Goal: Task Accomplishment & Management: Use online tool/utility

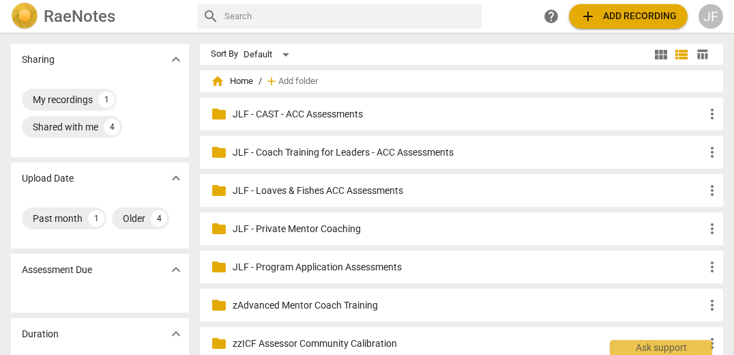
click at [377, 235] on p "JLF - Private Mentor Coaching" at bounding box center [468, 229] width 471 height 14
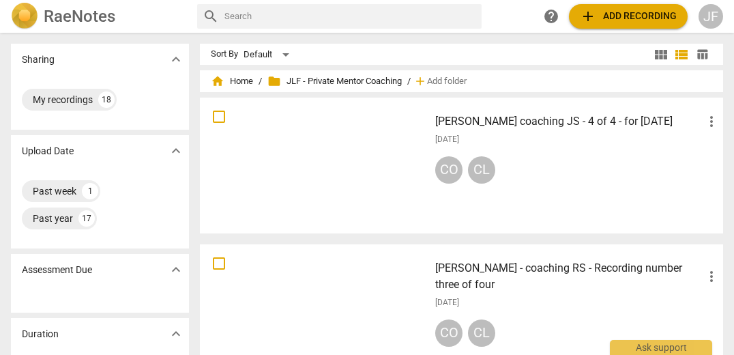
click at [635, 14] on span "add Add recording" at bounding box center [628, 16] width 97 height 16
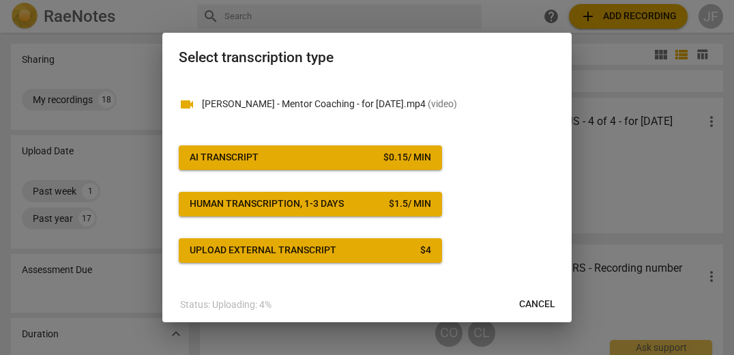
click at [243, 160] on div "AI Transcript" at bounding box center [224, 158] width 69 height 14
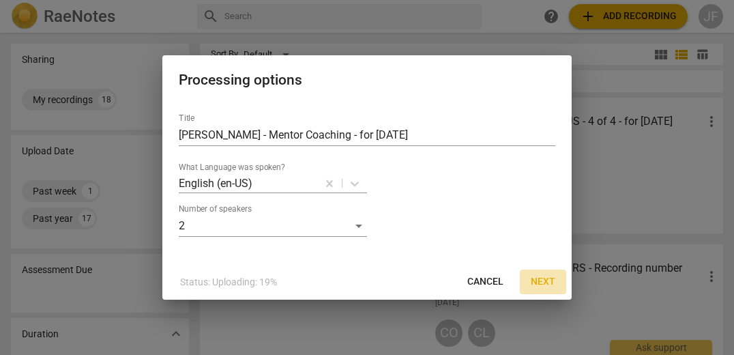
click at [541, 280] on span "Next" at bounding box center [543, 282] width 25 height 14
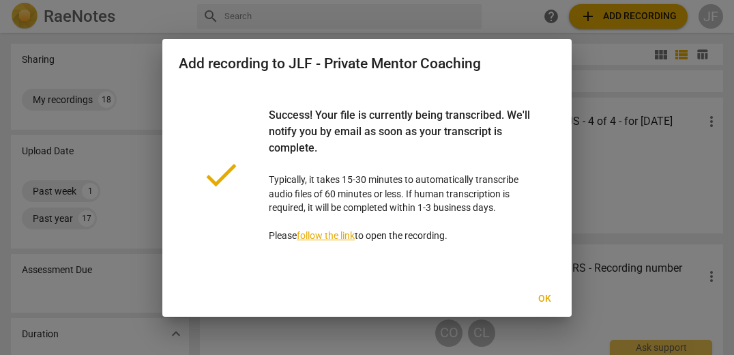
click at [544, 299] on span "Ok" at bounding box center [544, 299] width 22 height 14
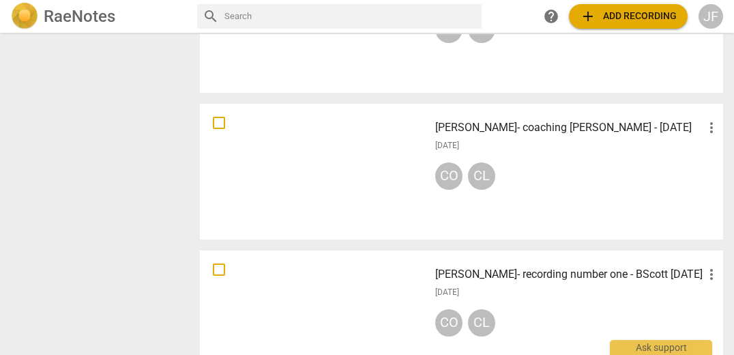
scroll to position [1116, 0]
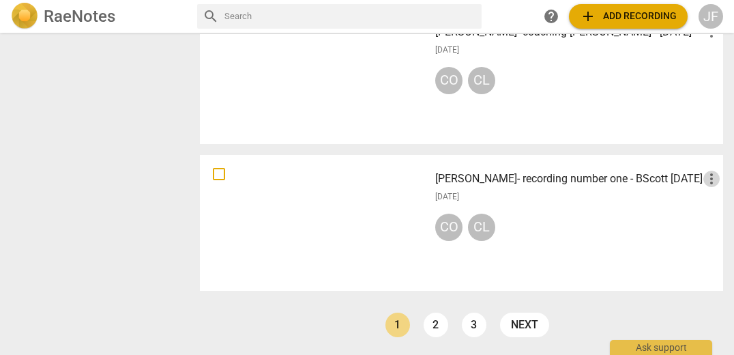
click at [703, 187] on span "more_vert" at bounding box center [711, 178] width 16 height 16
click at [695, 218] on li "Delete" at bounding box center [696, 219] width 52 height 33
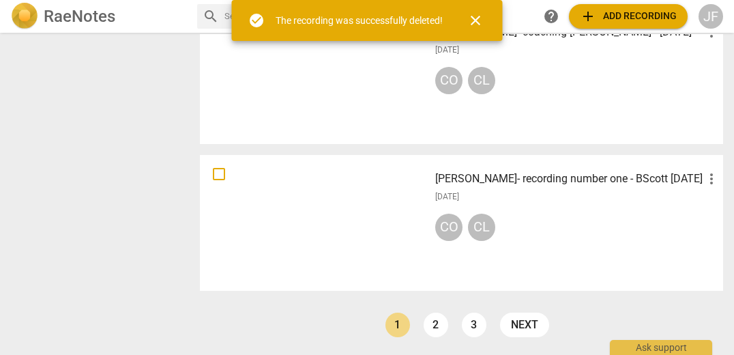
scroll to position [0, 0]
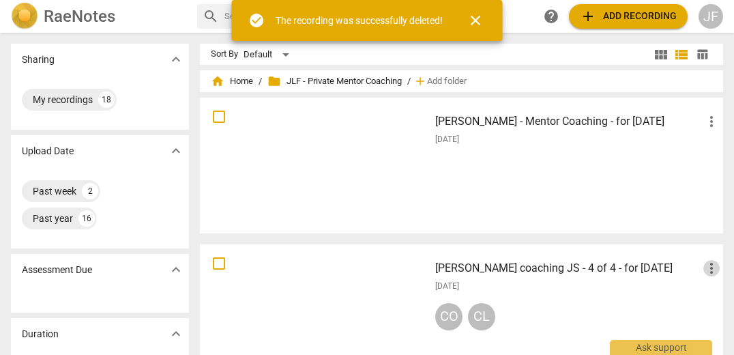
click at [708, 267] on span "more_vert" at bounding box center [711, 268] width 16 height 16
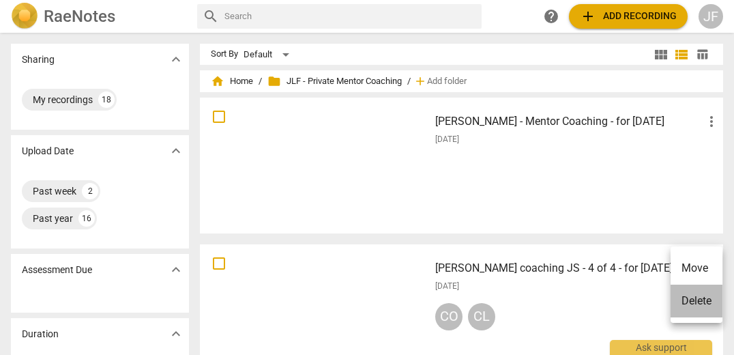
click at [702, 301] on li "Delete" at bounding box center [696, 300] width 52 height 33
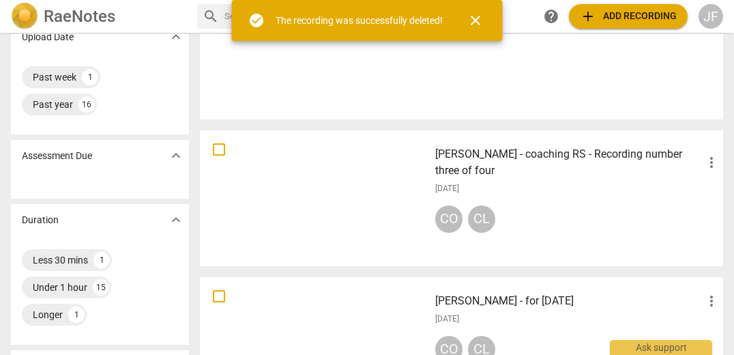
scroll to position [130, 0]
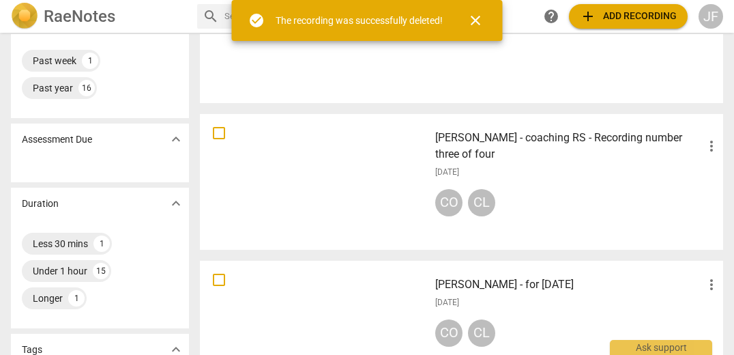
click at [705, 149] on span "more_vert" at bounding box center [711, 146] width 16 height 16
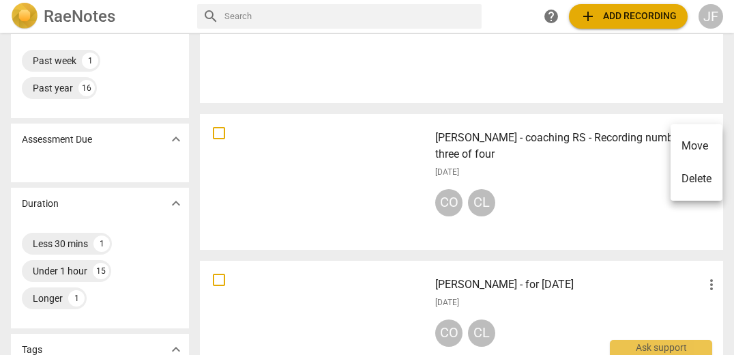
click at [697, 177] on li "Delete" at bounding box center [696, 178] width 52 height 33
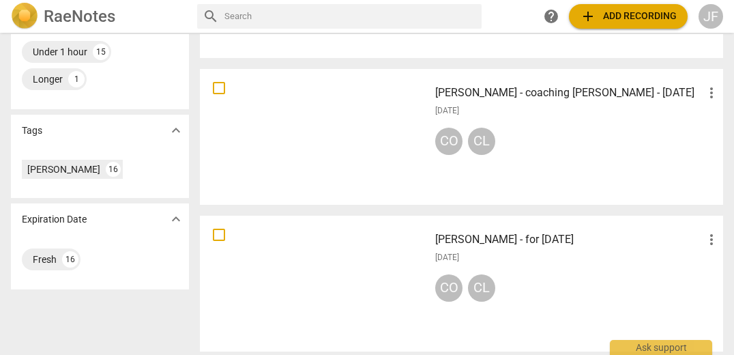
scroll to position [323, 0]
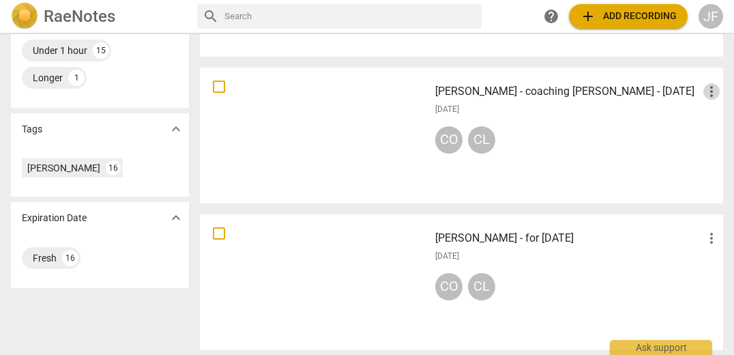
click at [706, 93] on span "more_vert" at bounding box center [711, 91] width 16 height 16
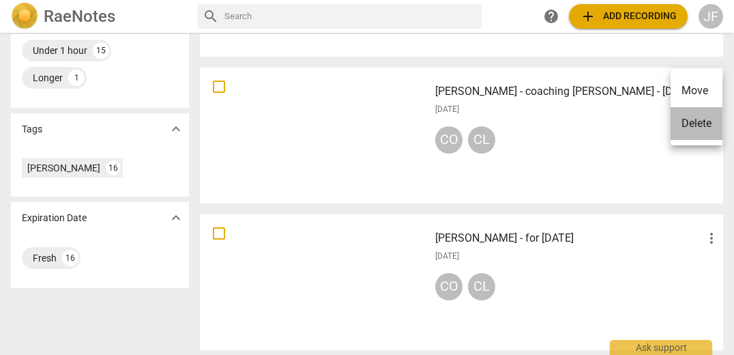
click at [693, 123] on li "Delete" at bounding box center [696, 123] width 52 height 33
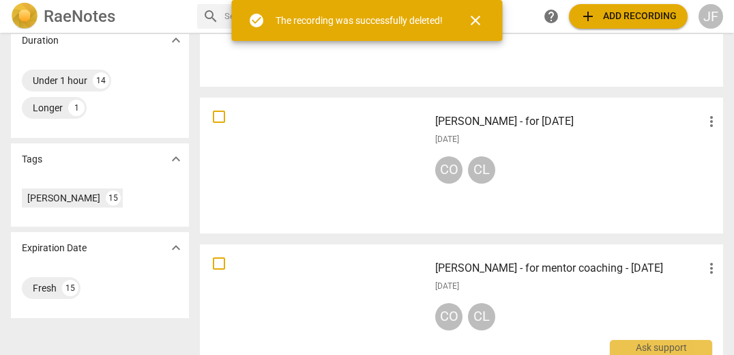
scroll to position [299, 0]
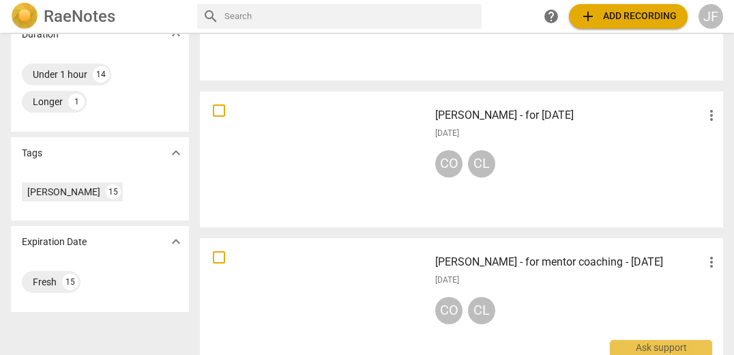
click at [705, 115] on span "more_vert" at bounding box center [711, 115] width 16 height 16
click at [693, 148] on li "Delete" at bounding box center [696, 148] width 52 height 33
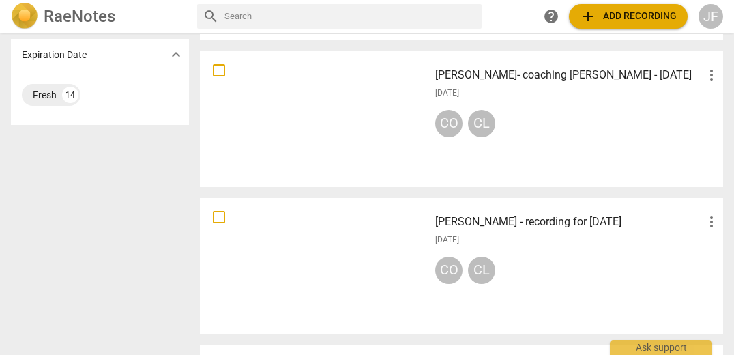
scroll to position [496, 0]
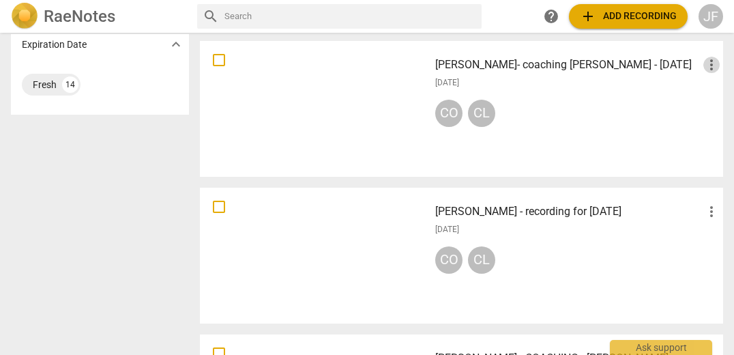
click at [704, 65] on span "more_vert" at bounding box center [711, 65] width 16 height 16
click at [693, 99] on li "Delete" at bounding box center [696, 97] width 52 height 33
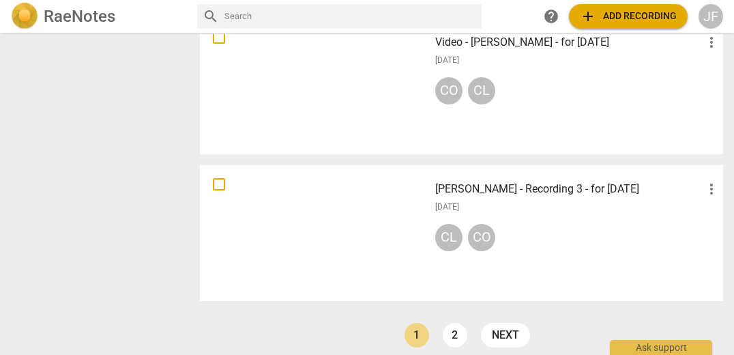
scroll to position [1107, 0]
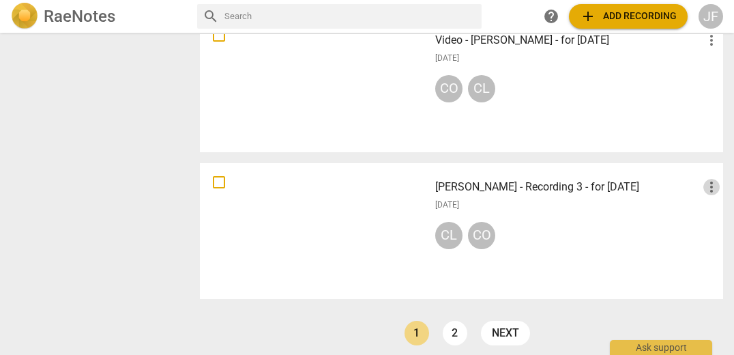
click at [703, 179] on span "more_vert" at bounding box center [711, 187] width 16 height 16
click at [693, 218] on li "Delete" at bounding box center [696, 219] width 52 height 33
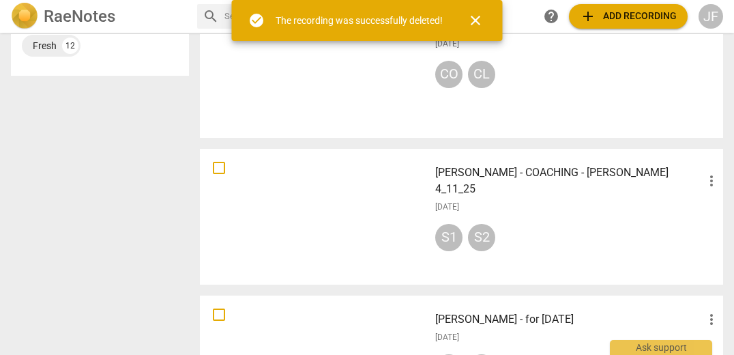
scroll to position [562, 0]
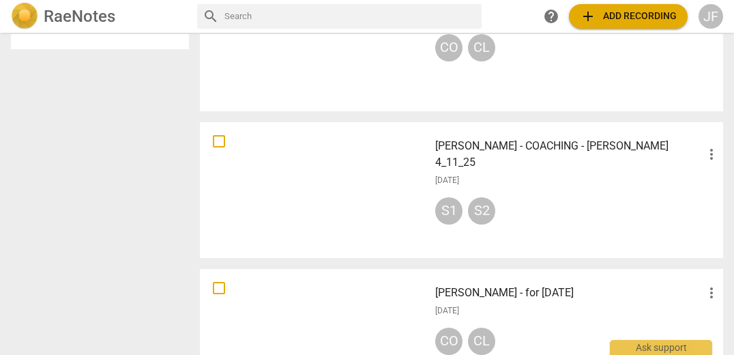
click at [708, 149] on span "more_vert" at bounding box center [711, 154] width 16 height 16
click at [698, 182] on li "Delete" at bounding box center [696, 178] width 52 height 33
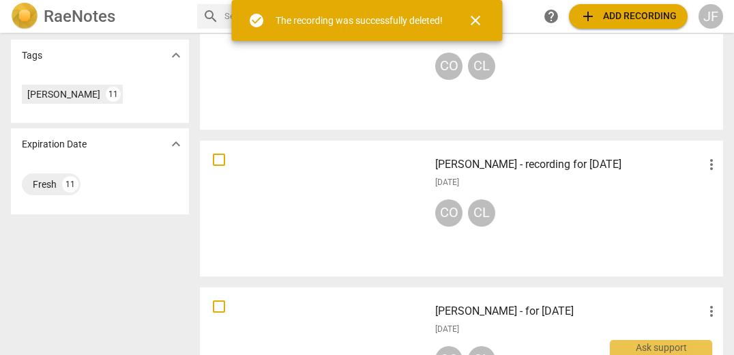
scroll to position [413, 0]
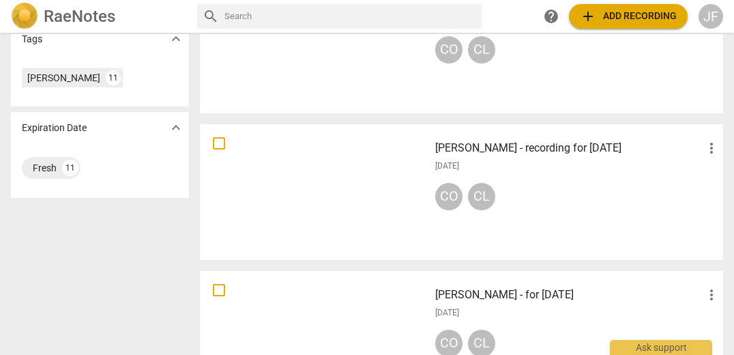
click at [708, 149] on span "more_vert" at bounding box center [711, 148] width 16 height 16
click at [699, 182] on li "Delete" at bounding box center [696, 180] width 52 height 33
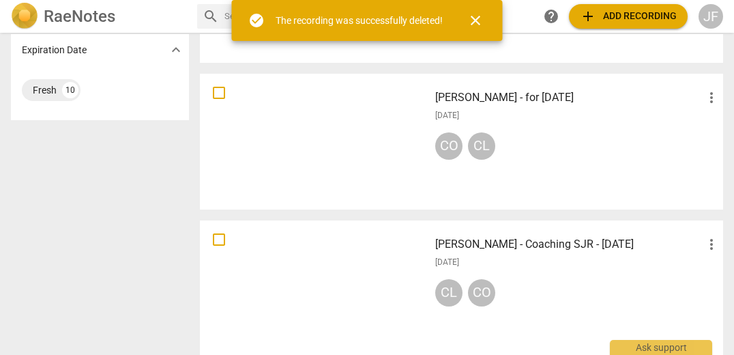
scroll to position [471, 0]
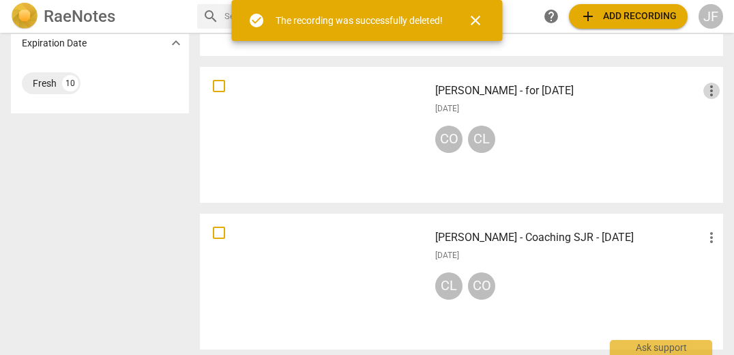
click at [705, 88] on span "more_vert" at bounding box center [711, 91] width 16 height 16
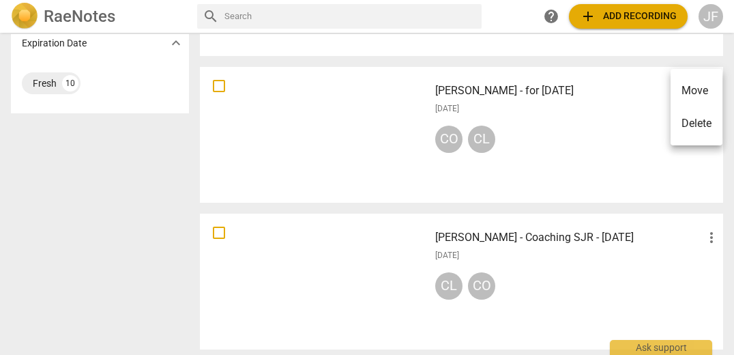
click at [689, 119] on li "Delete" at bounding box center [696, 123] width 52 height 33
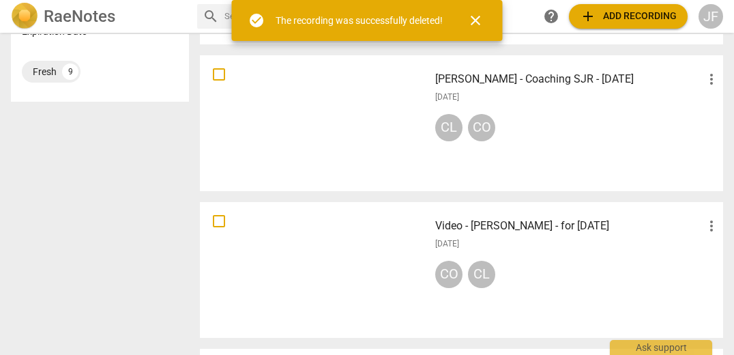
scroll to position [486, 0]
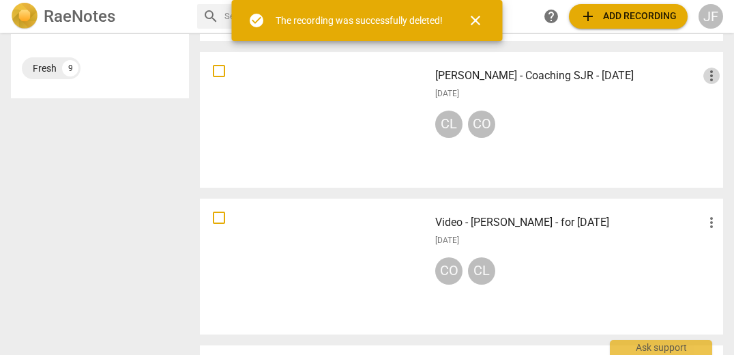
click at [704, 75] on span "more_vert" at bounding box center [711, 76] width 16 height 16
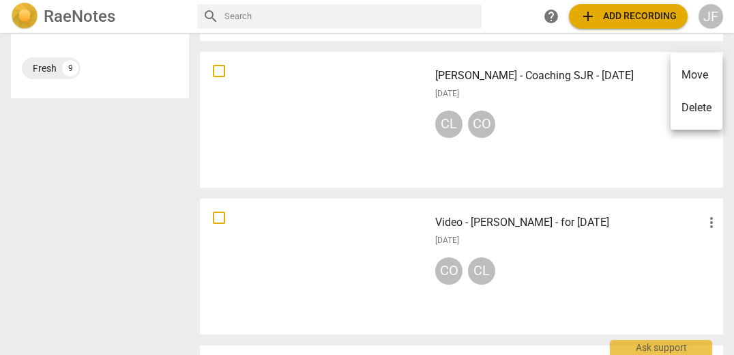
click at [683, 114] on li "Delete" at bounding box center [696, 107] width 52 height 33
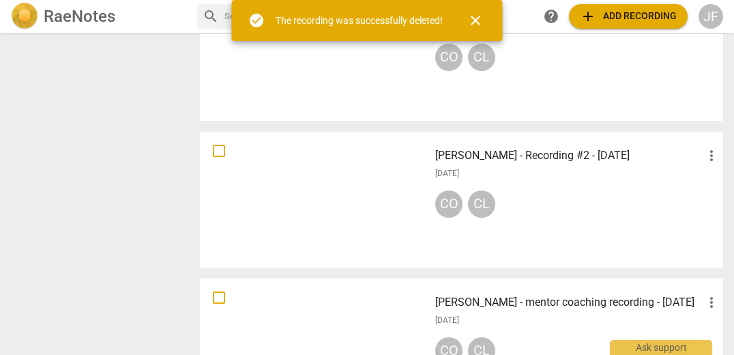
scroll to position [567, 0]
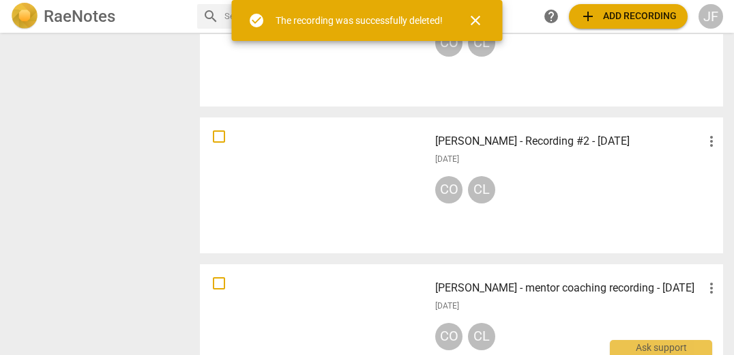
click at [706, 145] on span "more_vert" at bounding box center [711, 141] width 16 height 16
click at [697, 171] on li "Delete" at bounding box center [696, 174] width 52 height 33
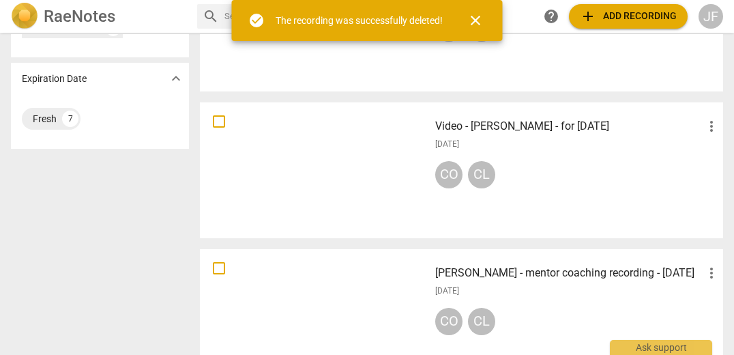
scroll to position [437, 0]
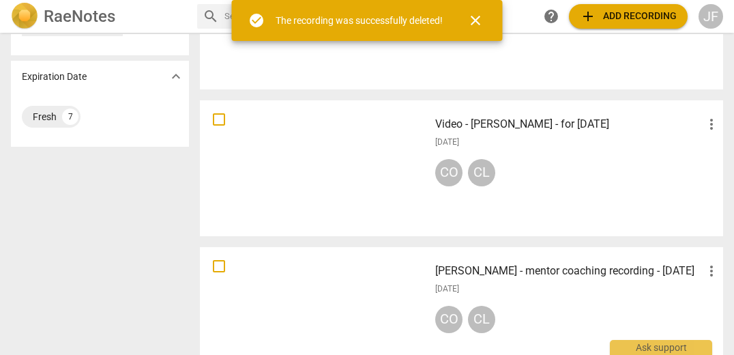
click at [708, 268] on span "more_vert" at bounding box center [711, 271] width 16 height 16
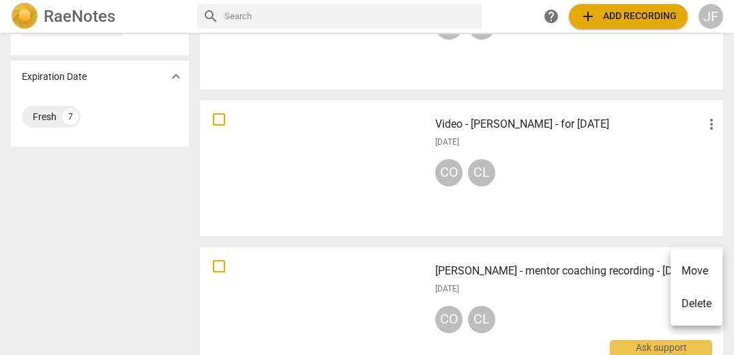
click at [691, 297] on li "Delete" at bounding box center [696, 303] width 52 height 33
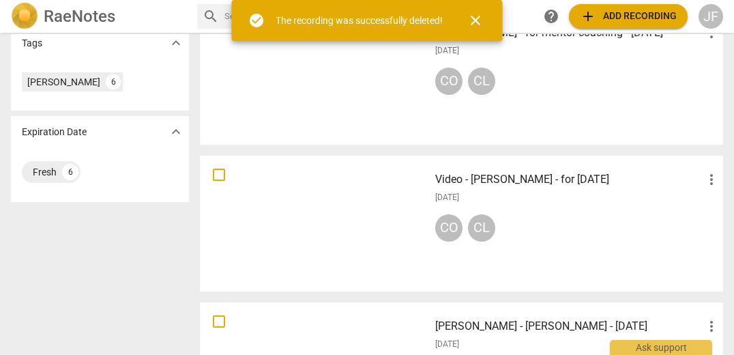
scroll to position [399, 0]
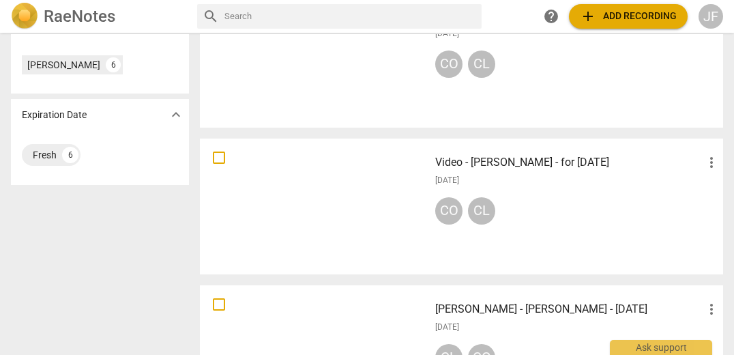
click at [705, 164] on span "more_vert" at bounding box center [711, 162] width 16 height 16
click at [702, 200] on li "Delete" at bounding box center [696, 195] width 52 height 33
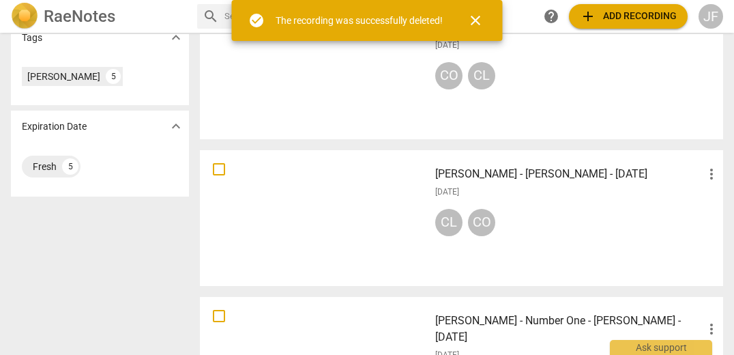
scroll to position [406, 0]
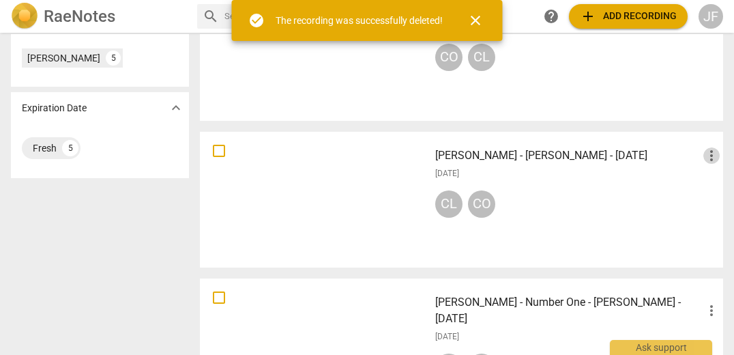
click at [705, 156] on span "more_vert" at bounding box center [711, 155] width 16 height 16
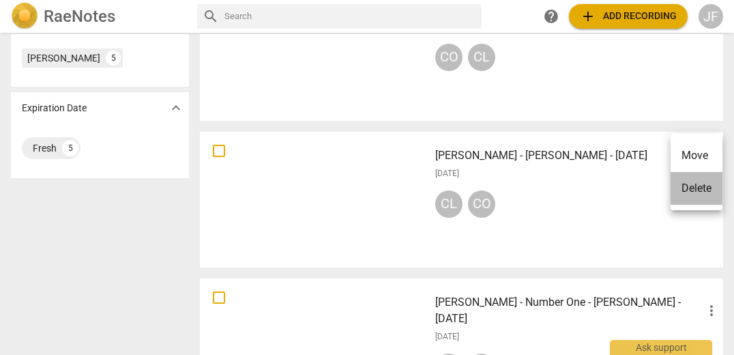
click at [696, 185] on li "Delete" at bounding box center [696, 188] width 52 height 33
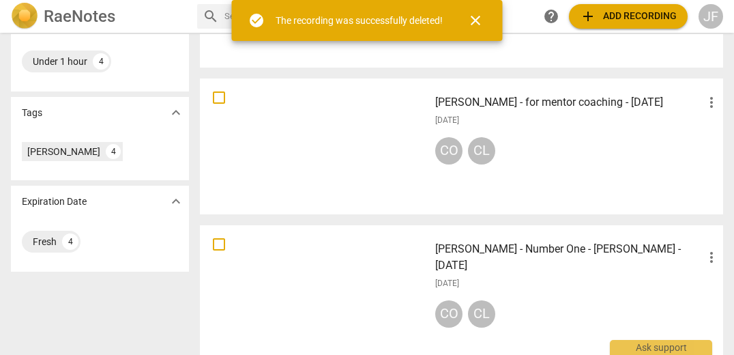
scroll to position [329, 0]
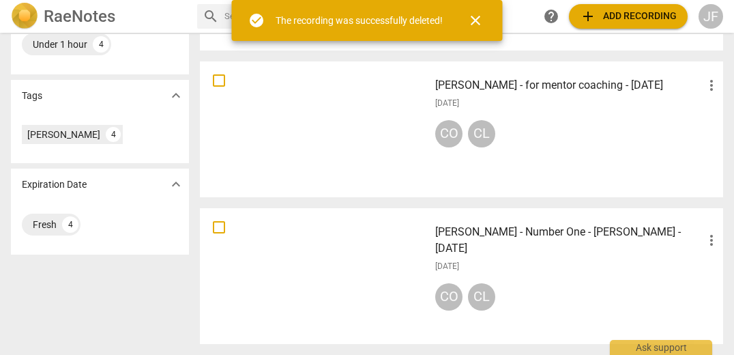
click at [711, 232] on span "more_vert" at bounding box center [711, 240] width 16 height 16
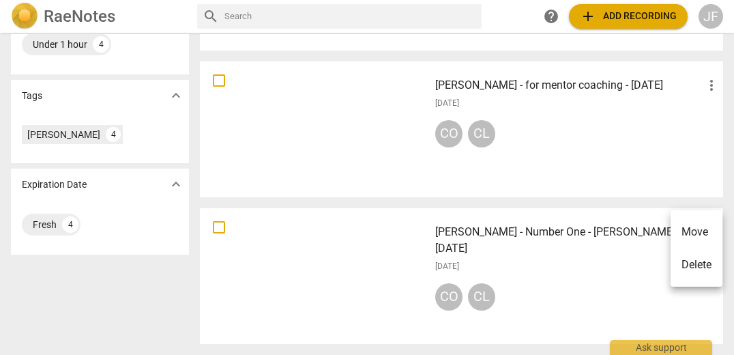
click at [694, 261] on li "Delete" at bounding box center [696, 264] width 52 height 33
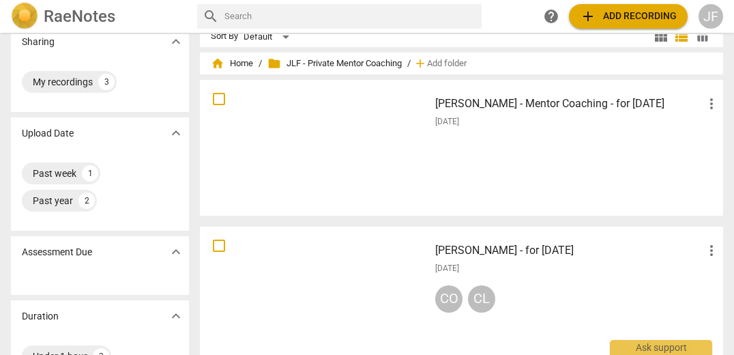
scroll to position [0, 0]
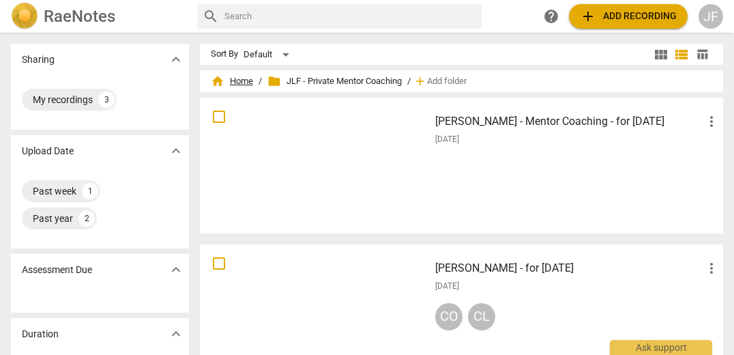
click at [233, 80] on span "home Home" at bounding box center [232, 81] width 42 height 14
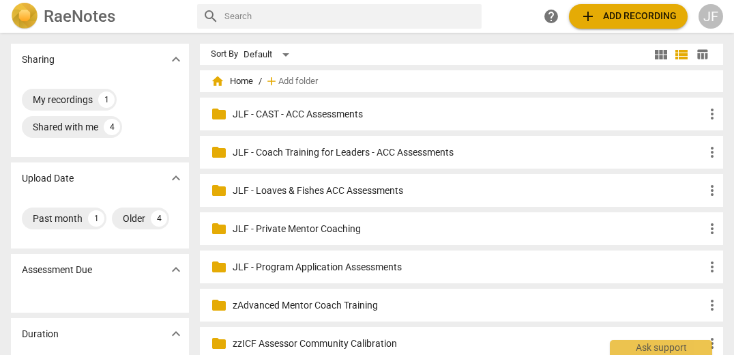
click at [359, 114] on p "JLF - CAST - ACC Assessments" at bounding box center [468, 114] width 471 height 14
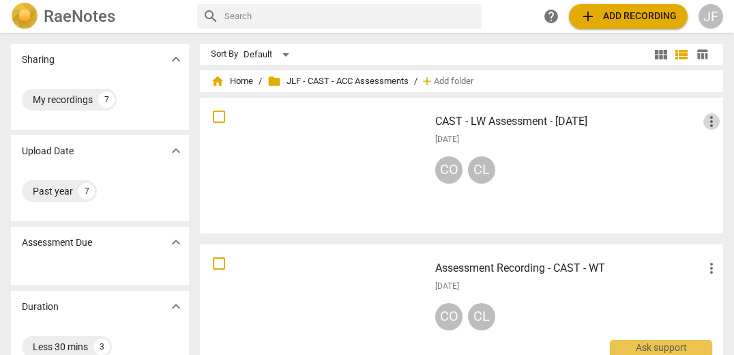
click at [708, 118] on span "more_vert" at bounding box center [711, 121] width 16 height 16
click at [704, 151] on li "Delete" at bounding box center [696, 154] width 52 height 33
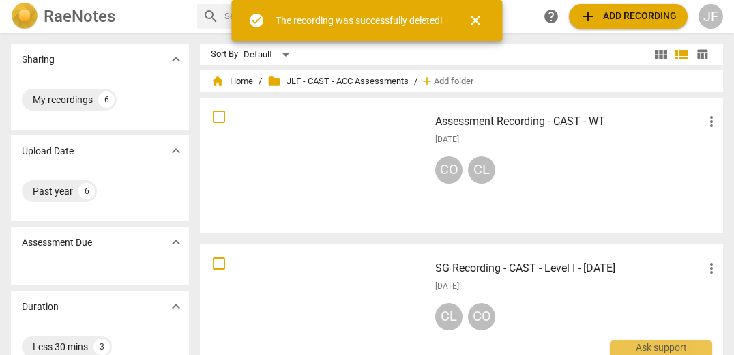
click at [706, 124] on span "more_vert" at bounding box center [711, 121] width 16 height 16
click at [698, 151] on li "Delete" at bounding box center [696, 154] width 52 height 33
click at [706, 121] on span "more_vert" at bounding box center [711, 121] width 16 height 16
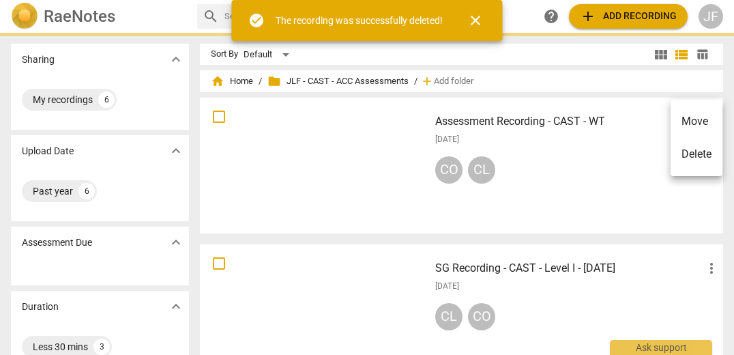
click at [689, 152] on li "Delete" at bounding box center [696, 154] width 52 height 33
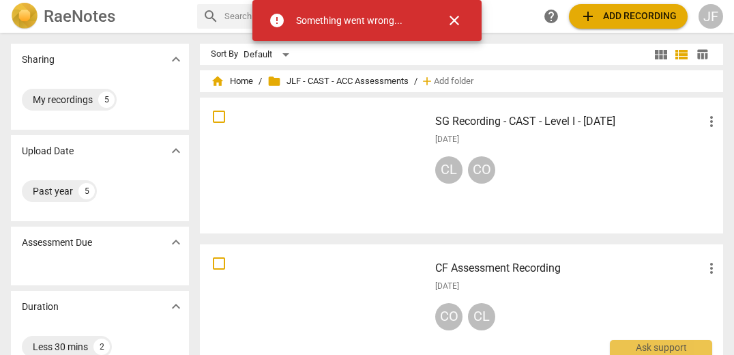
click at [452, 18] on span "close" at bounding box center [454, 20] width 16 height 16
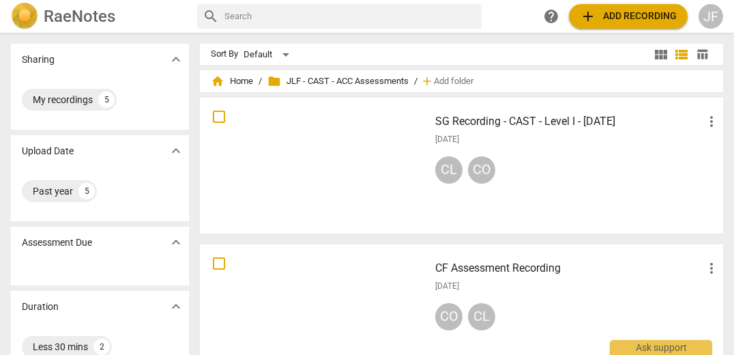
click at [706, 125] on span "more_vert" at bounding box center [711, 121] width 16 height 16
click at [697, 161] on li "Delete" at bounding box center [696, 154] width 52 height 33
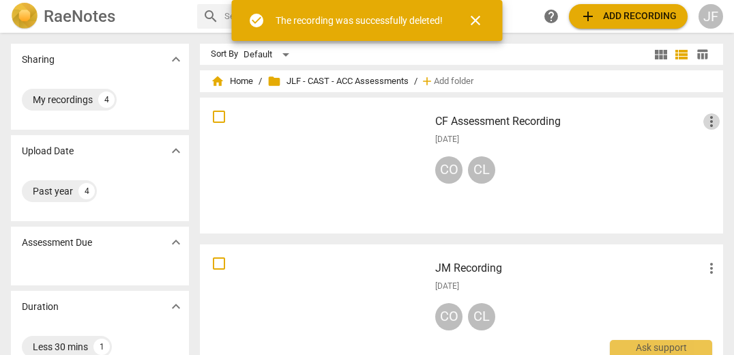
click at [709, 121] on span "more_vert" at bounding box center [711, 121] width 16 height 16
click at [704, 152] on li "Delete" at bounding box center [696, 154] width 52 height 33
click at [708, 123] on span "more_vert" at bounding box center [711, 121] width 16 height 16
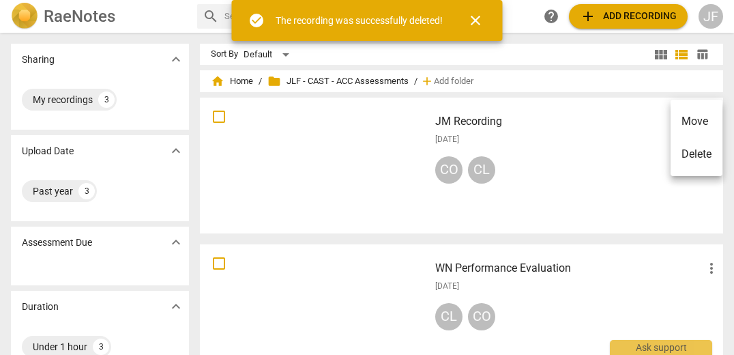
click at [706, 158] on li "Delete" at bounding box center [696, 154] width 52 height 33
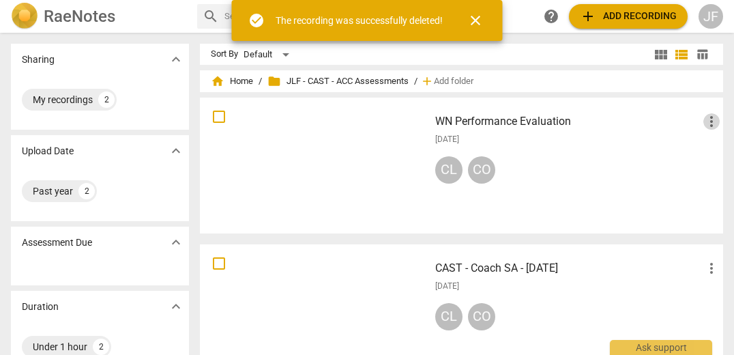
click at [705, 123] on span "more_vert" at bounding box center [711, 121] width 16 height 16
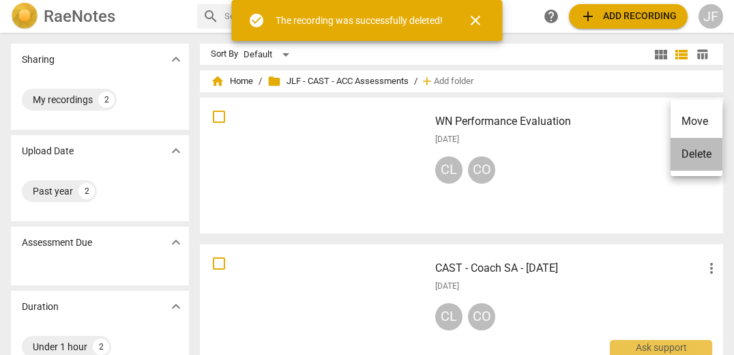
click at [705, 158] on li "Delete" at bounding box center [696, 154] width 52 height 33
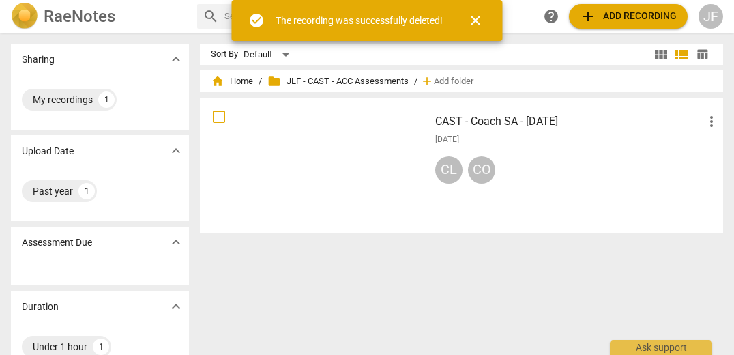
click at [706, 125] on span "more_vert" at bounding box center [711, 121] width 16 height 16
click at [706, 149] on li "Delete" at bounding box center [696, 154] width 52 height 33
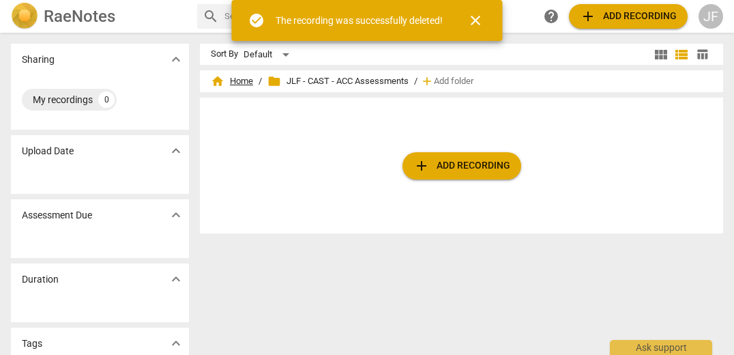
click at [243, 79] on span "home Home" at bounding box center [232, 81] width 42 height 14
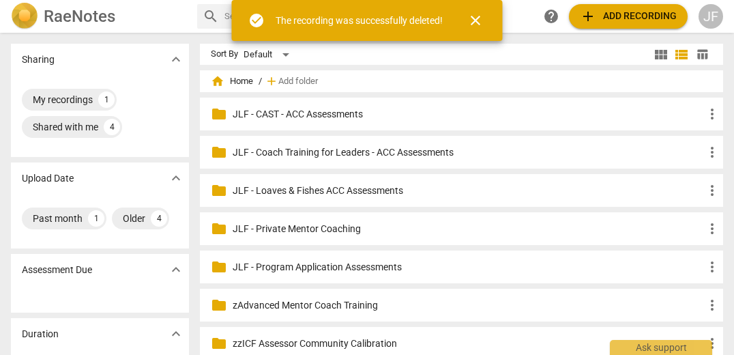
click at [329, 157] on p "JLF - Coach Training for Leaders - ACC Assessments" at bounding box center [468, 152] width 471 height 14
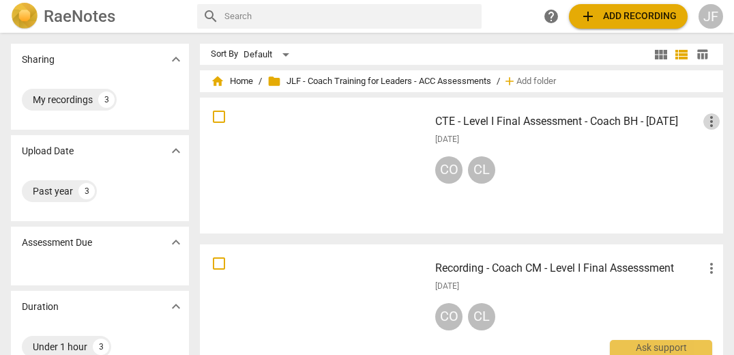
click at [705, 118] on span "more_vert" at bounding box center [711, 121] width 16 height 16
click at [706, 155] on li "Delete" at bounding box center [696, 154] width 52 height 33
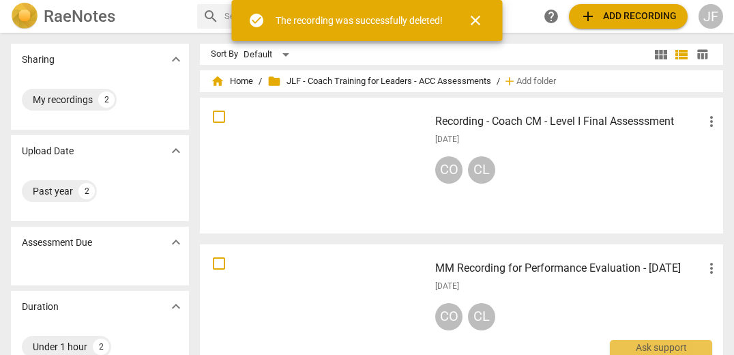
click at [708, 123] on span "more_vert" at bounding box center [711, 121] width 16 height 16
click at [700, 153] on li "Delete" at bounding box center [696, 154] width 52 height 33
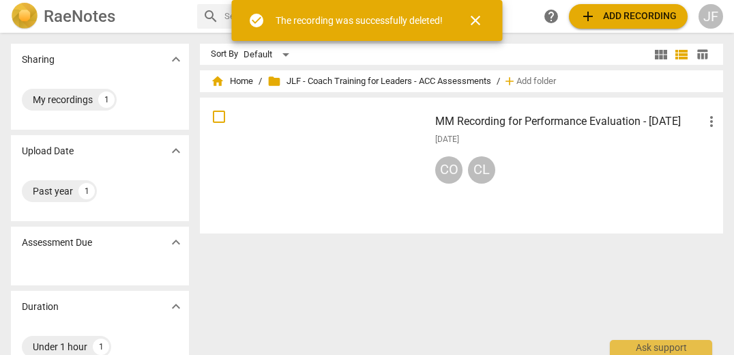
click at [709, 123] on span "more_vert" at bounding box center [711, 121] width 16 height 16
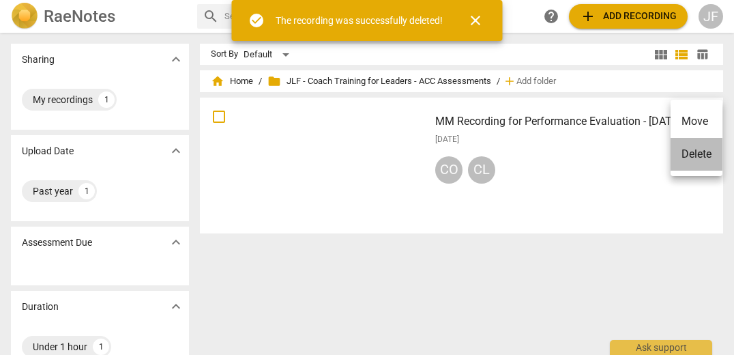
click at [701, 157] on li "Delete" at bounding box center [696, 154] width 52 height 33
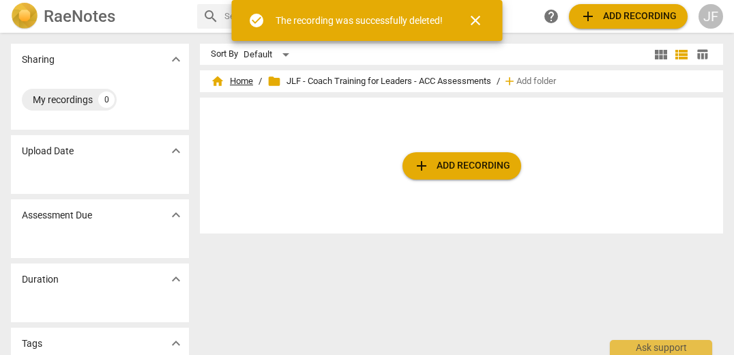
click at [237, 81] on span "home Home" at bounding box center [232, 81] width 42 height 14
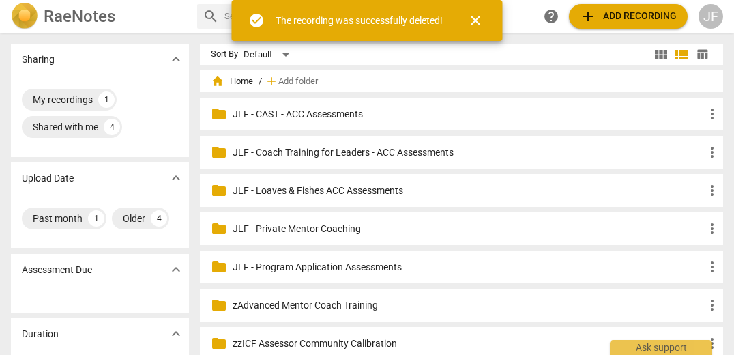
click at [413, 190] on p "JLF - Loaves & Fishes ACC Assessments" at bounding box center [468, 190] width 471 height 14
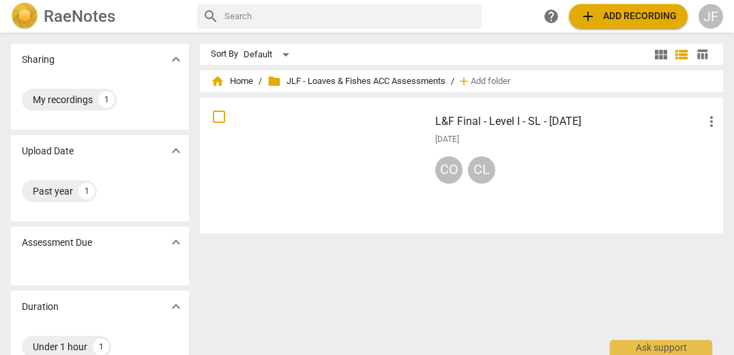
click at [704, 122] on span "more_vert" at bounding box center [711, 121] width 16 height 16
click at [703, 154] on li "Delete" at bounding box center [696, 154] width 52 height 33
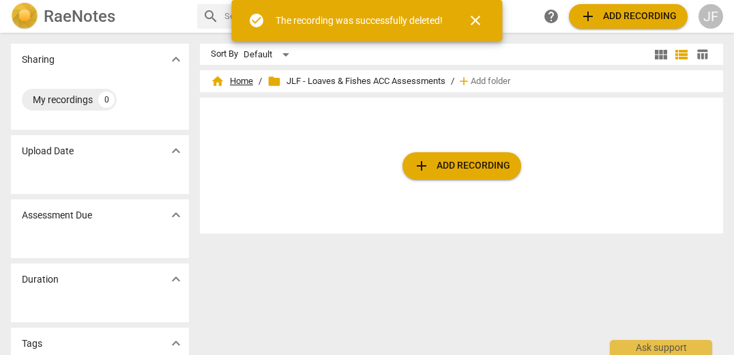
click at [239, 83] on span "home Home" at bounding box center [232, 81] width 42 height 14
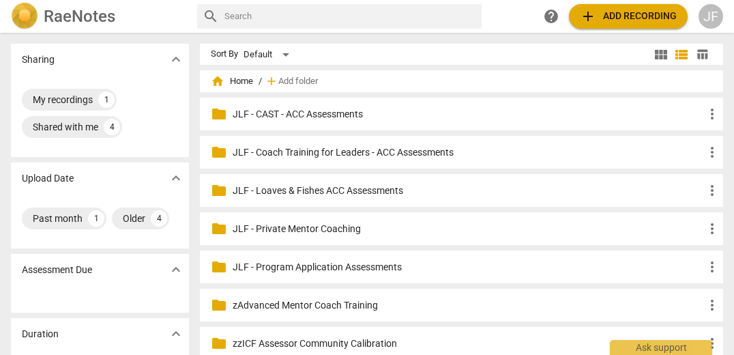
click at [350, 267] on p "JLF - Program Application Assessments" at bounding box center [468, 267] width 471 height 14
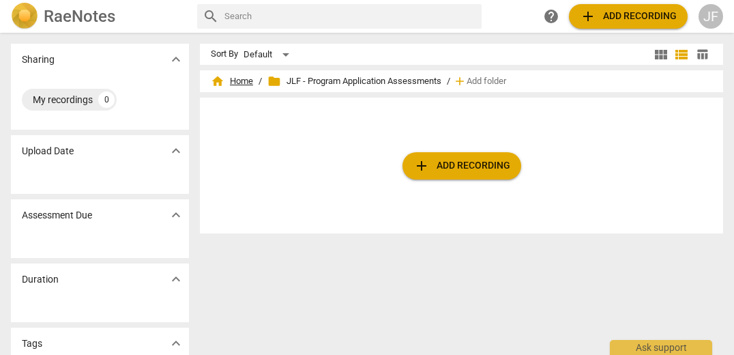
click at [232, 76] on span "home Home" at bounding box center [232, 81] width 42 height 14
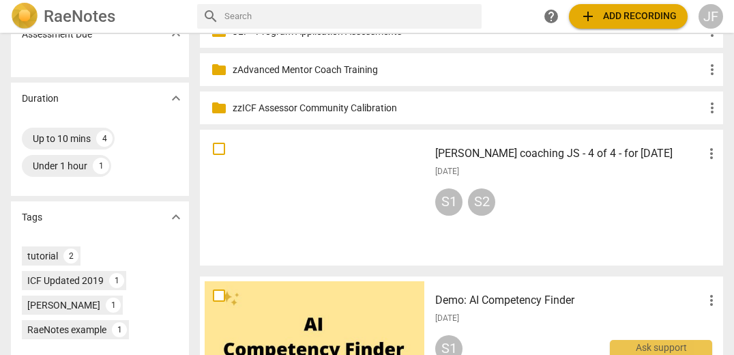
scroll to position [226, 0]
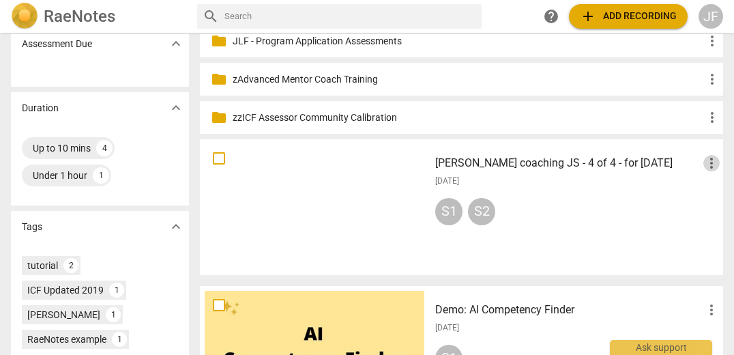
click at [706, 163] on span "more_vert" at bounding box center [711, 163] width 16 height 16
click at [698, 190] on li "Delete" at bounding box center [696, 195] width 52 height 33
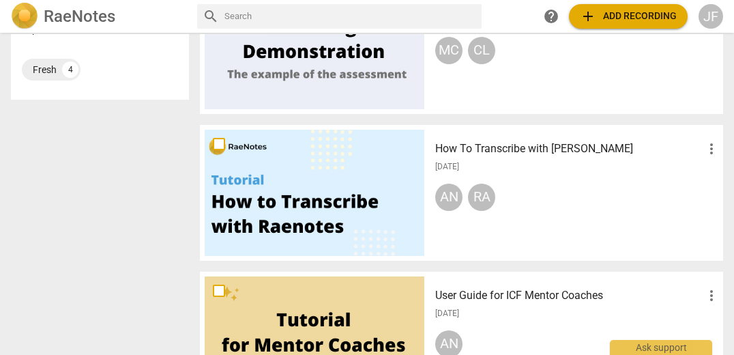
scroll to position [0, 0]
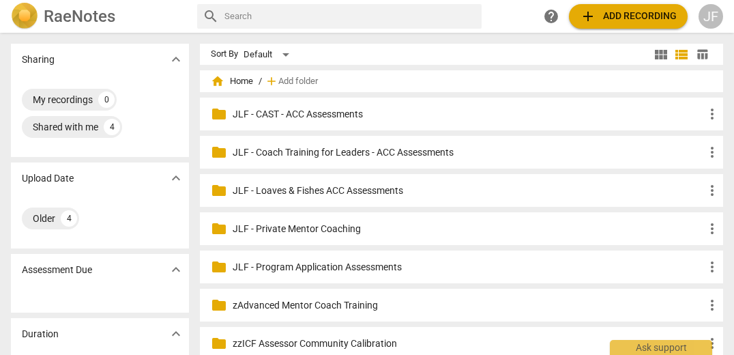
click at [296, 233] on p "JLF - Private Mentor Coaching" at bounding box center [468, 229] width 471 height 14
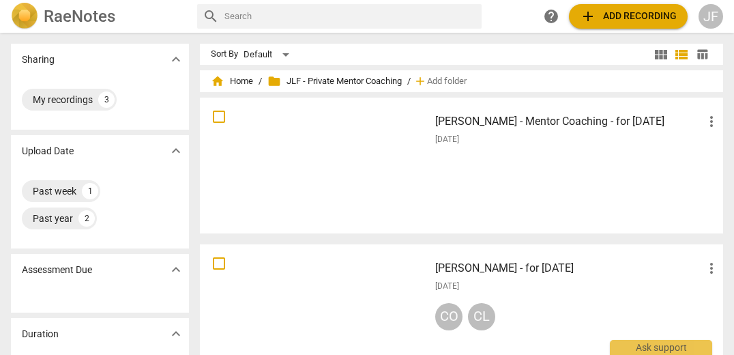
click at [368, 171] on div at bounding box center [315, 165] width 220 height 126
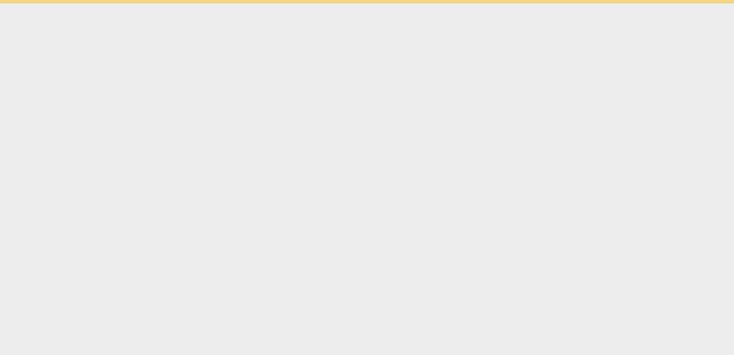
click at [368, 3] on html "Ask support" at bounding box center [367, 1] width 734 height 3
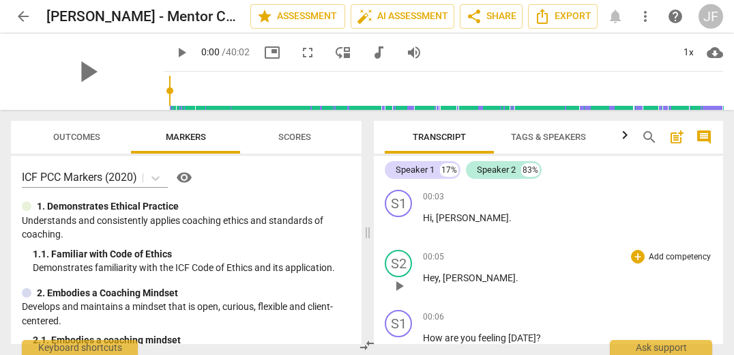
click at [447, 293] on div "00:05 + Add competency keyboard_arrow_right Hey , [PERSON_NAME] ." at bounding box center [567, 274] width 289 height 49
click at [449, 282] on span "[PERSON_NAME]" at bounding box center [479, 277] width 73 height 11
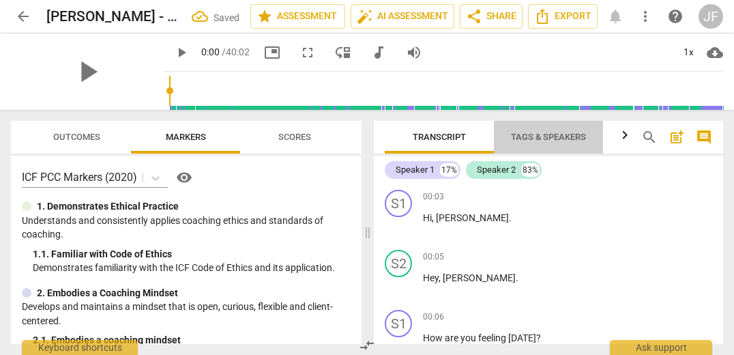
click at [548, 137] on span "Tags & Speakers" at bounding box center [548, 137] width 75 height 10
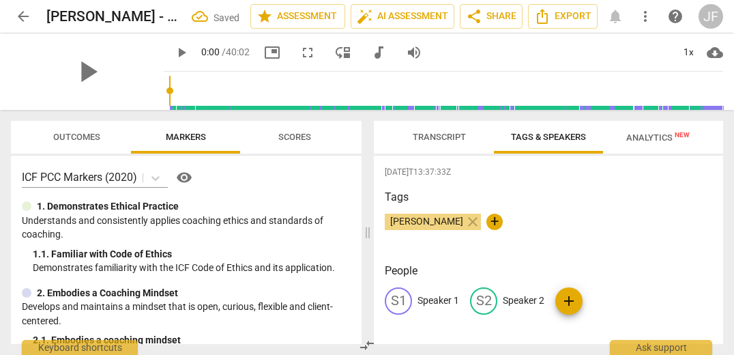
click at [436, 303] on p "Speaker 1" at bounding box center [438, 300] width 42 height 14
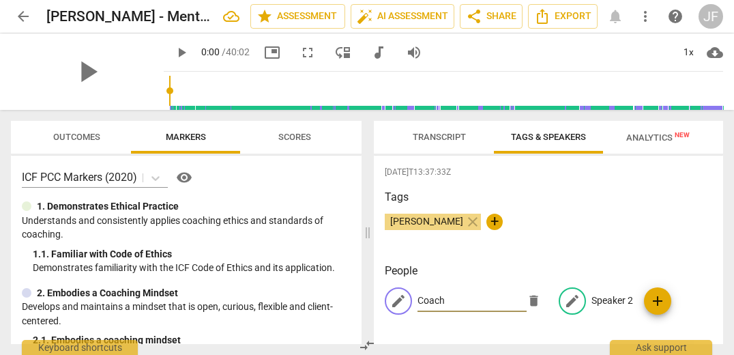
type input "Coach"
click at [603, 302] on p "Speaker 2" at bounding box center [612, 300] width 42 height 14
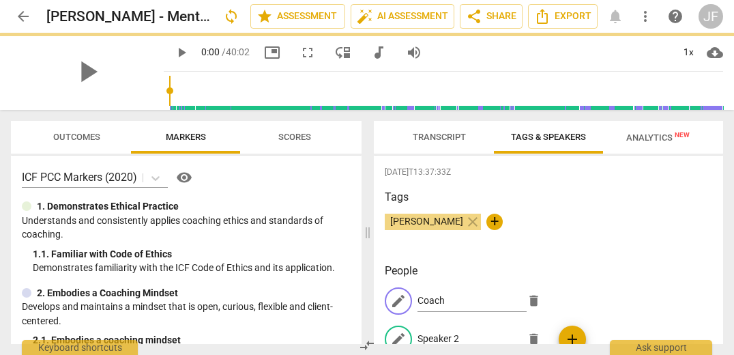
scroll to position [5, 0]
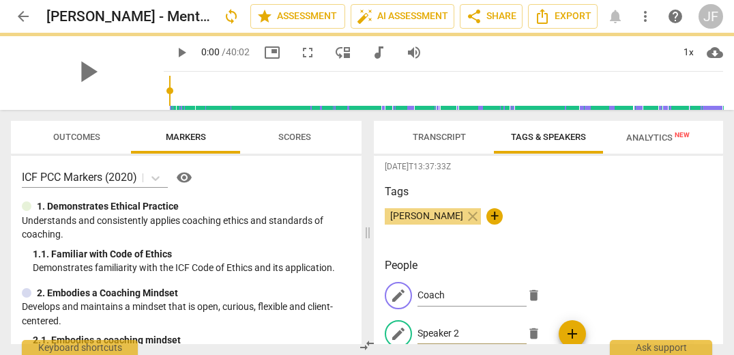
click at [541, 326] on span "delete" at bounding box center [533, 333] width 14 height 14
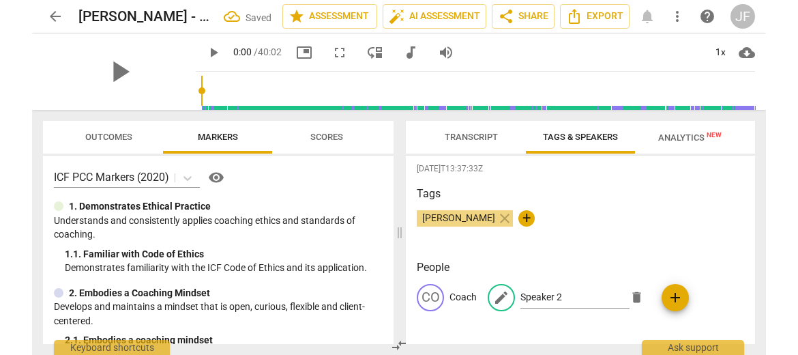
scroll to position [3, 0]
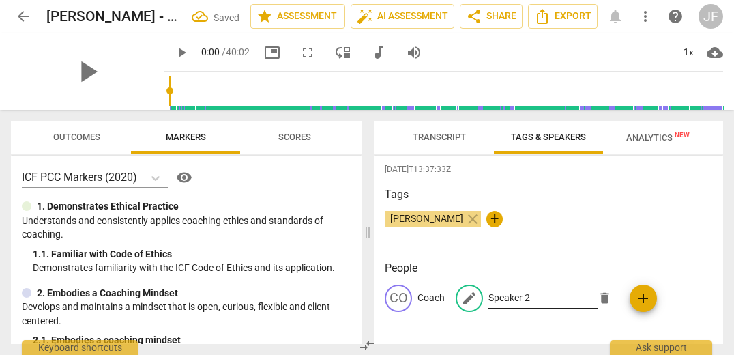
click at [529, 296] on input "Speaker 2" at bounding box center [542, 298] width 109 height 22
drag, startPoint x: 529, startPoint y: 296, endPoint x: 488, endPoint y: 297, distance: 40.9
click at [488, 297] on input "Speaker 2" at bounding box center [542, 298] width 109 height 22
type input "Client"
click at [438, 134] on span "Transcript" at bounding box center [439, 137] width 53 height 10
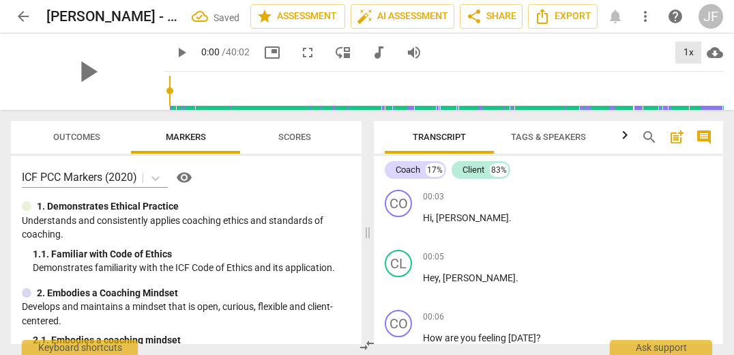
click at [688, 57] on div "1x" at bounding box center [688, 53] width 26 height 22
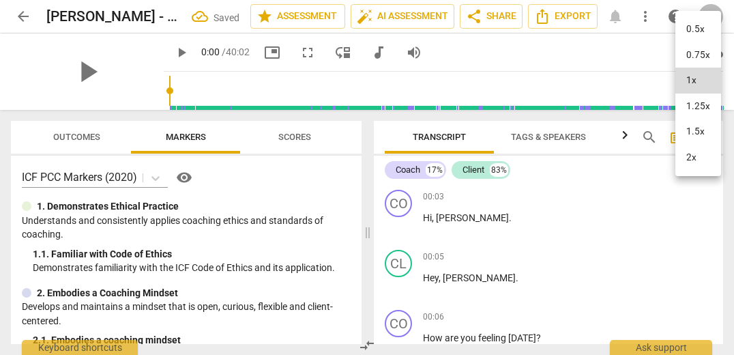
click at [693, 128] on li "1.5x" at bounding box center [698, 132] width 46 height 26
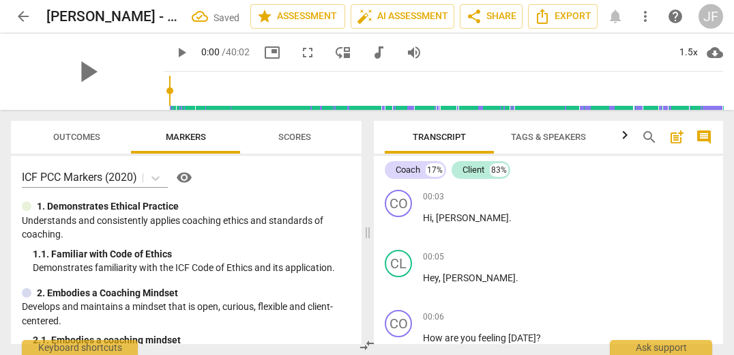
click at [704, 142] on span "comment" at bounding box center [704, 137] width 16 height 16
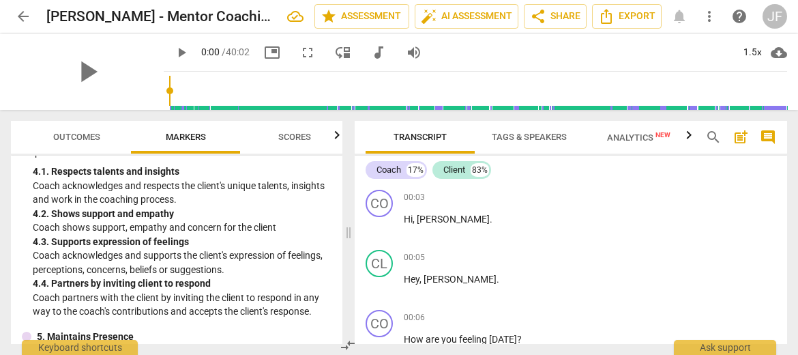
scroll to position [559, 0]
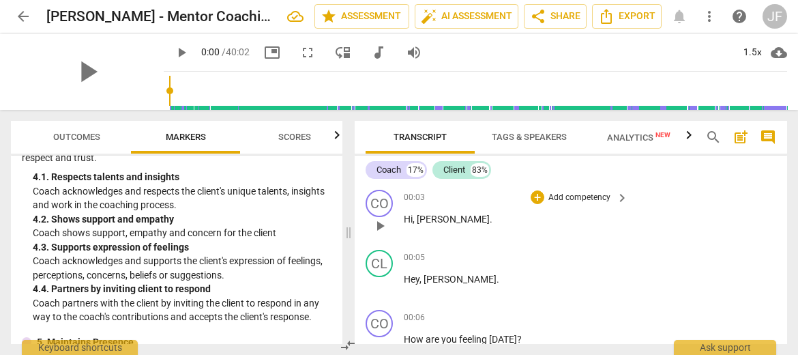
click at [382, 223] on span "play_arrow" at bounding box center [380, 226] width 16 height 16
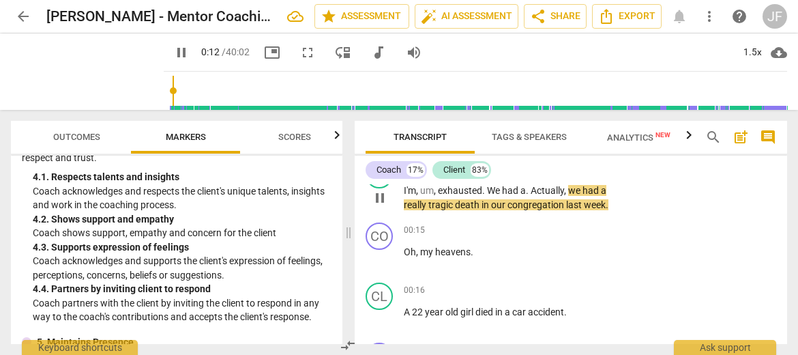
click at [528, 189] on span "." at bounding box center [528, 190] width 5 height 11
type input "14"
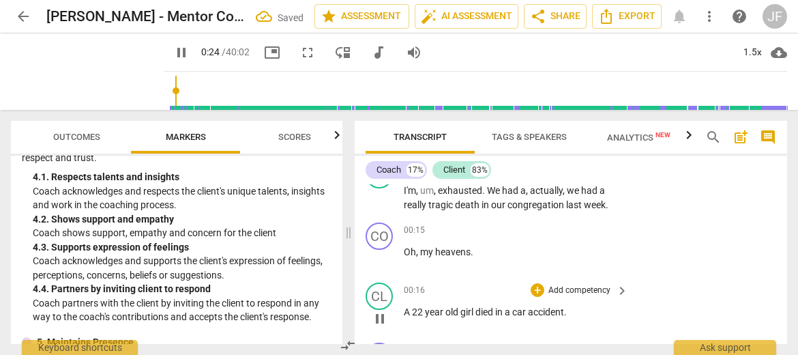
click at [578, 310] on p "A [DEMOGRAPHIC_DATA] girl died in a car accident ." at bounding box center [513, 312] width 218 height 14
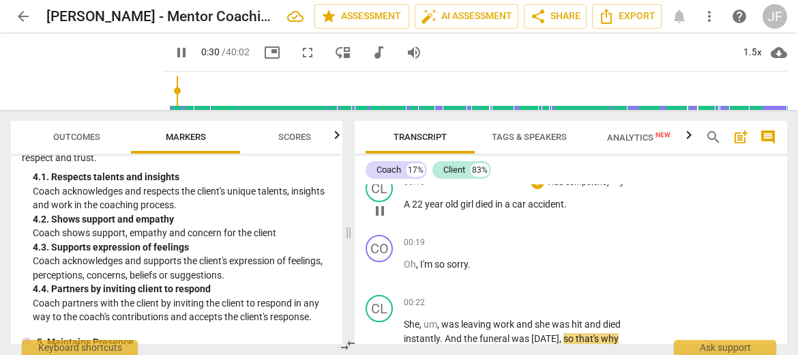
scroll to position [330, 0]
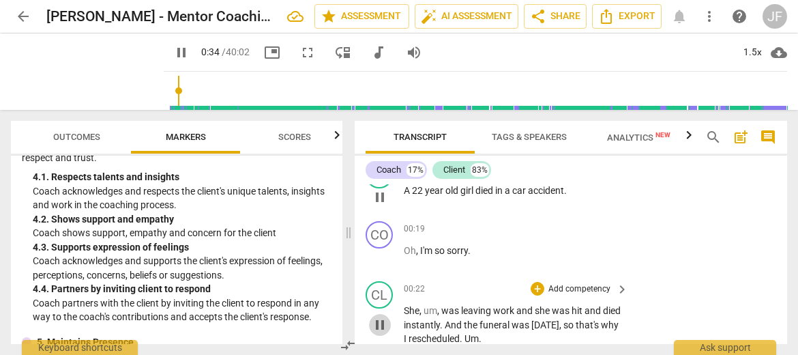
click at [383, 327] on span "pause" at bounding box center [380, 324] width 16 height 16
type input "35"
click at [733, 199] on div "Transcript Tags & Speakers Analytics New search post_add comment Coach 17% Clie…" at bounding box center [573, 232] width 449 height 245
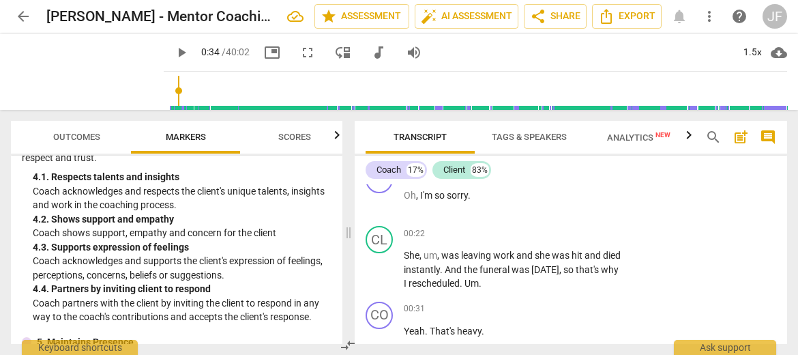
scroll to position [424, 0]
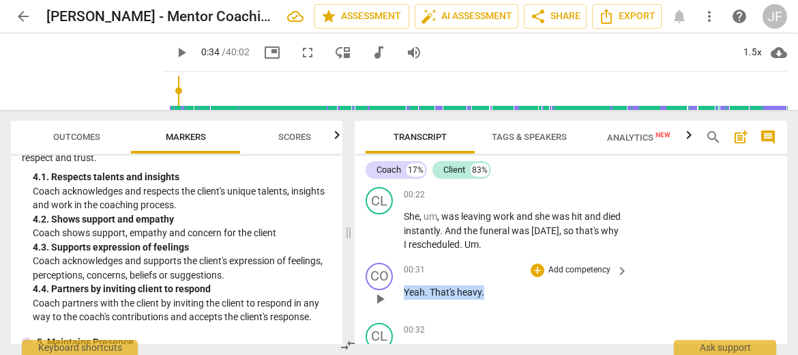
drag, startPoint x: 484, startPoint y: 293, endPoint x: 401, endPoint y: 291, distance: 83.2
click at [401, 291] on div "CO play_arrow pause 00:31 + Add competency keyboard_arrow_right Yeah . That's h…" at bounding box center [571, 287] width 432 height 60
click at [500, 271] on div "+" at bounding box center [497, 274] width 14 height 14
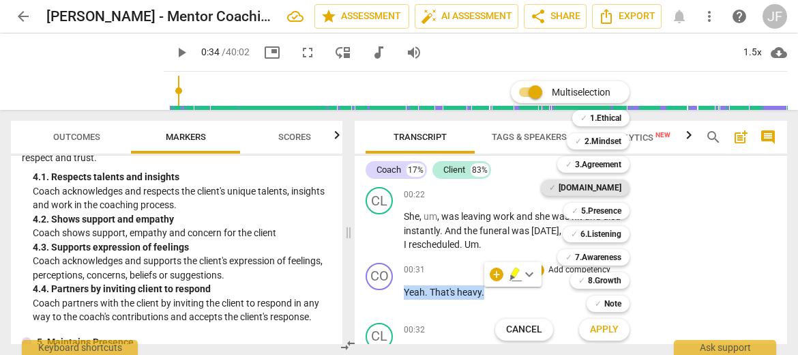
click at [617, 188] on b "[DOMAIN_NAME]" at bounding box center [589, 187] width 63 height 16
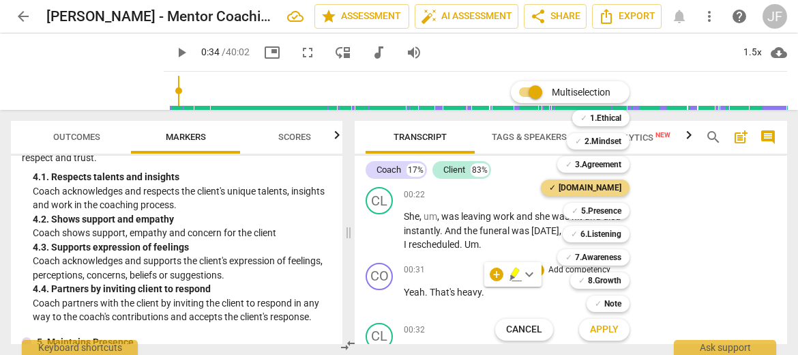
click at [611, 329] on span "Apply" at bounding box center [604, 330] width 29 height 14
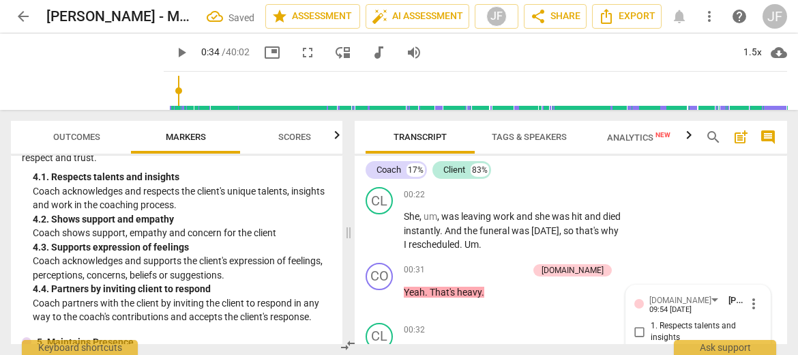
scroll to position [599, 0]
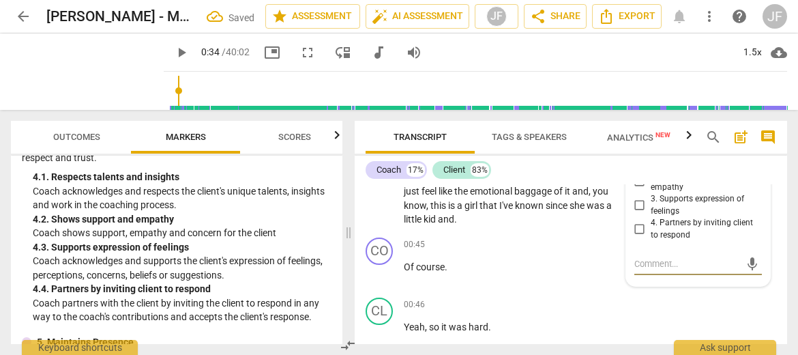
click at [635, 184] on input "2. Shows support and empathy" at bounding box center [640, 181] width 22 height 16
checkbox input "true"
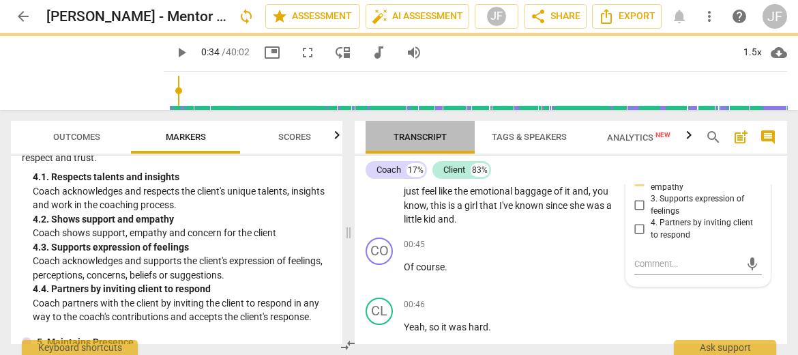
click at [368, 135] on span "Transcript" at bounding box center [420, 137] width 109 height 18
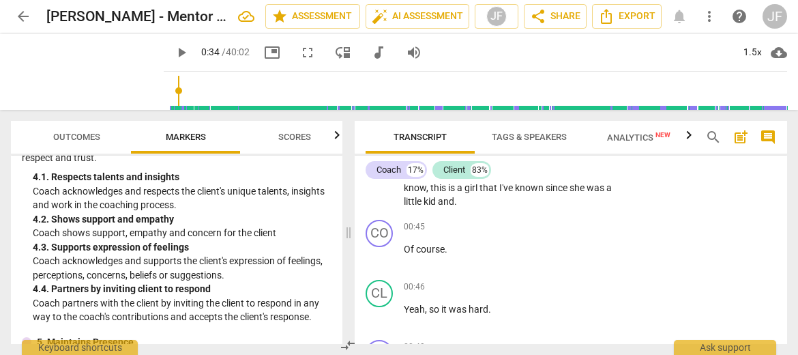
scroll to position [539, 0]
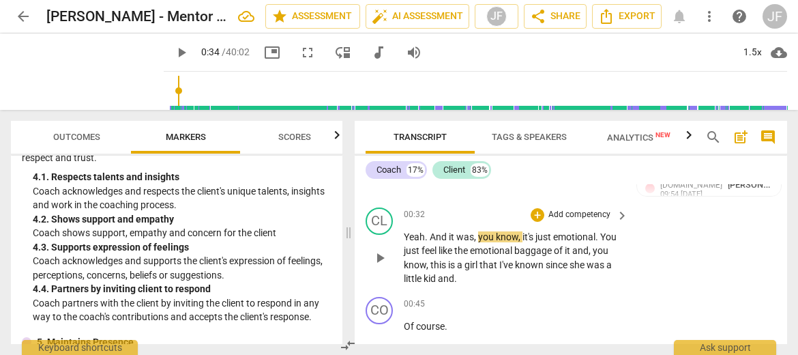
click at [381, 256] on span "play_arrow" at bounding box center [380, 258] width 16 height 16
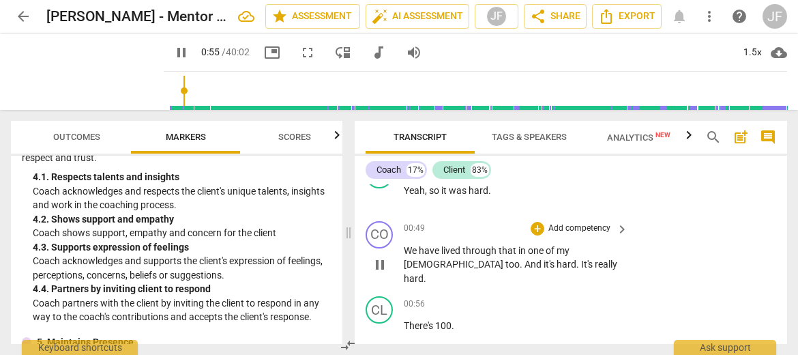
click at [378, 256] on span "pause" at bounding box center [380, 264] width 16 height 16
type input "56"
click at [505, 258] on span "[DEMOGRAPHIC_DATA]" at bounding box center [455, 263] width 102 height 11
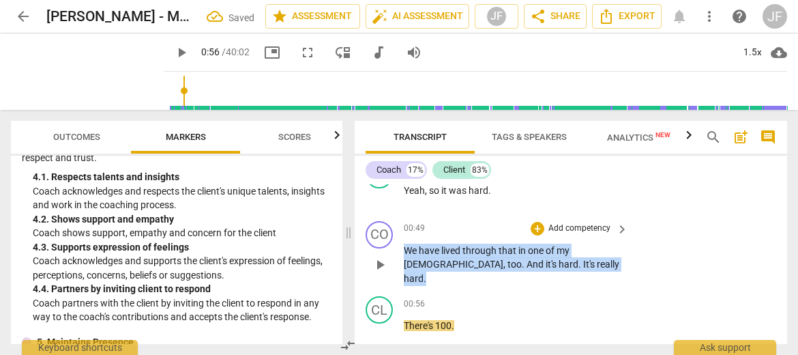
drag, startPoint x: 548, startPoint y: 263, endPoint x: 397, endPoint y: 253, distance: 151.7
click at [397, 253] on div "CO play_arrow pause 00:49 + Add competency keyboard_arrow_right We have lived t…" at bounding box center [571, 253] width 432 height 76
click at [550, 243] on div "+" at bounding box center [553, 246] width 14 height 14
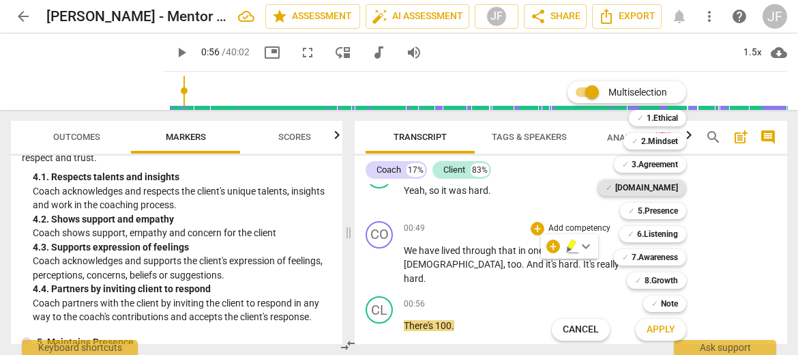
click at [669, 189] on b "[DOMAIN_NAME]" at bounding box center [646, 187] width 63 height 16
click at [674, 335] on span "Apply" at bounding box center [660, 330] width 29 height 14
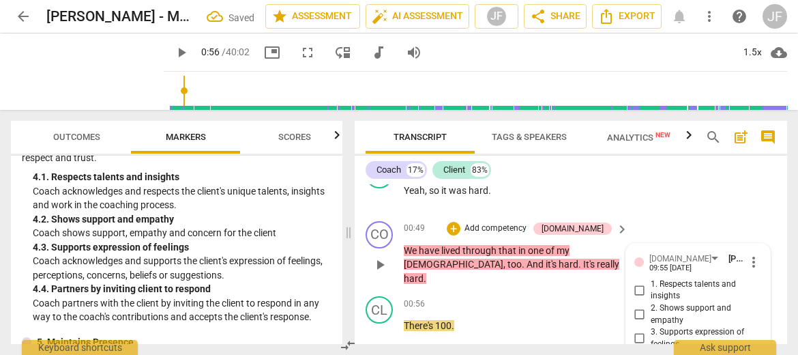
scroll to position [867, 0]
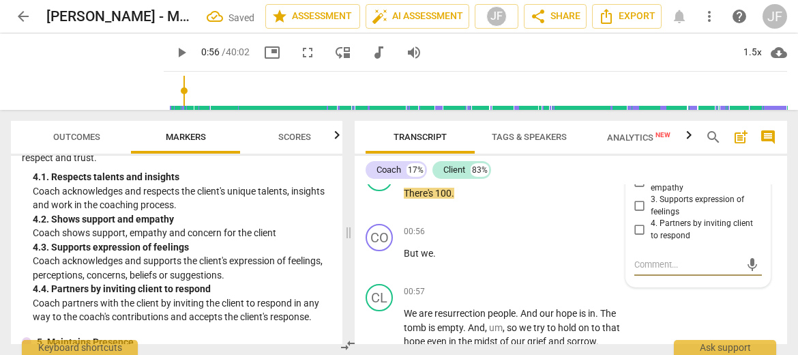
click at [636, 183] on div "Coach 17% Client 83% CO play_arrow pause 00:03 + Add competency keyboard_arrow_…" at bounding box center [571, 249] width 432 height 188
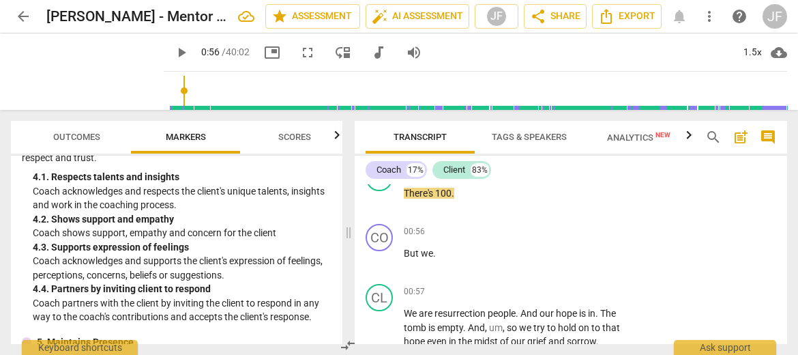
scroll to position [771, 0]
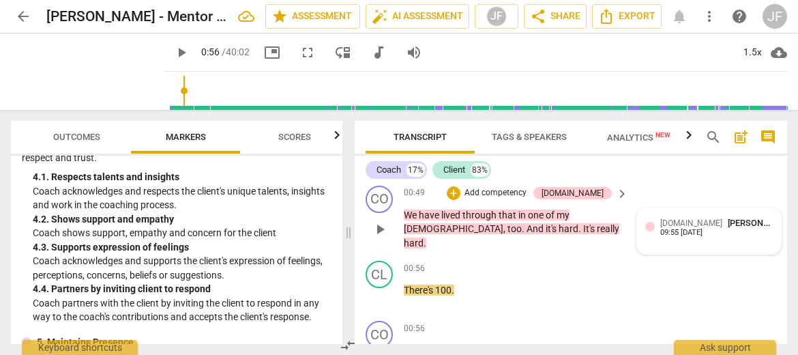
click at [732, 230] on div "[DOMAIN_NAME] [PERSON_NAME] 09:55 [DATE]" at bounding box center [716, 226] width 113 height 21
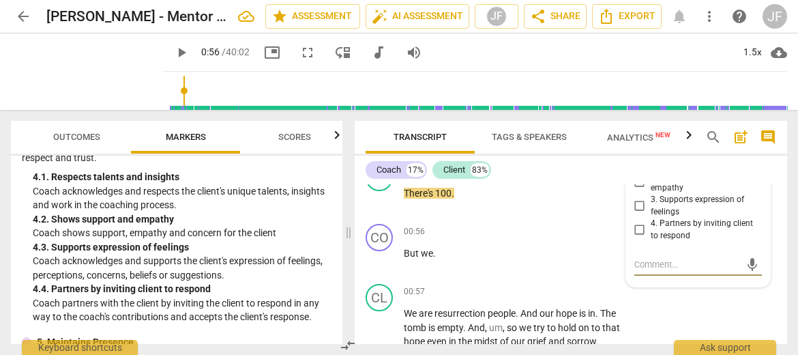
click at [720, 248] on div "mic" at bounding box center [698, 263] width 128 height 30
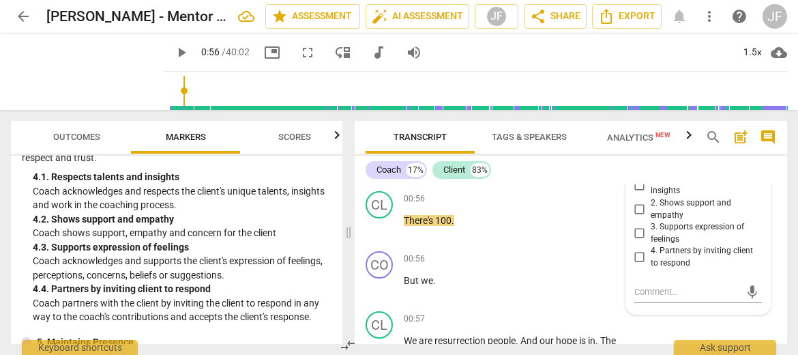
scroll to position [813, 0]
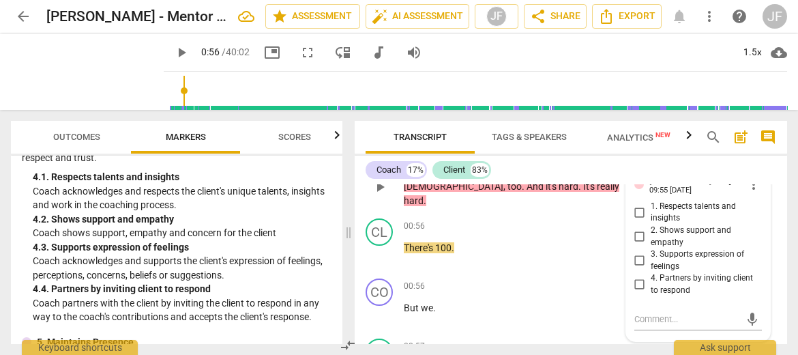
click at [640, 236] on input "2. Shows support and empathy" at bounding box center [640, 236] width 22 height 16
checkbox input "true"
click at [383, 246] on span "play_arrow" at bounding box center [380, 254] width 16 height 16
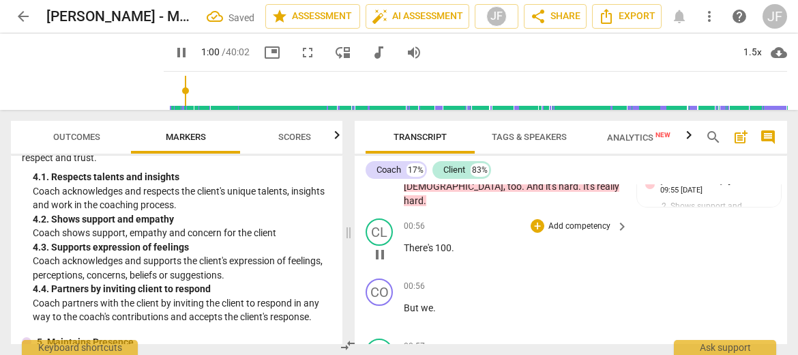
click at [383, 246] on span "pause" at bounding box center [380, 254] width 16 height 16
type input "61"
drag, startPoint x: 459, startPoint y: 233, endPoint x: 438, endPoint y: 235, distance: 21.2
click at [438, 241] on p "There's 100 ." at bounding box center [513, 248] width 218 height 14
click at [404, 302] on span "But" at bounding box center [412, 307] width 17 height 11
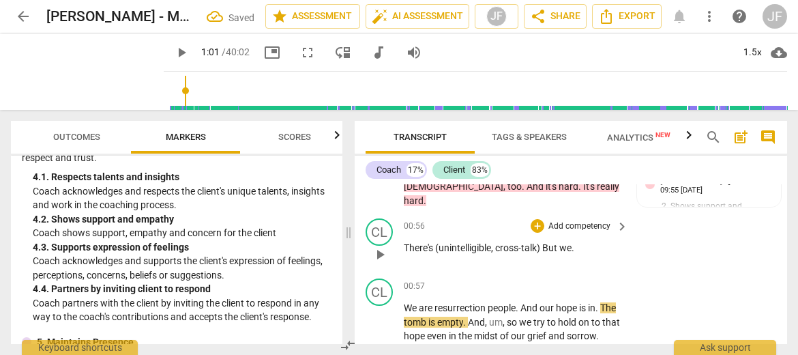
click at [576, 241] on p "There's (unintelligible , cross-talk) But we ." at bounding box center [513, 248] width 218 height 14
click at [404, 302] on span "We" at bounding box center [411, 307] width 15 height 11
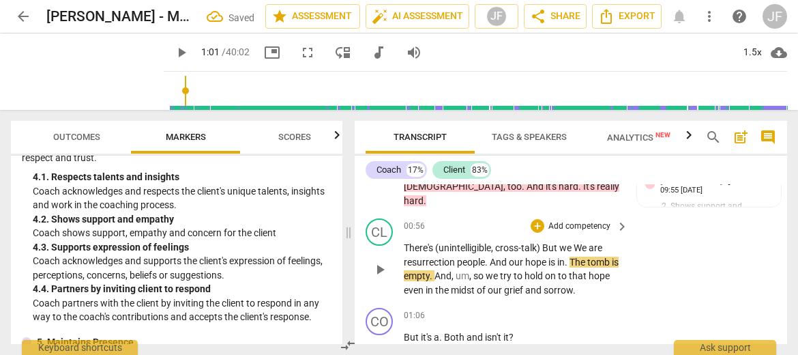
click at [573, 242] on span "we" at bounding box center [566, 247] width 14 height 11
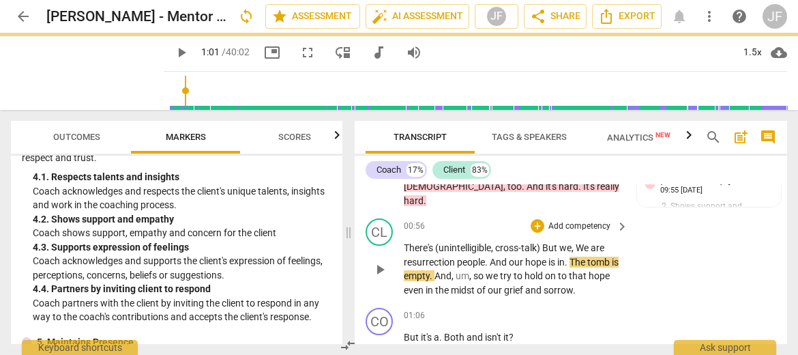
click at [586, 242] on span "We" at bounding box center [583, 247] width 15 height 11
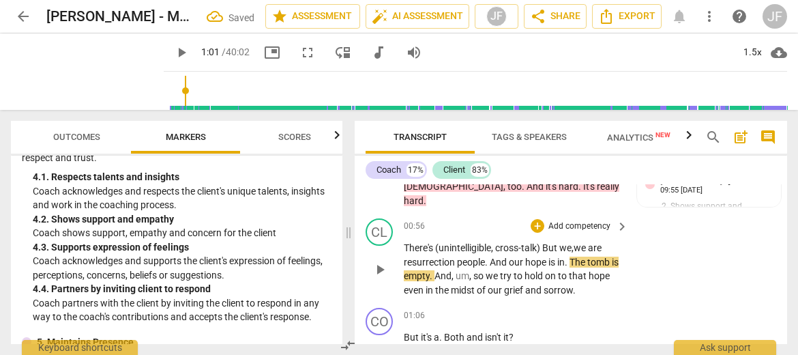
click at [569, 256] on span "." at bounding box center [567, 261] width 5 height 11
click at [371, 261] on span "play_arrow" at bounding box center [380, 269] width 22 height 16
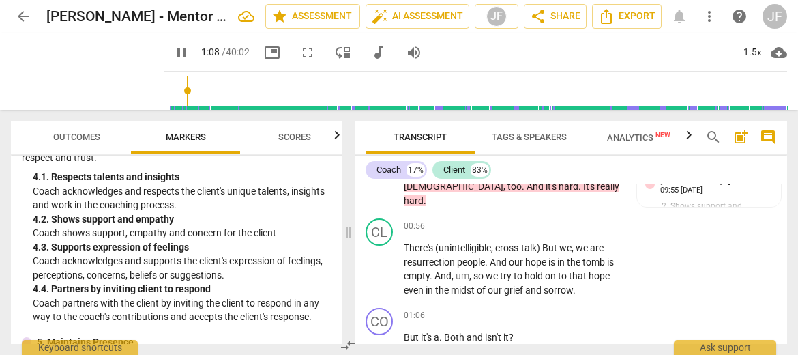
scroll to position [1005, 0]
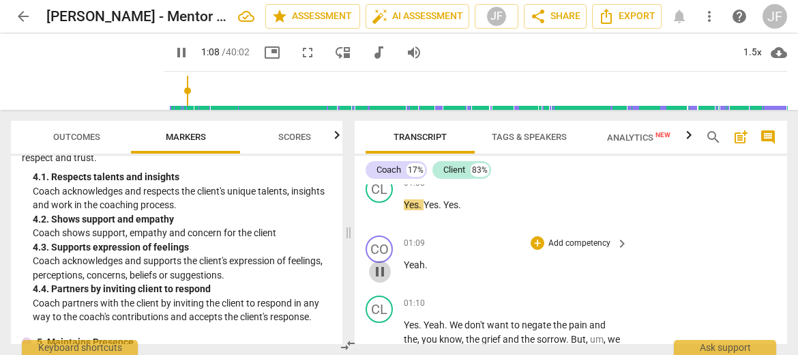
click at [372, 263] on span "pause" at bounding box center [380, 271] width 16 height 16
type input "69"
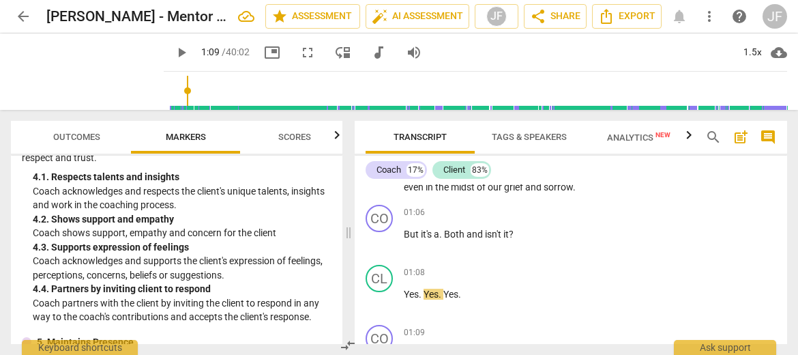
scroll to position [840, 0]
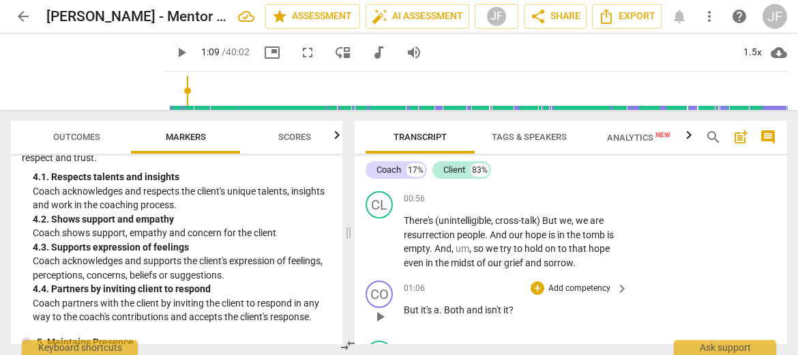
click at [405, 304] on span "But" at bounding box center [412, 309] width 17 height 11
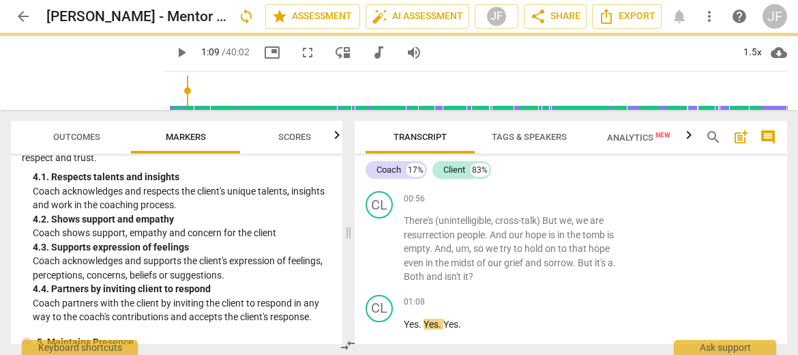
scroll to position [794, 0]
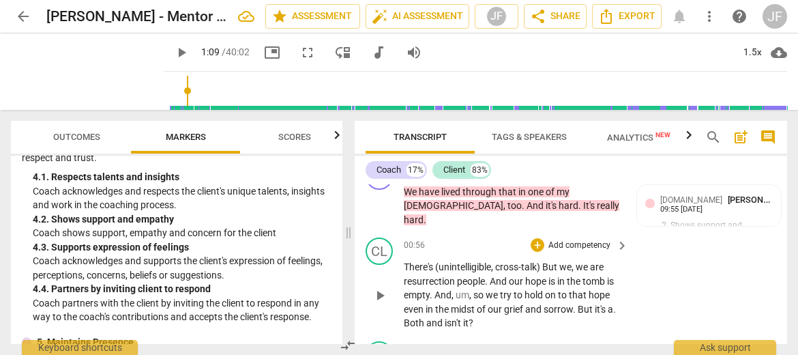
click at [597, 303] on span "it's" at bounding box center [601, 308] width 13 height 11
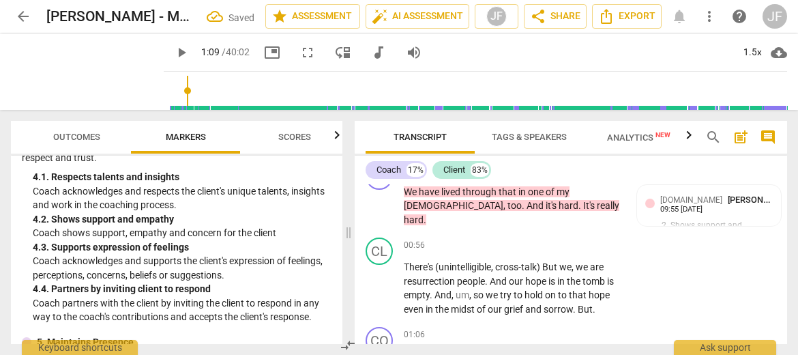
scroll to position [878, 0]
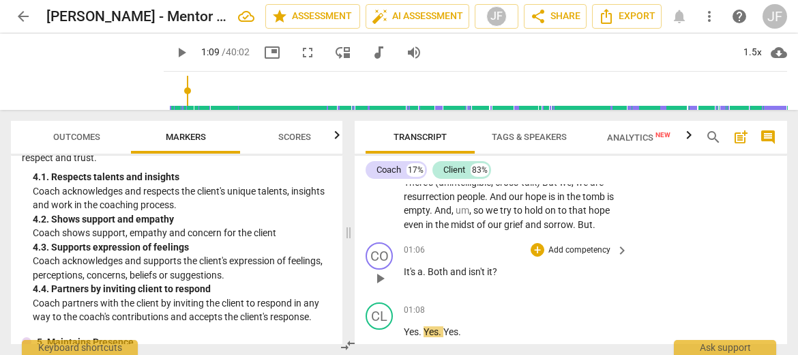
click at [425, 266] on span "." at bounding box center [425, 271] width 5 height 11
click at [443, 266] on span "both" at bounding box center [435, 271] width 20 height 11
drag, startPoint x: 498, startPoint y: 254, endPoint x: 403, endPoint y: 257, distance: 95.5
click at [403, 257] on div "CO play_arrow pause 01:06 + Add competency keyboard_arrow_right It's a both/ an…" at bounding box center [571, 267] width 432 height 60
click at [507, 240] on div "+" at bounding box center [509, 240] width 14 height 14
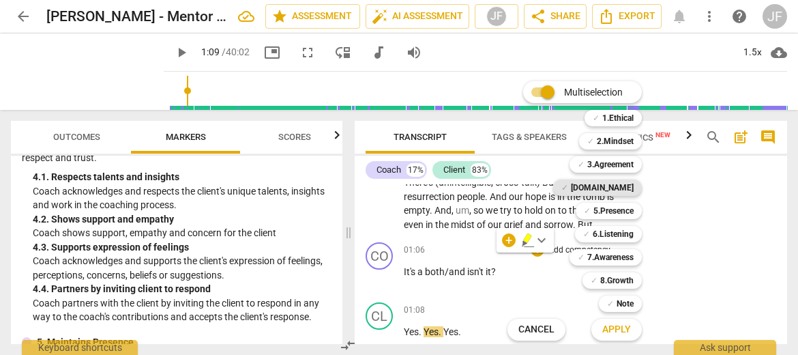
click at [629, 184] on b "[DOMAIN_NAME]" at bounding box center [602, 187] width 63 height 16
click at [627, 333] on span "Apply" at bounding box center [616, 330] width 29 height 14
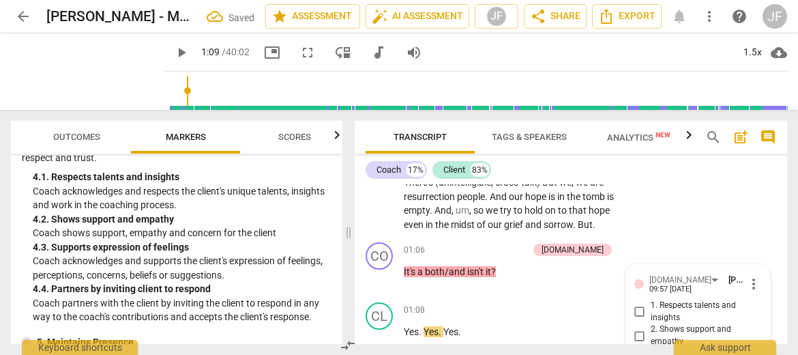
scroll to position [1019, 0]
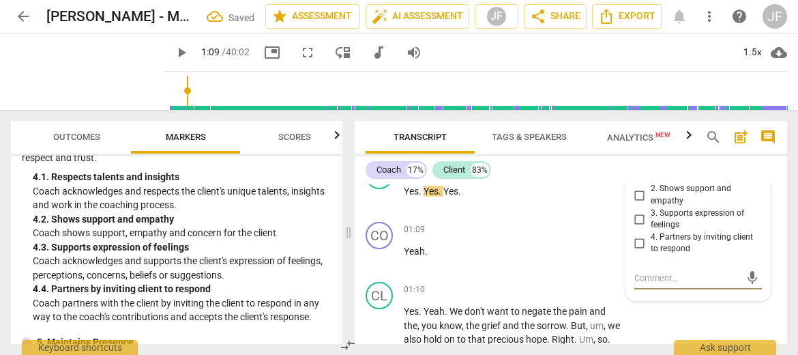
click at [636, 211] on input "3. Supports expression of feelings" at bounding box center [640, 219] width 22 height 16
checkbox input "true"
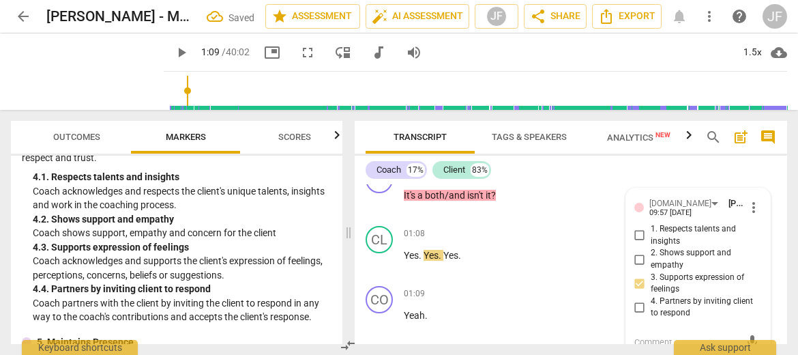
scroll to position [993, 0]
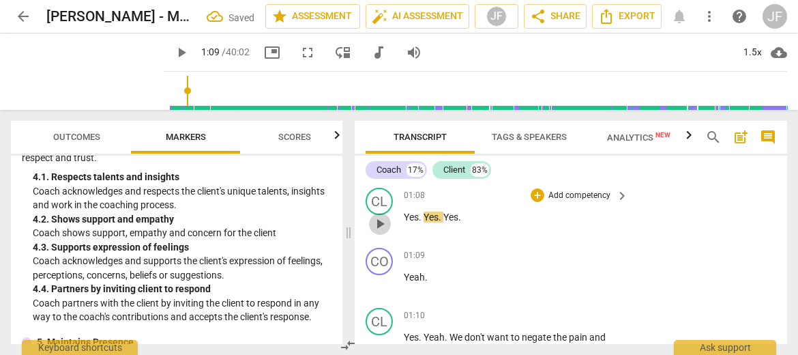
click at [383, 215] on span "play_arrow" at bounding box center [380, 223] width 16 height 16
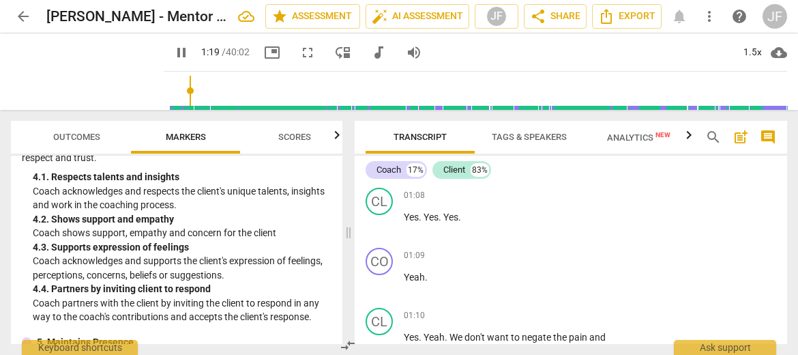
scroll to position [1154, 0]
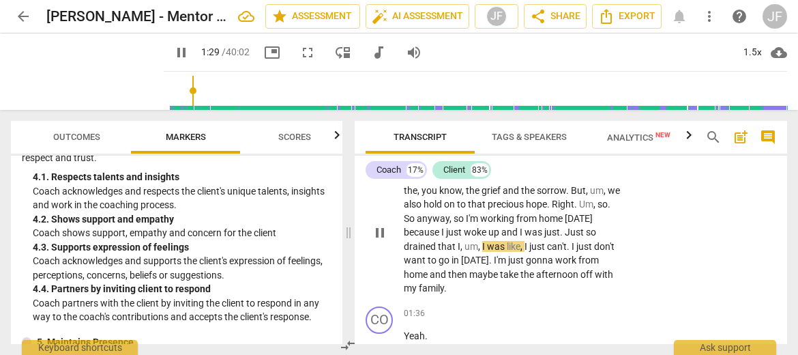
click at [565, 226] on span "." at bounding box center [562, 231] width 5 height 11
type input "91"
click at [379, 223] on div "CO play_arrow pause 00:03 + Add competency keyboard_arrow_right Hi , [PERSON_NA…" at bounding box center [571, 264] width 432 height 160
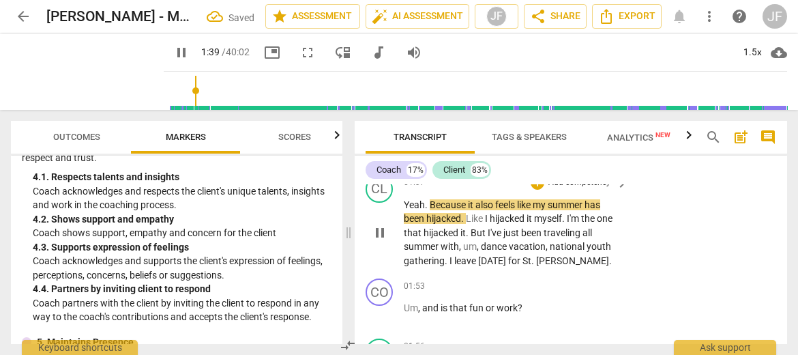
click at [379, 224] on span "pause" at bounding box center [380, 232] width 16 height 16
type input "100"
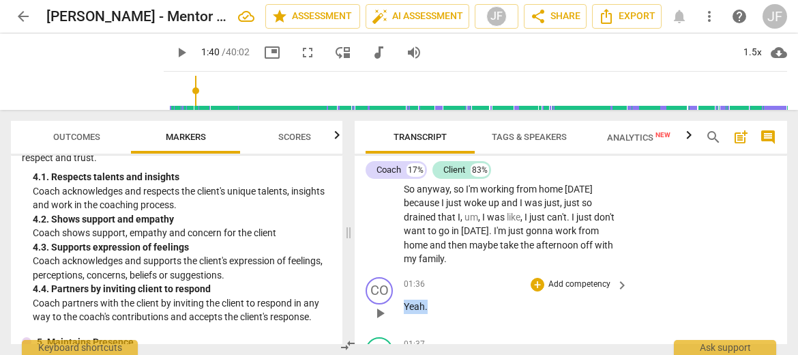
drag, startPoint x: 430, startPoint y: 292, endPoint x: 402, endPoint y: 293, distance: 27.3
click at [402, 293] on div "CO play_arrow pause 01:36 + Add competency keyboard_arrow_right Yeah ." at bounding box center [571, 301] width 432 height 60
click at [441, 274] on div "+" at bounding box center [439, 274] width 14 height 14
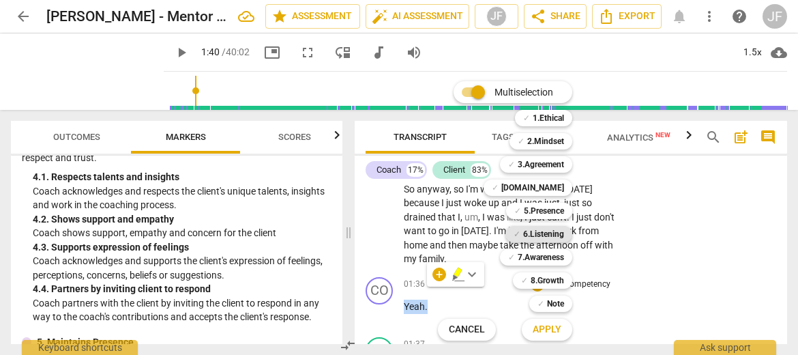
click at [548, 230] on b "6.Listening" at bounding box center [543, 234] width 41 height 16
click at [554, 331] on span "Apply" at bounding box center [547, 330] width 29 height 14
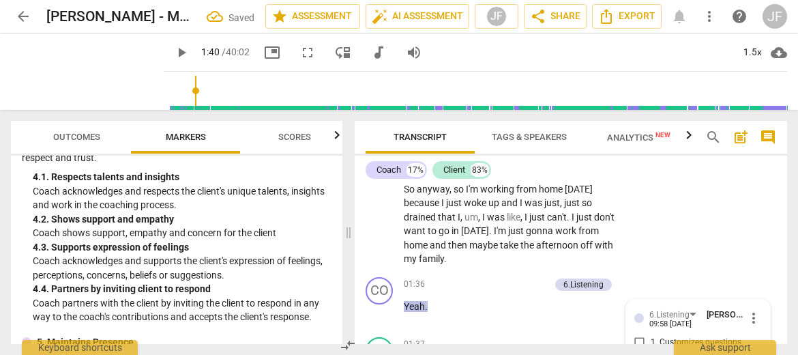
scroll to position [1384, 0]
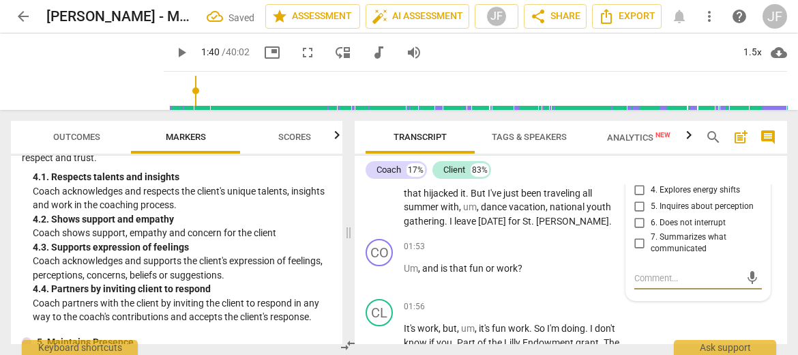
click at [638, 215] on input "6. Does not interrupt" at bounding box center [640, 223] width 22 height 16
checkbox input "true"
click at [636, 271] on textarea at bounding box center [687, 277] width 106 height 13
type textarea "V"
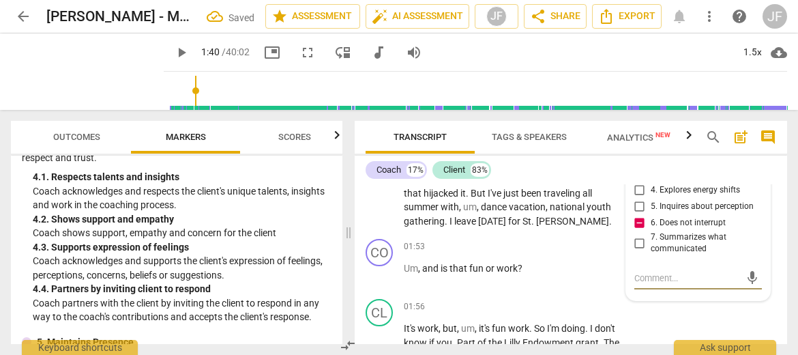
type textarea "V"
type textarea "Vo"
type textarea "Voc"
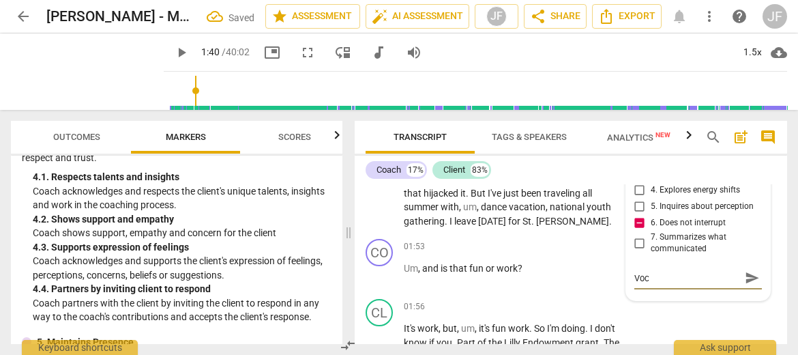
type textarea "Voca"
type textarea "Vocal"
type textarea "Vocali"
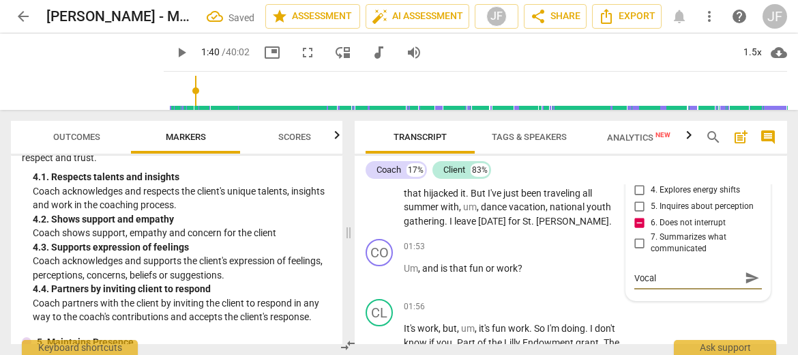
type textarea "Vocali"
type textarea "Vocaliz"
type textarea "Vocaliza"
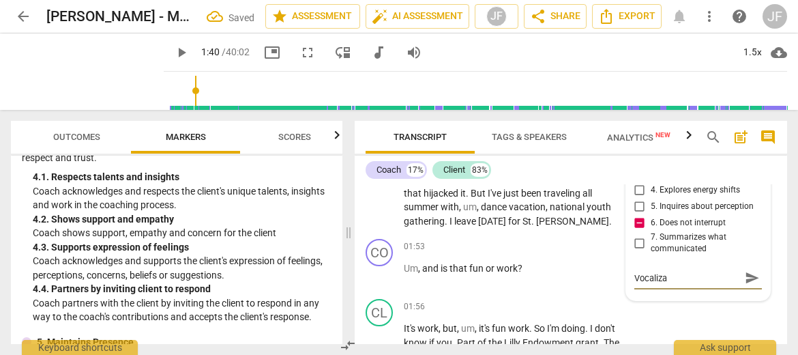
type textarea "Vocalizat"
type textarea "Vocalizati"
type textarea "Vocalizatio"
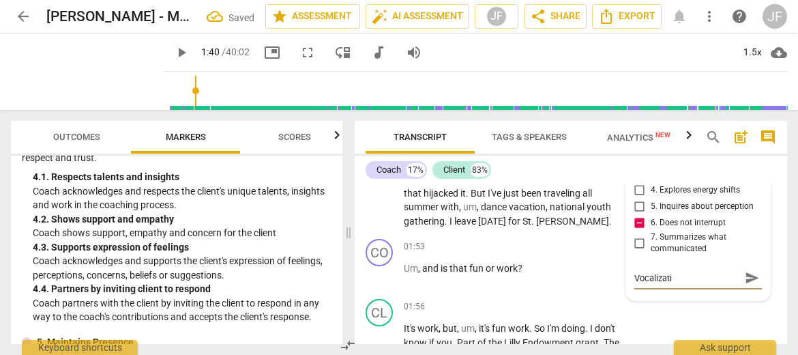
type textarea "Vocalizatio"
type textarea "Vocalization"
type textarea "Vocalizations"
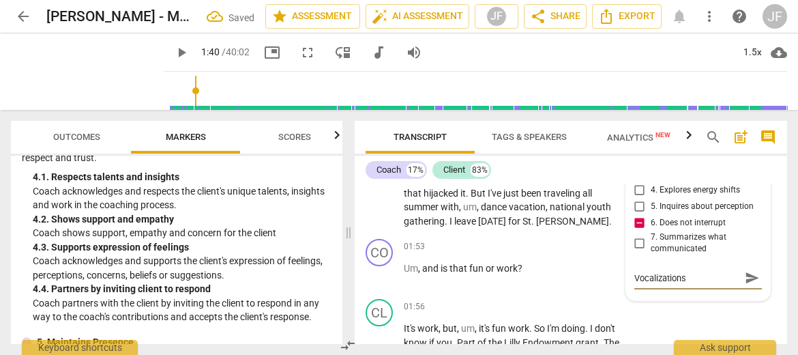
type textarea "Vocalizations:"
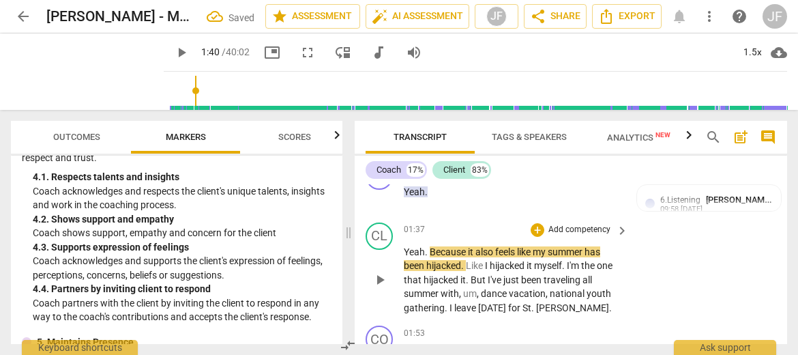
click at [380, 271] on span "play_arrow" at bounding box center [380, 279] width 16 height 16
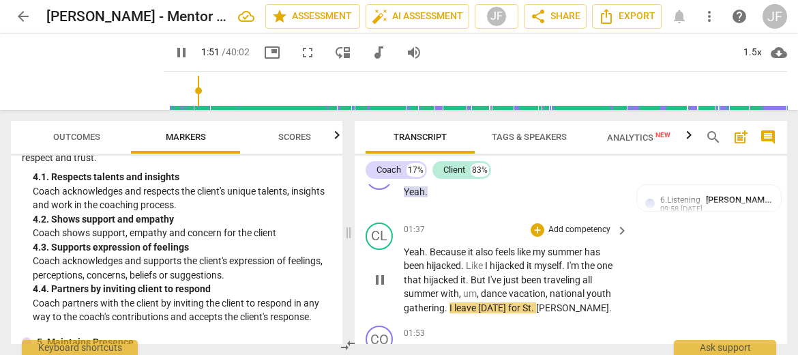
click at [385, 271] on span "pause" at bounding box center [380, 279] width 16 height 16
type input "112"
click at [507, 288] on span "dance" at bounding box center [495, 293] width 28 height 11
click at [382, 271] on span "play_arrow" at bounding box center [380, 279] width 16 height 16
click at [382, 271] on span "pause" at bounding box center [380, 279] width 16 height 16
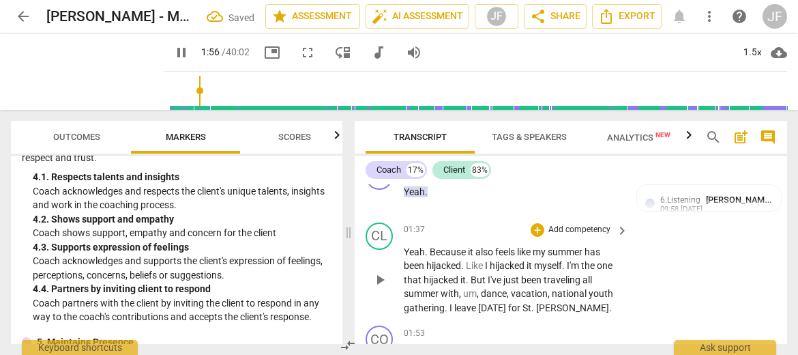
type input "116"
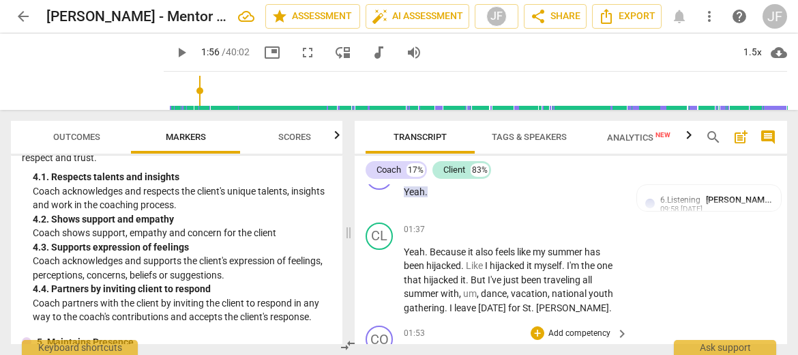
click at [404, 349] on span "Um" at bounding box center [411, 354] width 14 height 11
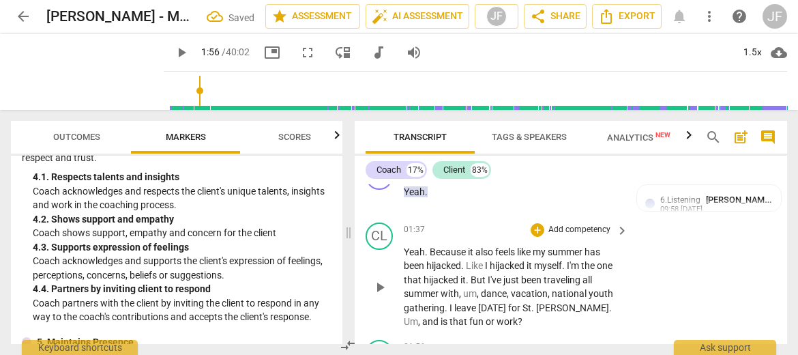
click at [422, 316] on span "," at bounding box center [420, 321] width 4 height 11
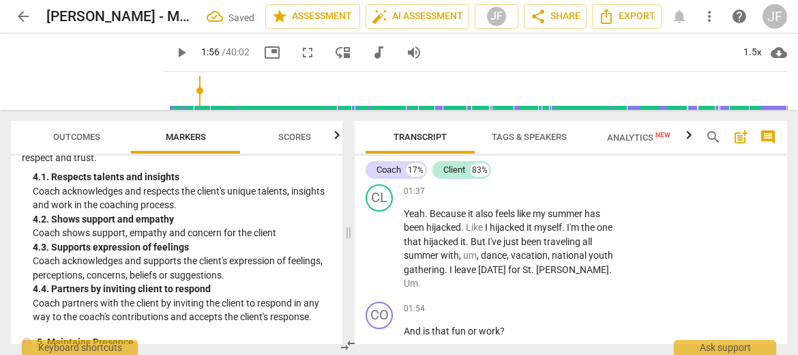
scroll to position [1337, 0]
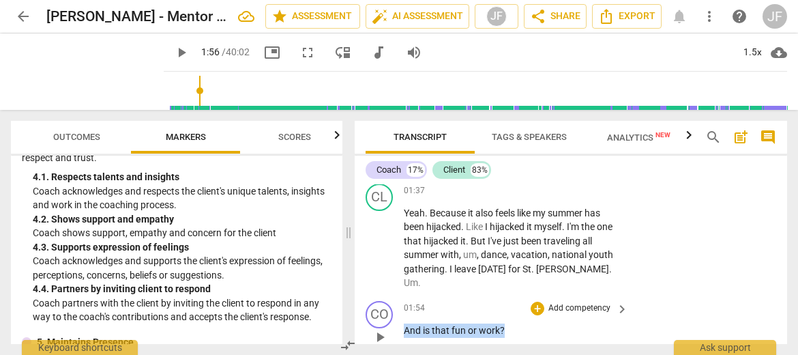
drag, startPoint x: 505, startPoint y: 300, endPoint x: 406, endPoint y: 305, distance: 98.3
click at [406, 323] on p "And is that fun or work ?" at bounding box center [513, 330] width 218 height 14
click at [517, 280] on div "+" at bounding box center [516, 285] width 14 height 14
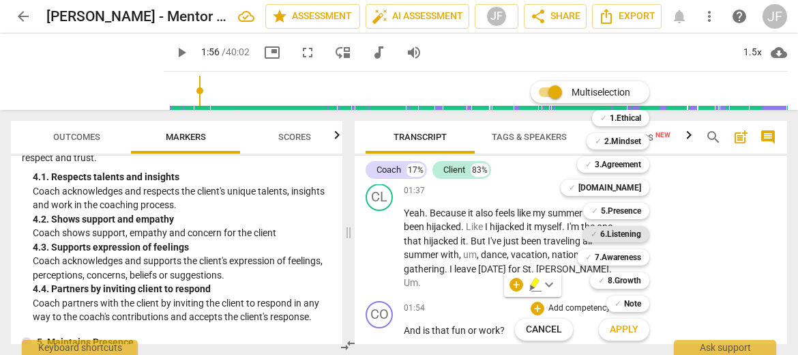
click at [611, 238] on b "6.Listening" at bounding box center [620, 234] width 41 height 16
click at [629, 326] on span "Apply" at bounding box center [624, 330] width 29 height 14
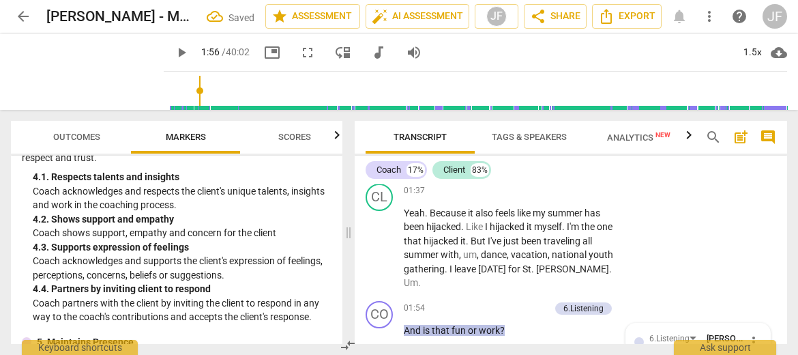
scroll to position [1547, 0]
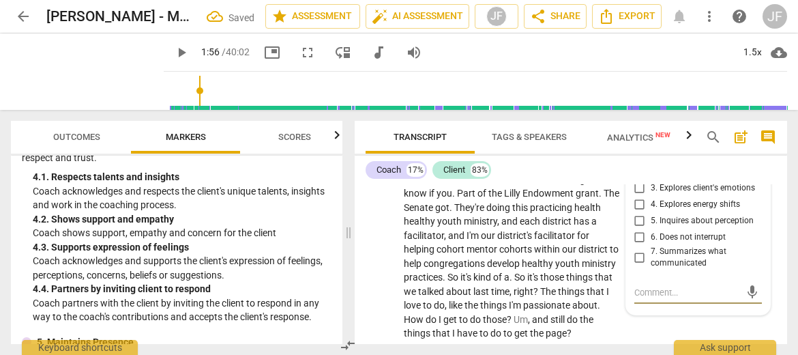
click at [638, 213] on input "5. Inquires about perception" at bounding box center [640, 221] width 22 height 16
checkbox input "true"
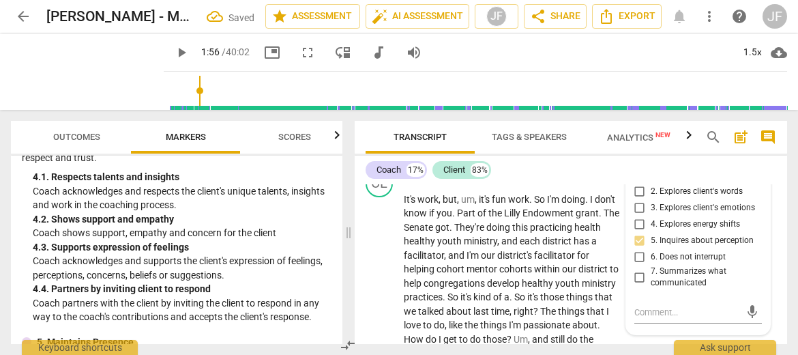
scroll to position [1489, 0]
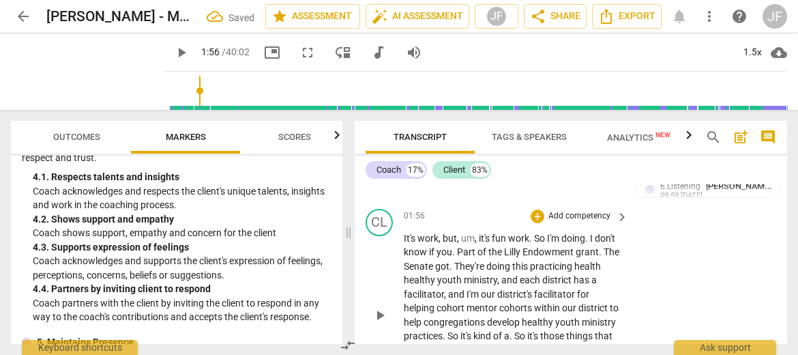
click at [385, 307] on span "play_arrow" at bounding box center [380, 315] width 16 height 16
click at [588, 233] on span "." at bounding box center [587, 238] width 5 height 11
type input "125"
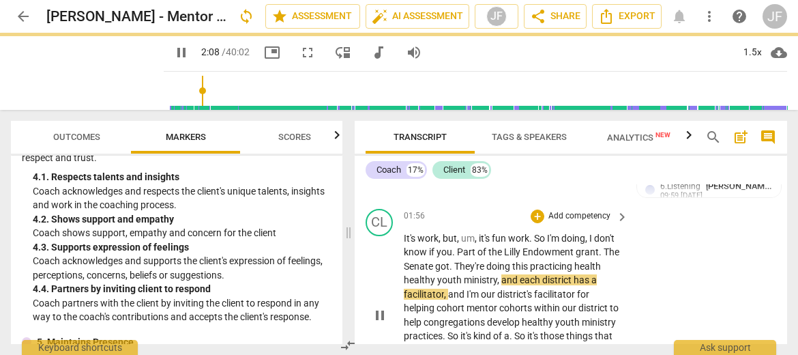
click at [378, 307] on span "pause" at bounding box center [380, 315] width 16 height 16
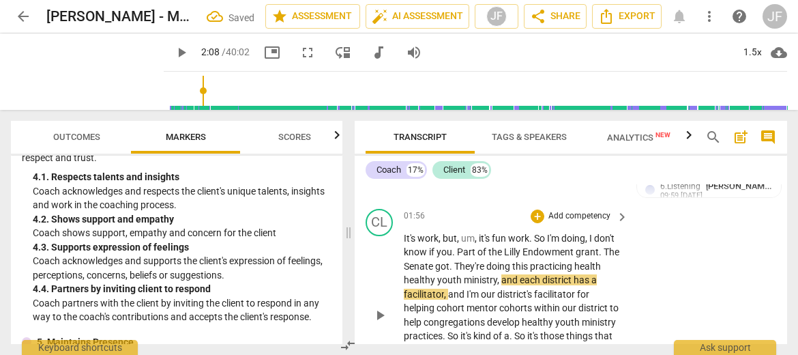
click at [451, 233] on span "but" at bounding box center [450, 238] width 14 height 11
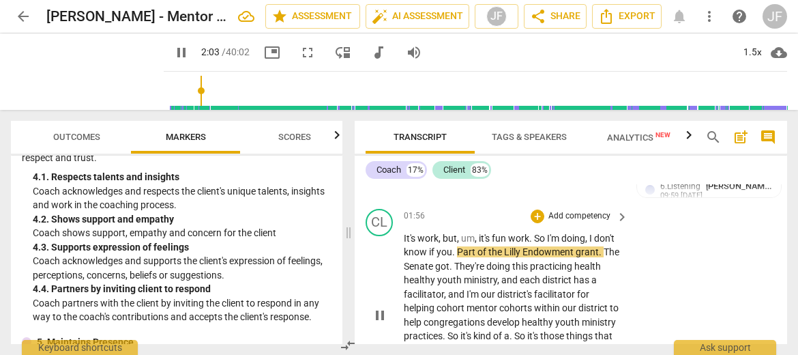
click at [376, 307] on span "pause" at bounding box center [380, 315] width 16 height 16
type input "124"
click at [455, 246] on span "." at bounding box center [454, 251] width 5 height 11
click at [381, 307] on span "play_arrow" at bounding box center [380, 315] width 16 height 16
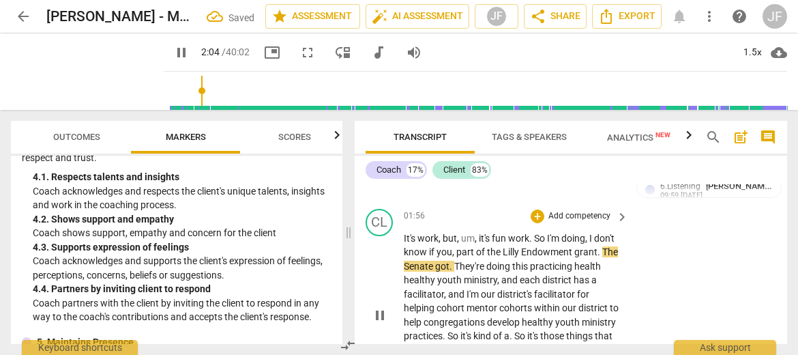
click at [381, 307] on span "pause" at bounding box center [380, 315] width 16 height 16
type input "125"
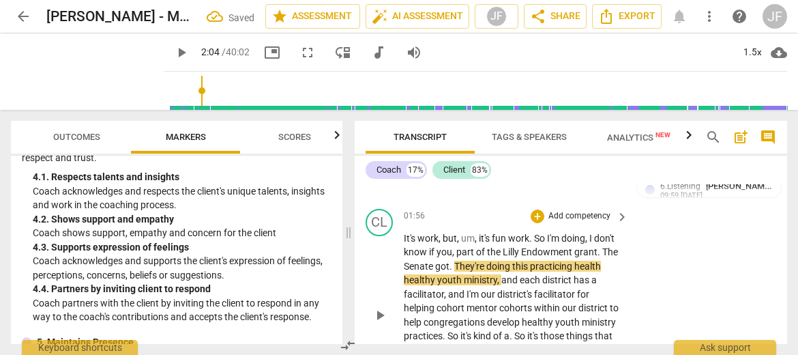
click at [600, 246] on span "." at bounding box center [599, 251] width 5 height 11
drag, startPoint x: 432, startPoint y: 238, endPoint x: 409, endPoint y: 238, distance: 23.2
click at [443, 260] on span "Senate" at bounding box center [458, 265] width 31 height 11
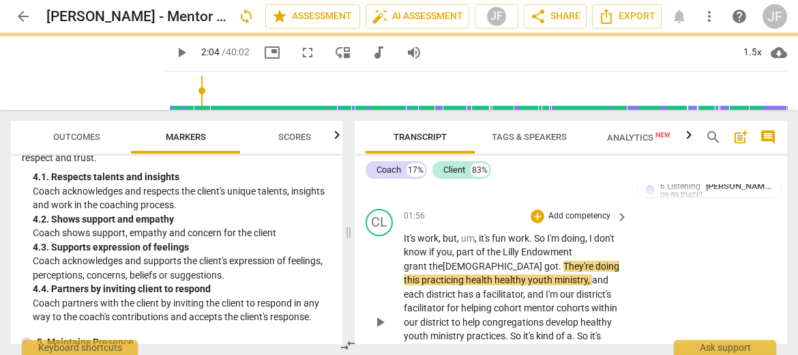
click at [558, 260] on span "." at bounding box center [560, 265] width 5 height 11
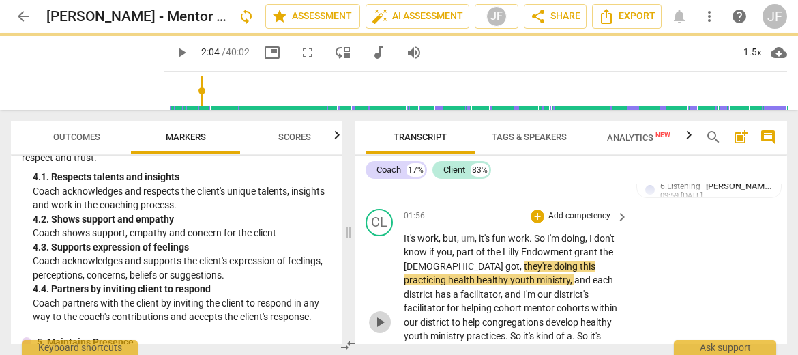
click at [382, 314] on span "play_arrow" at bounding box center [380, 322] width 16 height 16
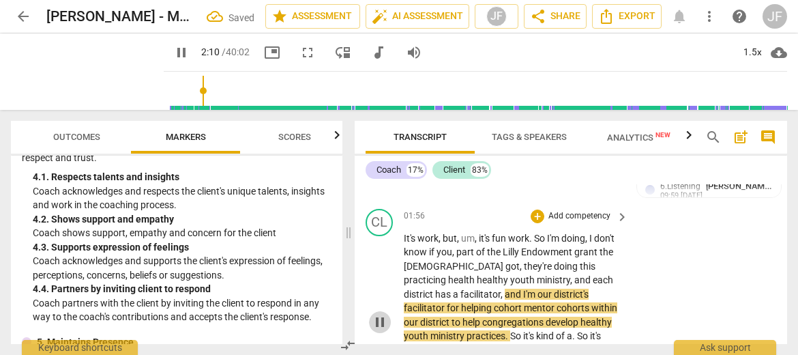
click at [382, 314] on span "pause" at bounding box center [380, 322] width 16 height 16
click at [382, 314] on span "play_arrow" at bounding box center [380, 322] width 16 height 16
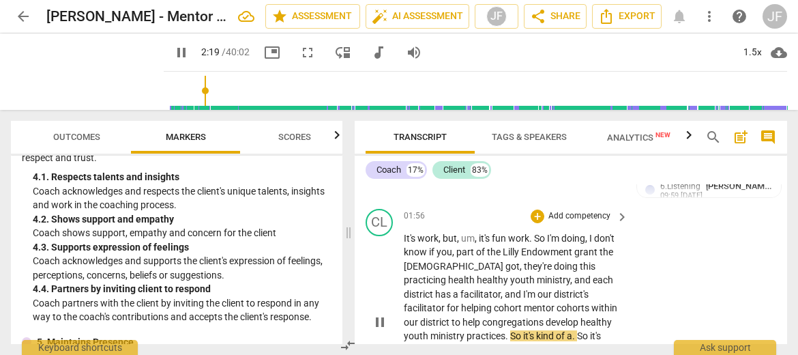
click at [382, 314] on span "pause" at bounding box center [380, 322] width 16 height 16
type input "140"
click at [572, 330] on span "." at bounding box center [574, 335] width 5 height 11
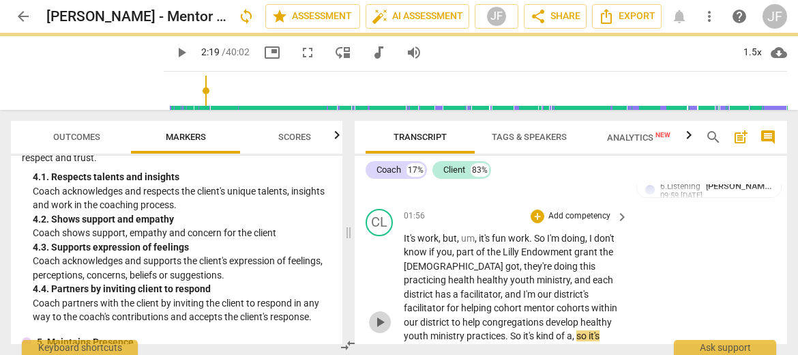
click at [380, 314] on span "play_arrow" at bounding box center [380, 322] width 16 height 16
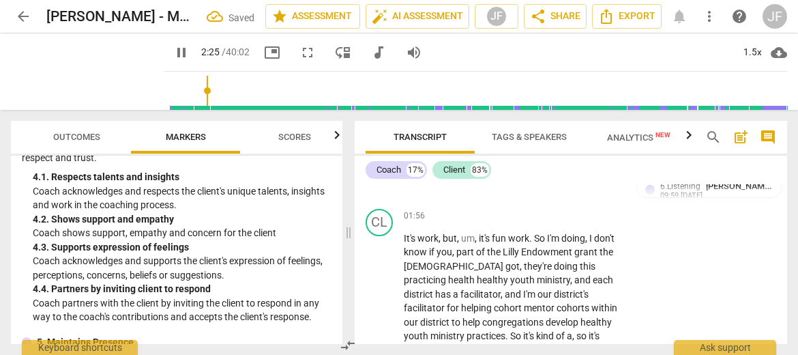
scroll to position [1647, 0]
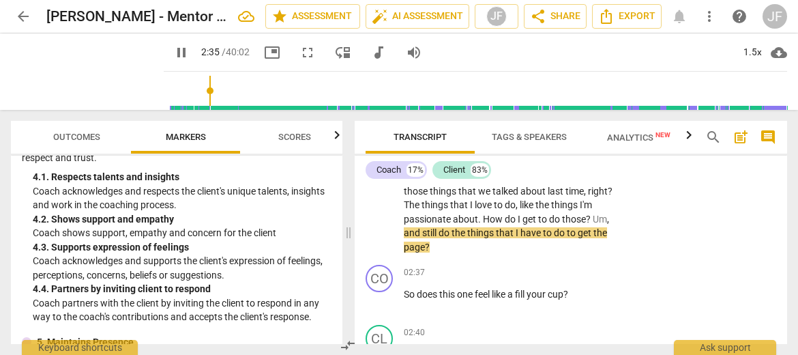
click at [173, 51] on span "pause" at bounding box center [181, 52] width 16 height 16
type input "156"
click at [589, 213] on span "?" at bounding box center [589, 218] width 7 height 11
click at [431, 213] on span "passionate" at bounding box center [428, 218] width 49 height 11
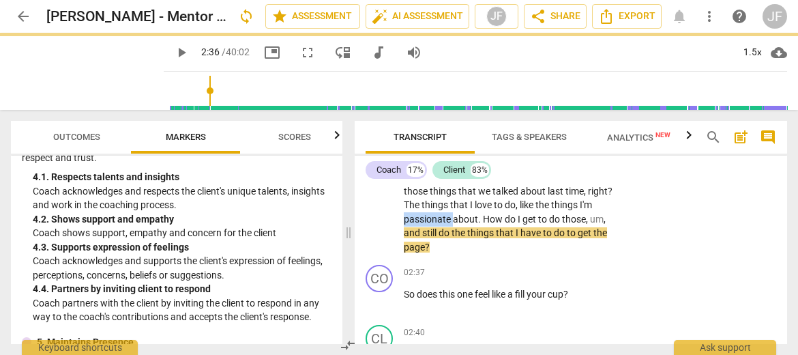
click at [431, 213] on span "passionate" at bounding box center [428, 218] width 49 height 11
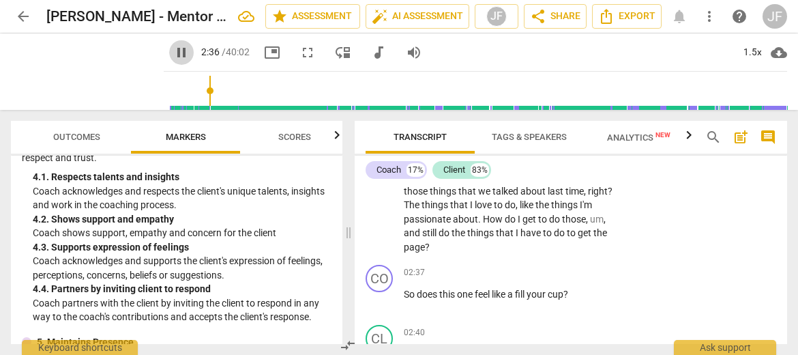
click at [173, 50] on span "pause" at bounding box center [181, 52] width 16 height 16
type input "157"
click at [574, 227] on span "to" at bounding box center [572, 232] width 11 height 11
click at [552, 227] on span "to" at bounding box center [548, 232] width 11 height 11
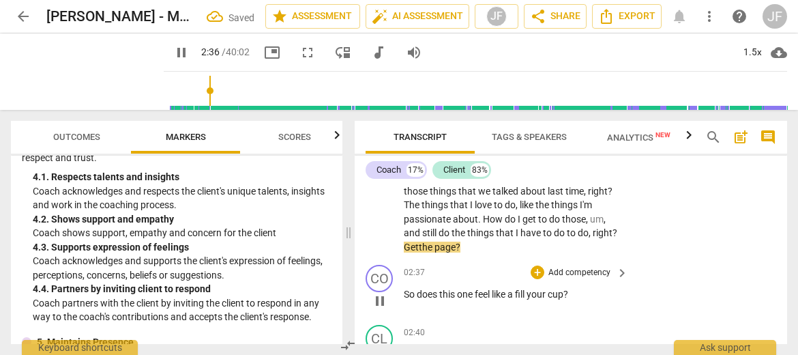
click at [381, 293] on span "pause" at bounding box center [380, 301] width 16 height 16
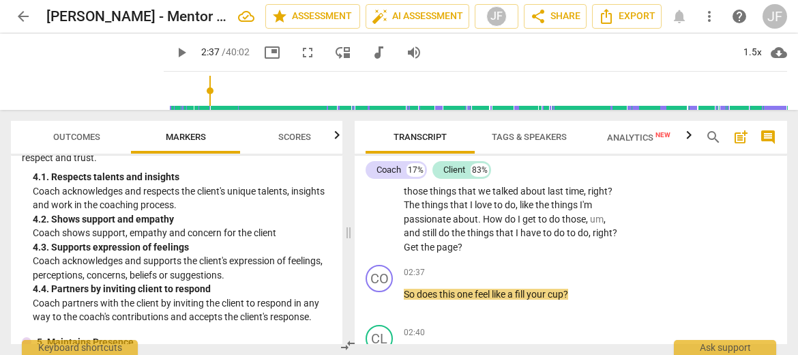
click at [424, 227] on span "still" at bounding box center [430, 232] width 16 height 11
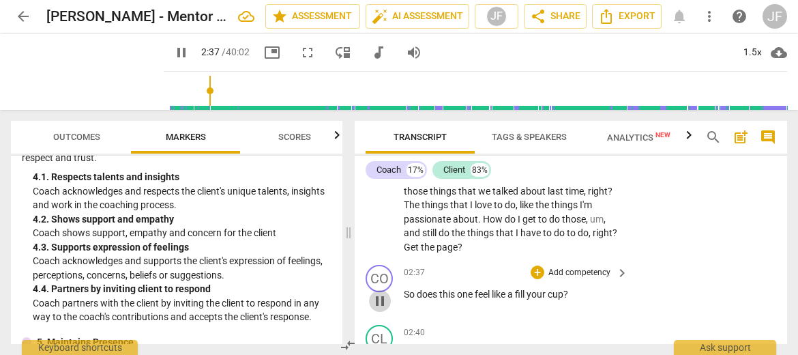
click at [379, 293] on span "pause" at bounding box center [380, 301] width 16 height 16
type input "157"
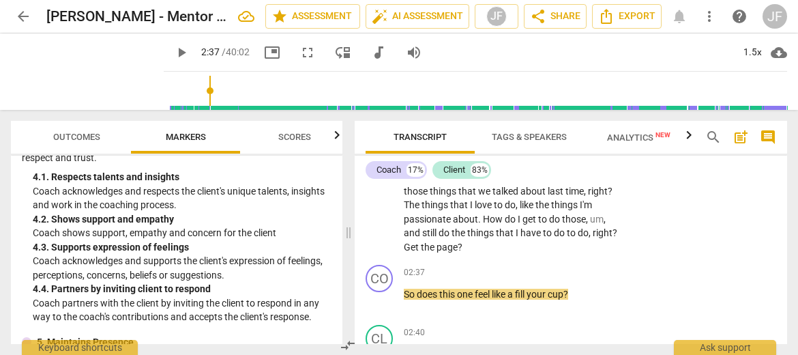
click at [617, 207] on p "It's work , but , um , it's fun work . So I'm doing , I don't know if you , par…" at bounding box center [513, 163] width 218 height 182
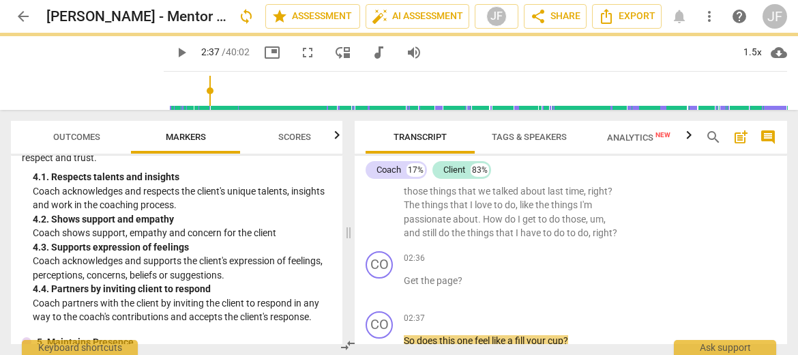
scroll to position [1694, 0]
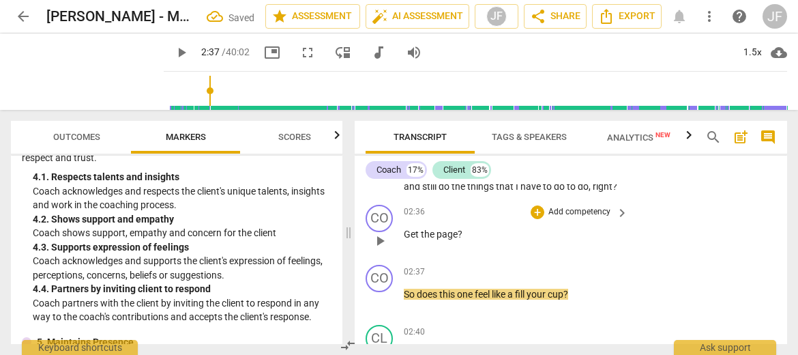
click at [404, 228] on span "Get" at bounding box center [412, 233] width 17 height 11
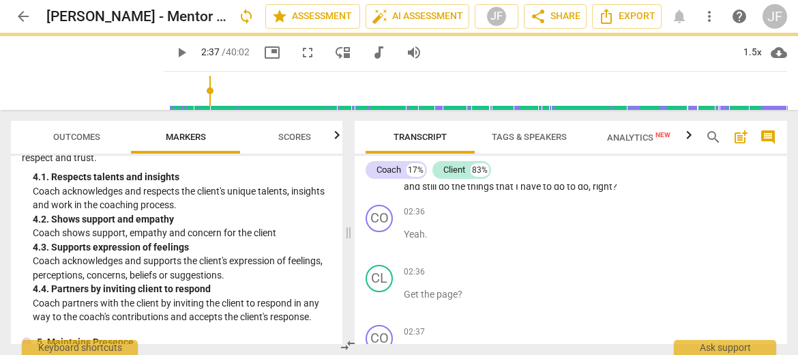
scroll to position [1754, 0]
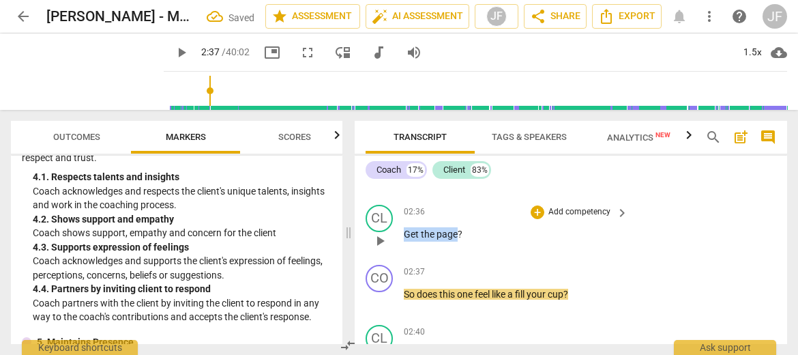
drag, startPoint x: 457, startPoint y: 204, endPoint x: 405, endPoint y: 202, distance: 51.9
click at [405, 227] on p "Get the page ?" at bounding box center [513, 234] width 218 height 14
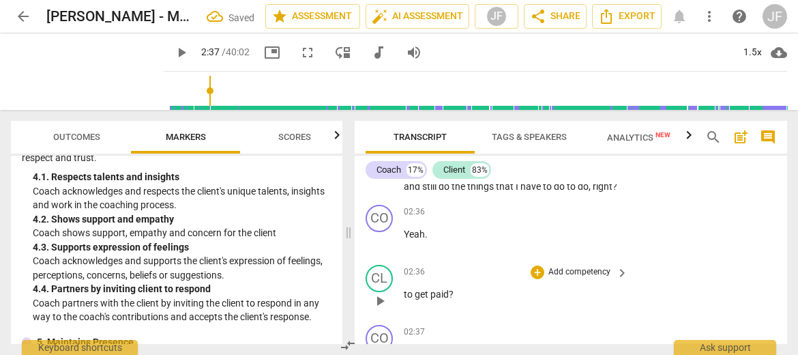
scroll to position [1617, 0]
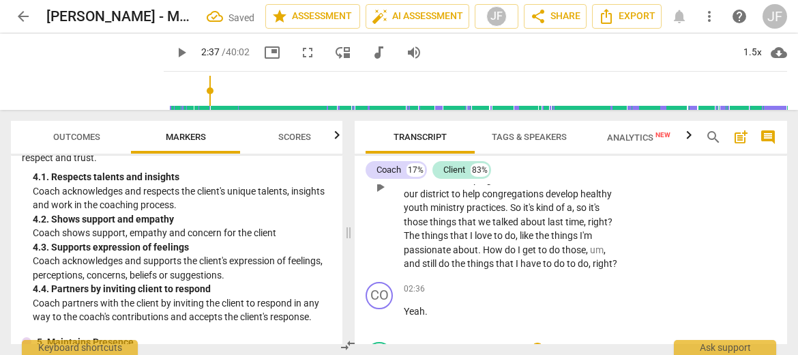
click at [616, 258] on span "?" at bounding box center [614, 263] width 5 height 11
drag, startPoint x: 428, startPoint y: 282, endPoint x: 402, endPoint y: 283, distance: 26.6
click at [402, 283] on div "CO play_arrow pause 02:36 + Add competency keyboard_arrow_right Yeah ." at bounding box center [571, 306] width 432 height 60
click at [436, 265] on div "+" at bounding box center [439, 265] width 14 height 14
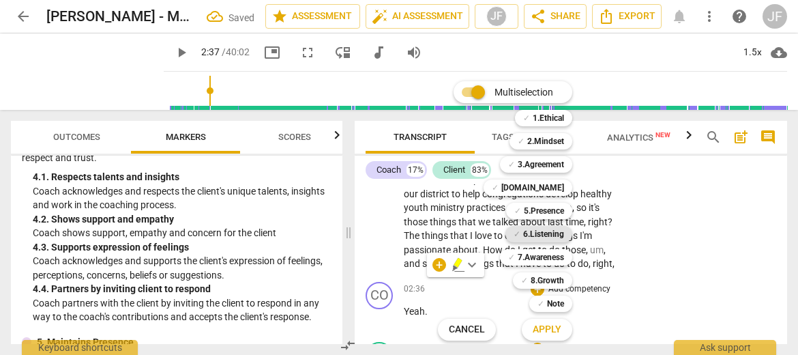
click at [547, 231] on b "6.Listening" at bounding box center [543, 234] width 41 height 16
click at [547, 331] on span "Apply" at bounding box center [547, 330] width 29 height 14
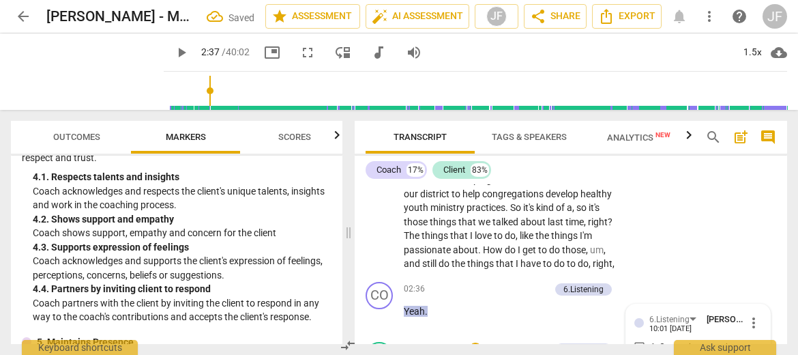
scroll to position [1808, 0]
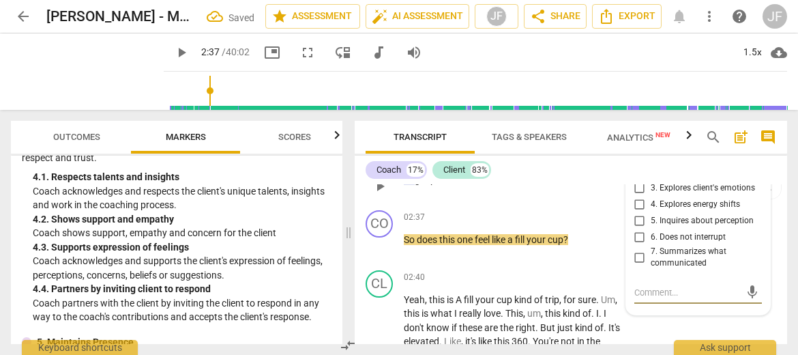
click at [636, 229] on input "6. Does not interrupt" at bounding box center [640, 237] width 22 height 16
checkbox input "true"
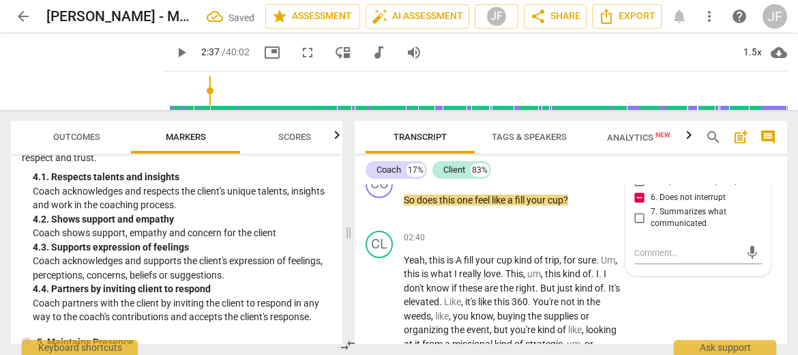
scroll to position [1886, 0]
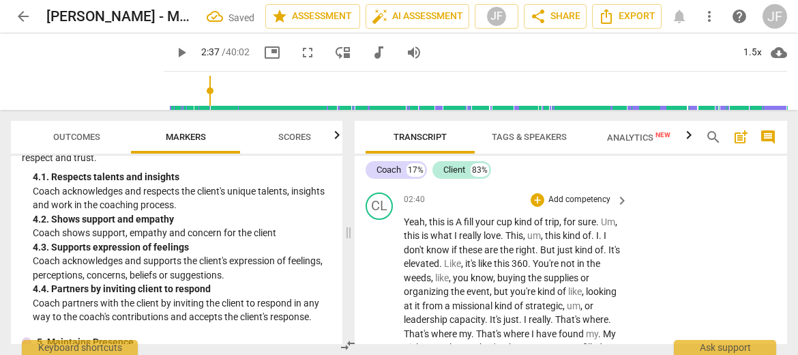
click at [461, 216] on span "A" at bounding box center [460, 221] width 8 height 11
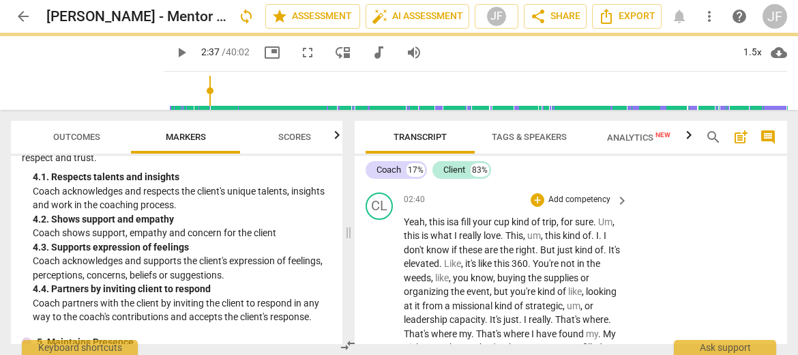
click at [413, 216] on span "Yeah" at bounding box center [414, 221] width 21 height 11
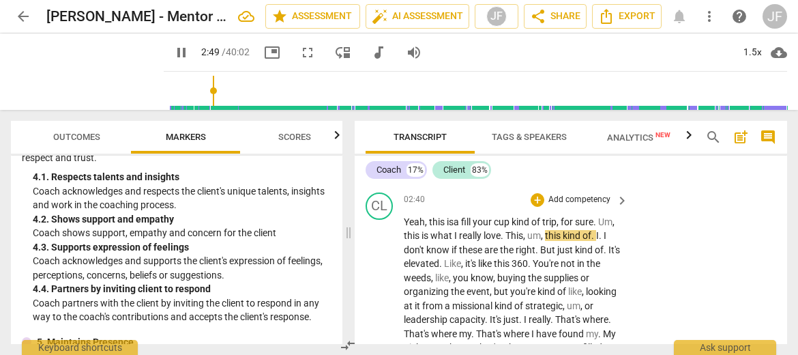
click at [505, 230] on span "." at bounding box center [503, 235] width 5 height 11
click at [591, 230] on span "." at bounding box center [588, 235] width 5 height 11
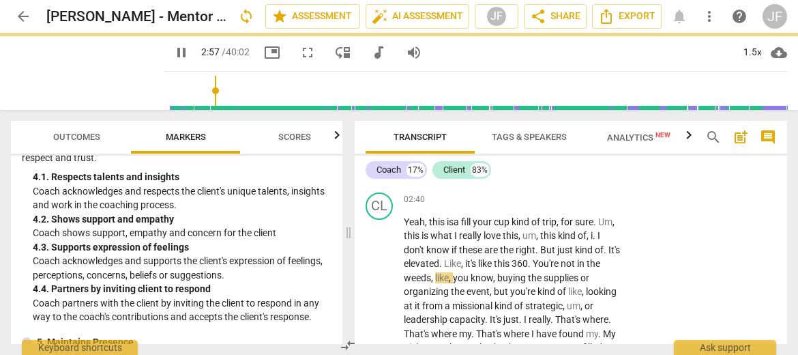
click at [173, 58] on span "pause" at bounding box center [181, 52] width 16 height 16
type input "178"
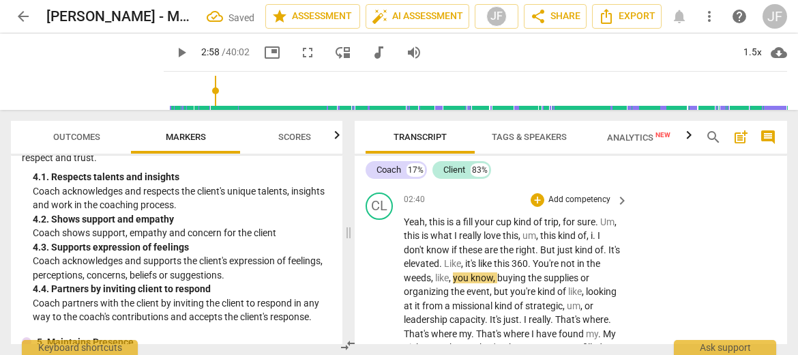
click at [518, 244] on span "." at bounding box center [515, 249] width 5 height 11
click at [578, 244] on span "." at bounding box center [580, 249] width 5 height 11
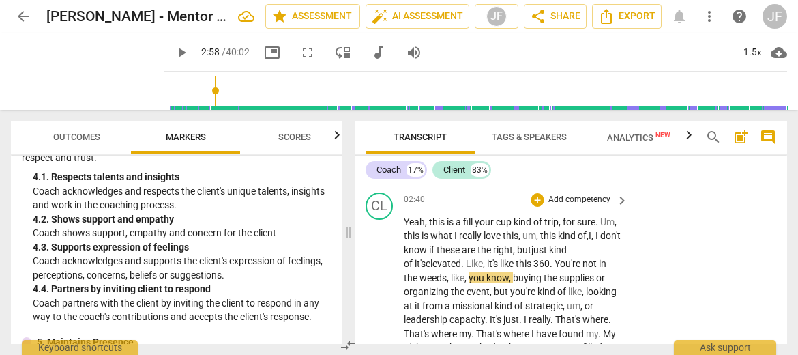
click at [446, 272] on span "weeds" at bounding box center [432, 277] width 27 height 11
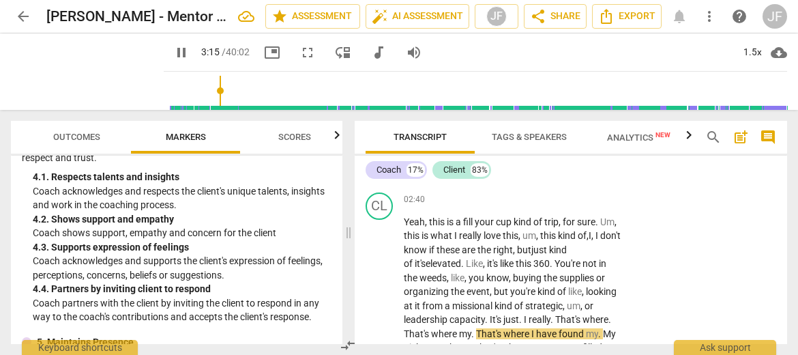
click at [173, 53] on span "pause" at bounding box center [181, 52] width 16 height 16
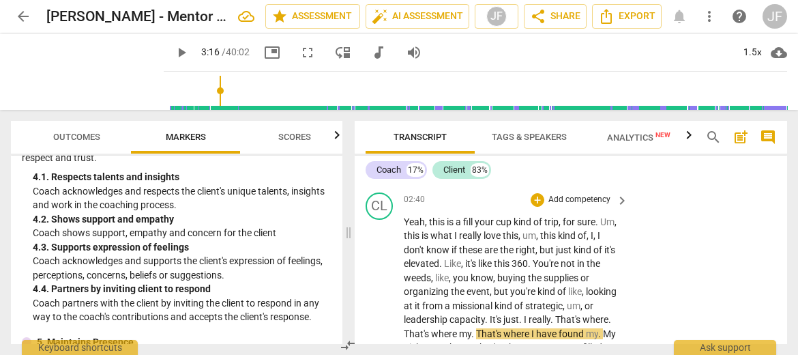
type input "196"
click at [522, 314] on span "." at bounding box center [521, 319] width 5 height 11
click at [554, 314] on span "." at bounding box center [552, 319] width 5 height 11
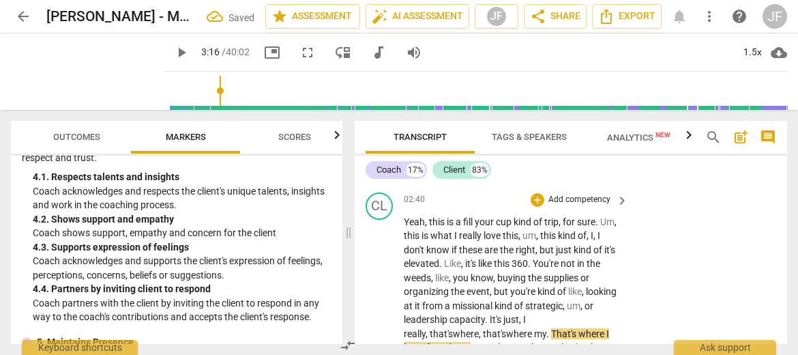
click at [546, 328] on span "." at bounding box center [548, 333] width 5 height 11
click at [466, 342] on span "." at bounding box center [468, 347] width 5 height 11
click at [505, 342] on span "." at bounding box center [507, 347] width 5 height 11
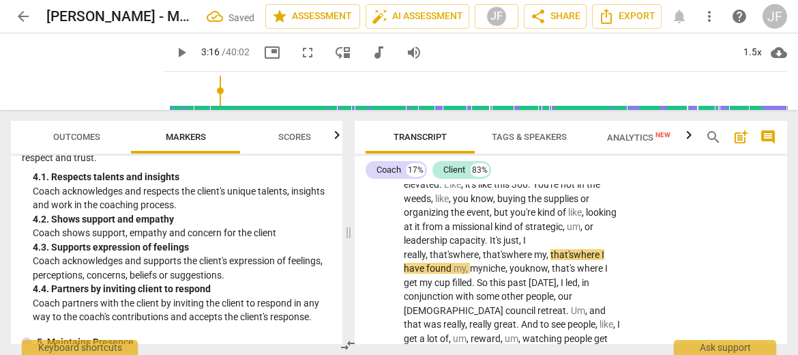
scroll to position [2004, 0]
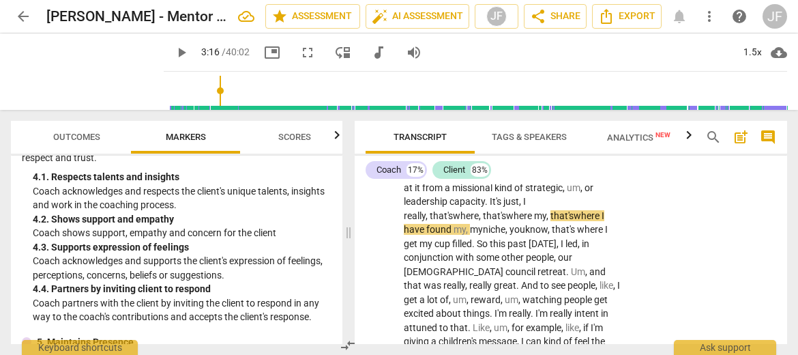
click at [173, 53] on span "play_arrow" at bounding box center [181, 52] width 16 height 16
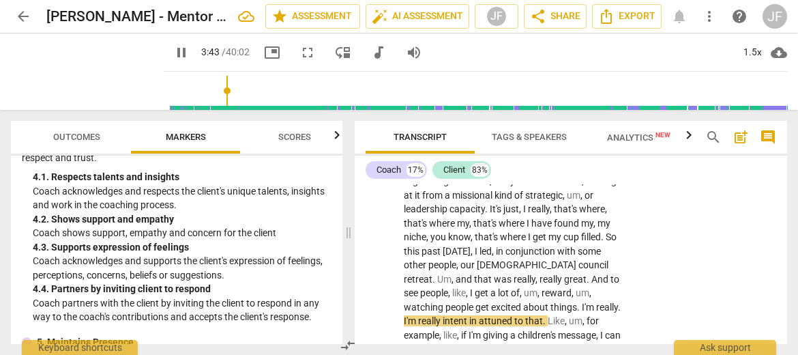
click at [173, 52] on span "pause" at bounding box center [181, 52] width 16 height 16
type input "224"
click at [618, 301] on span "." at bounding box center [619, 306] width 3 height 11
click at [173, 54] on span "play_arrow" at bounding box center [181, 52] width 16 height 16
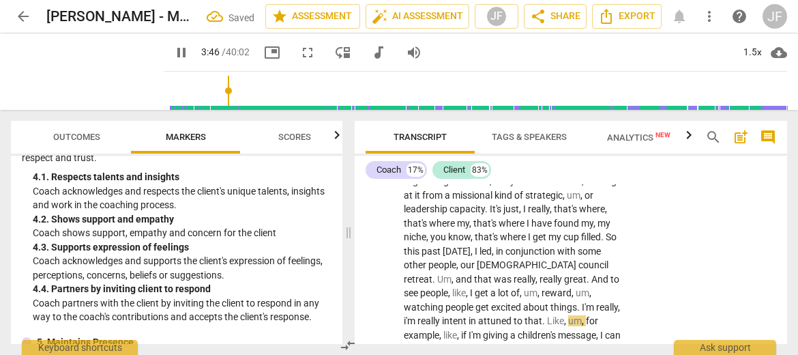
click at [173, 54] on span "pause" at bounding box center [181, 52] width 16 height 16
type input "227"
click at [468, 315] on span "intent" at bounding box center [455, 320] width 27 height 11
click at [417, 315] on span "i'm" at bounding box center [411, 320] width 14 height 11
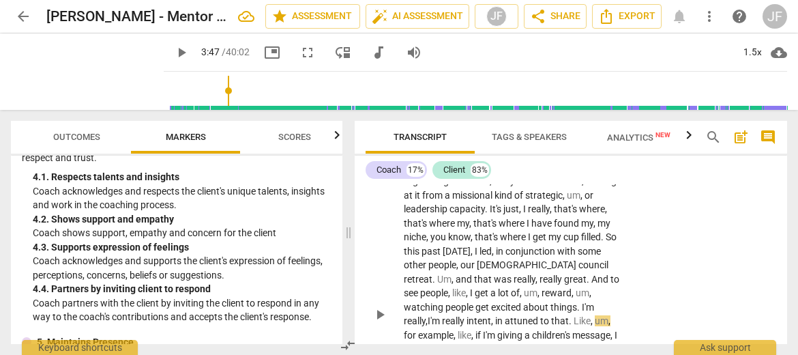
click at [505, 315] on span "attuned" at bounding box center [522, 320] width 35 height 11
click at [505, 315] on span "tuned" at bounding box center [518, 320] width 27 height 11
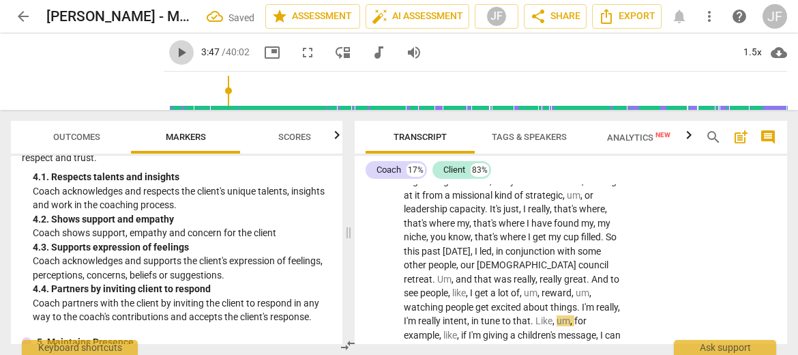
click at [173, 51] on span "play_arrow" at bounding box center [181, 52] width 16 height 16
click at [173, 51] on span "pause" at bounding box center [181, 52] width 16 height 16
type input "234"
click at [524, 343] on span "." at bounding box center [526, 348] width 5 height 11
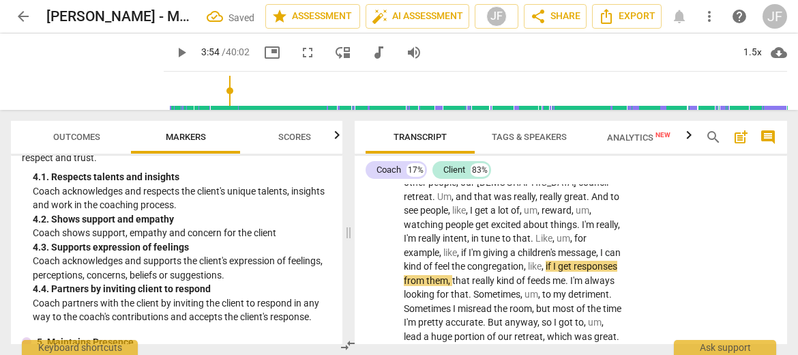
scroll to position [2117, 0]
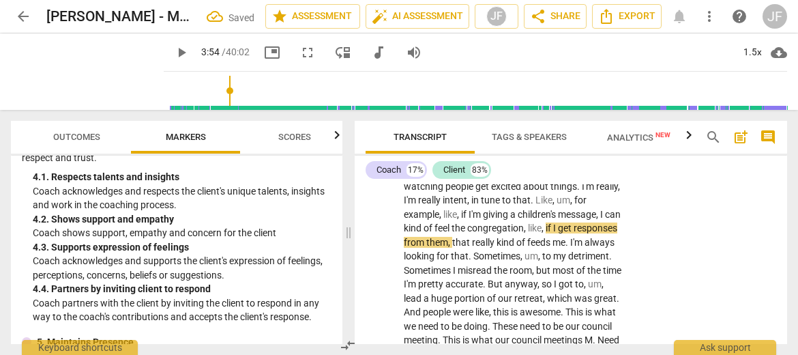
click at [173, 52] on span "play_arrow" at bounding box center [181, 52] width 16 height 16
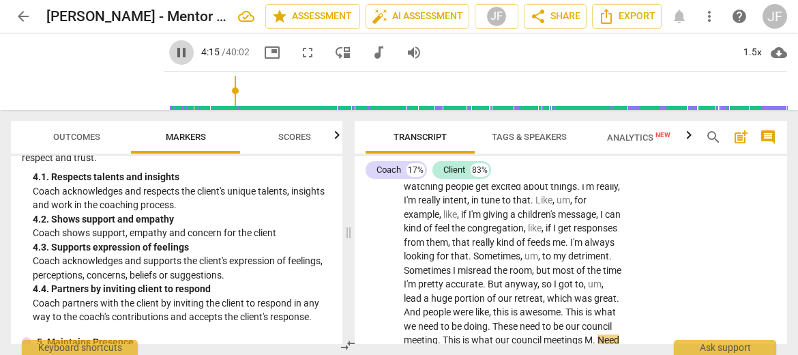
click at [173, 52] on span "pause" at bounding box center [181, 52] width 16 height 16
type input "256"
click at [593, 334] on span "." at bounding box center [595, 339] width 5 height 11
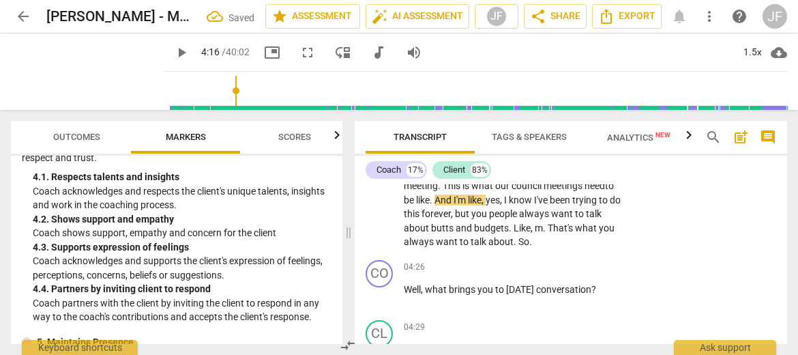
scroll to position [2194, 0]
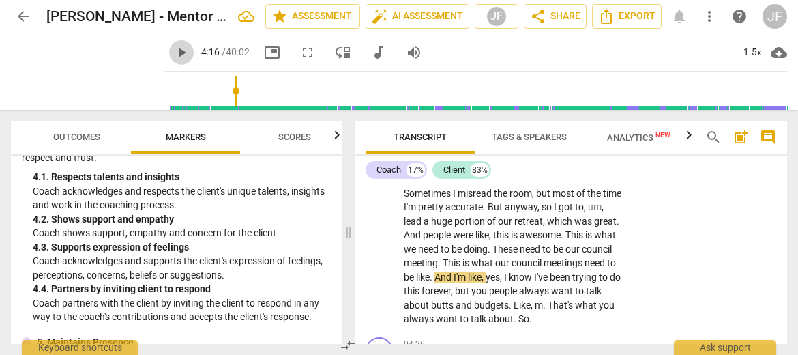
click at [173, 54] on span "play_arrow" at bounding box center [181, 52] width 16 height 16
click at [173, 54] on span "pause" at bounding box center [181, 52] width 16 height 16
type input "264"
click at [535, 299] on span "m" at bounding box center [539, 304] width 8 height 11
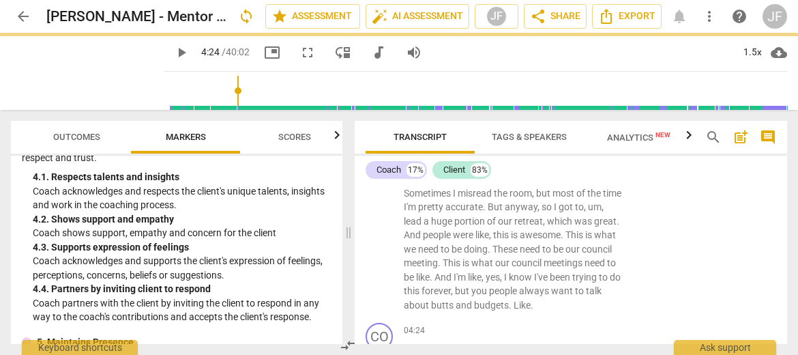
scroll to position [2241, 0]
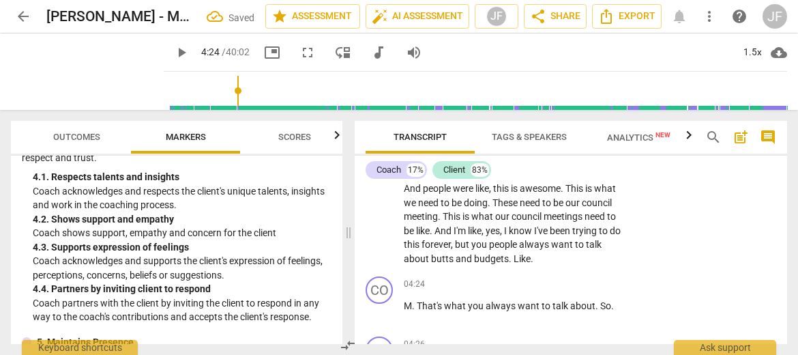
click at [531, 253] on span "." at bounding box center [532, 258] width 3 height 11
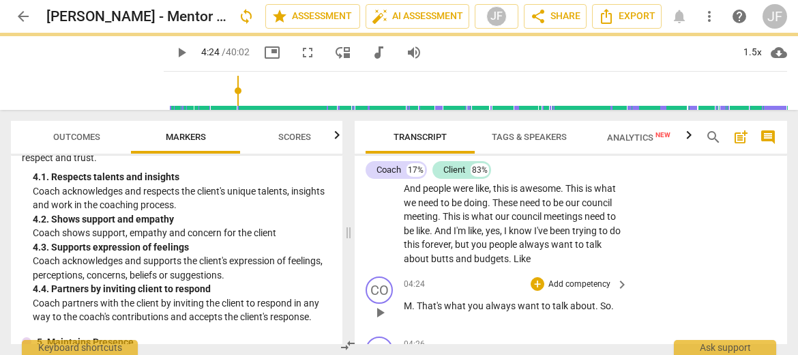
click at [411, 300] on span "M" at bounding box center [408, 305] width 8 height 11
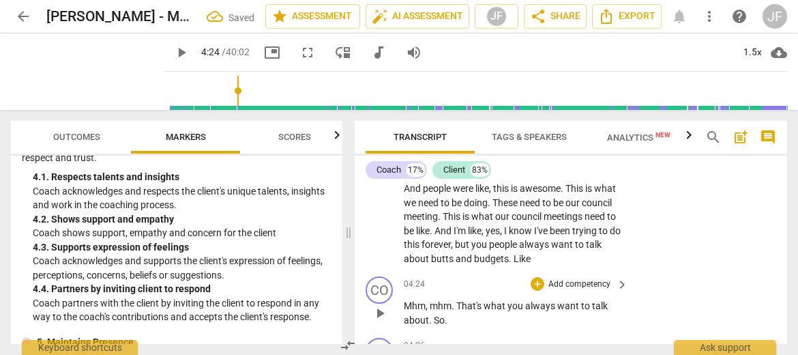
click at [458, 300] on span "That's" at bounding box center [469, 305] width 27 height 11
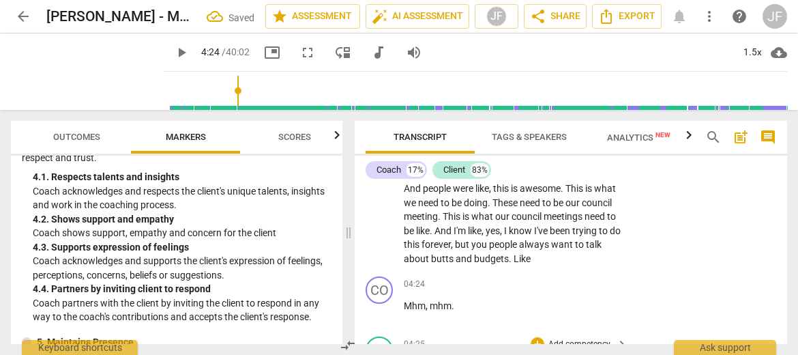
drag, startPoint x: 455, startPoint y: 275, endPoint x: 405, endPoint y: 277, distance: 49.8
click at [405, 299] on p "Mhm , mhm ." at bounding box center [513, 306] width 218 height 14
click at [472, 259] on div "+" at bounding box center [467, 260] width 14 height 14
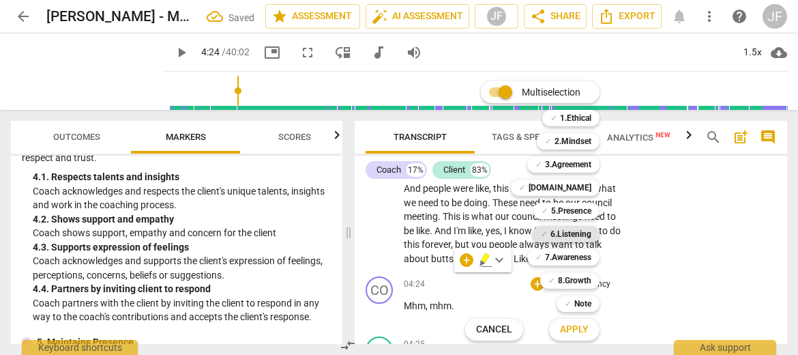
click at [586, 236] on b "6.Listening" at bounding box center [570, 234] width 41 height 16
click at [576, 328] on span "Apply" at bounding box center [574, 330] width 29 height 14
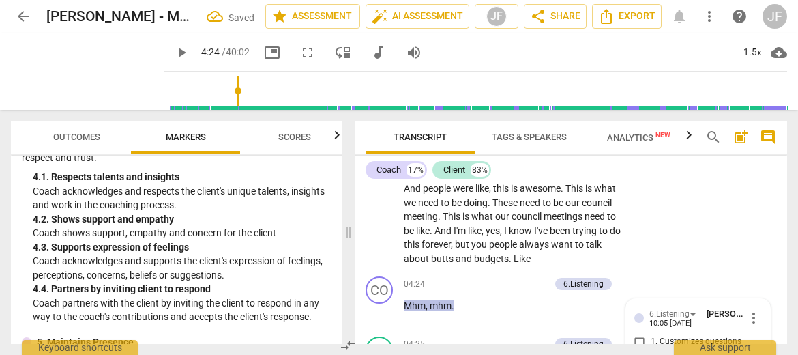
scroll to position [2428, 0]
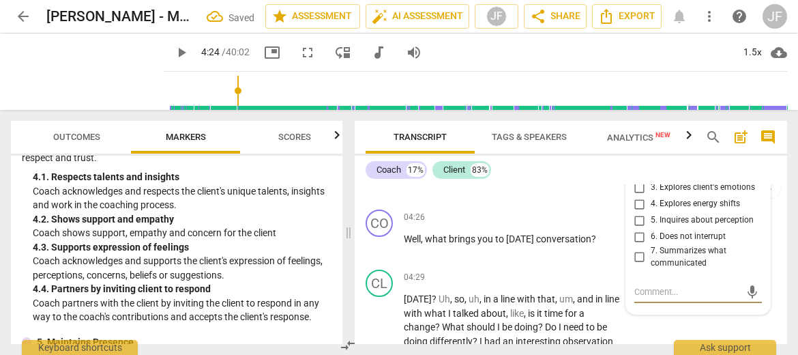
click at [636, 228] on input "6. Does not interrupt" at bounding box center [640, 236] width 22 height 16
checkbox input "true"
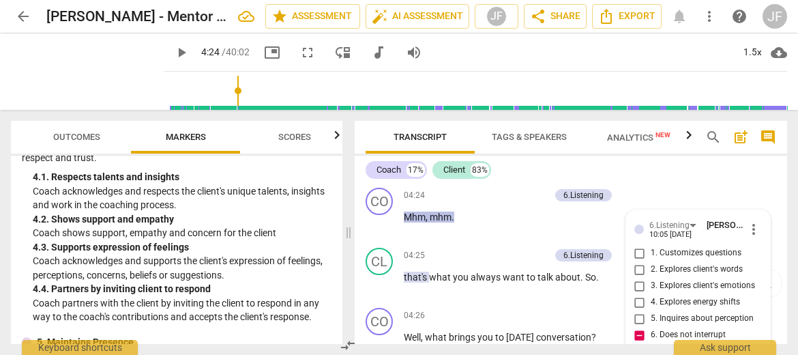
scroll to position [2407, 0]
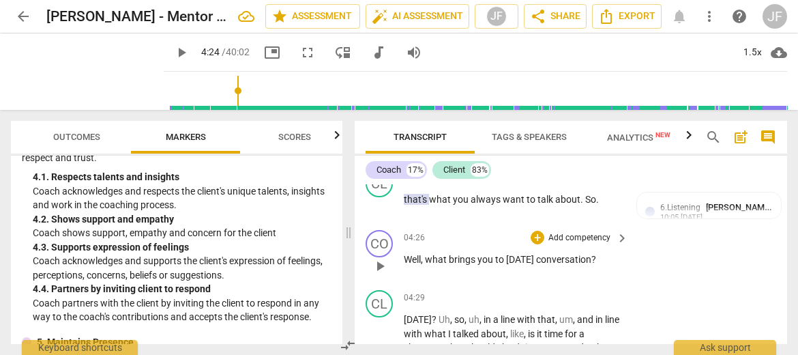
click at [375, 258] on span "play_arrow" at bounding box center [380, 266] width 16 height 16
click at [375, 258] on span "pause" at bounding box center [380, 266] width 16 height 16
type input "271"
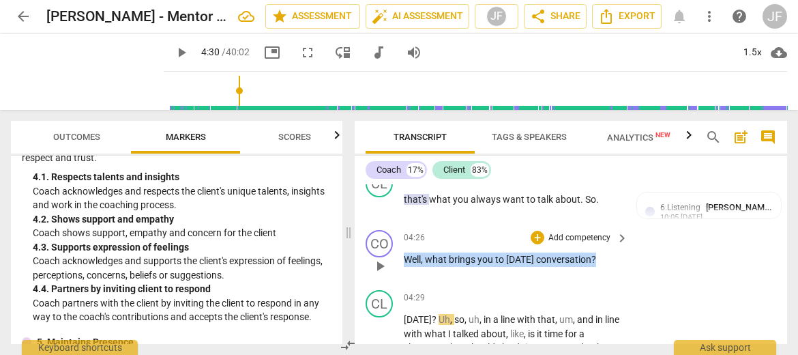
drag, startPoint x: 601, startPoint y: 233, endPoint x: 397, endPoint y: 240, distance: 204.0
click at [397, 240] on div "CO play_arrow pause 04:26 + Add competency keyboard_arrow_right Well , what bri…" at bounding box center [571, 254] width 432 height 60
click at [607, 215] on div "+" at bounding box center [610, 214] width 14 height 14
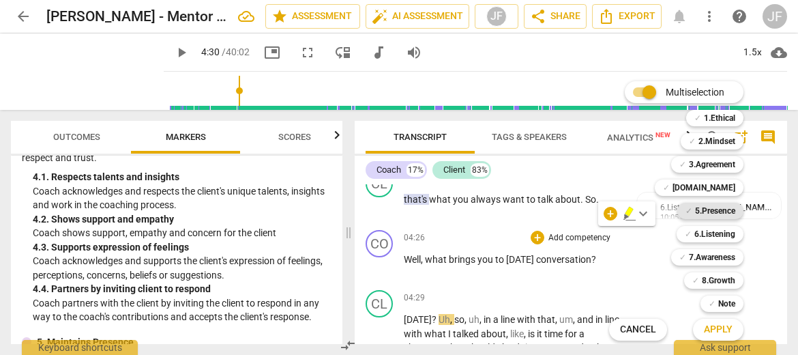
click at [733, 211] on b "5.Presence" at bounding box center [715, 211] width 40 height 16
click at [724, 261] on b "7.Awareness" at bounding box center [712, 257] width 46 height 16
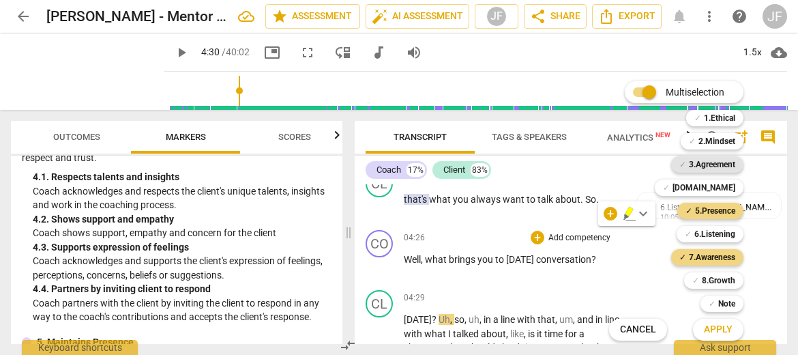
click at [725, 164] on b "3.Agreement" at bounding box center [712, 164] width 46 height 16
click at [728, 330] on span "Apply" at bounding box center [718, 330] width 29 height 14
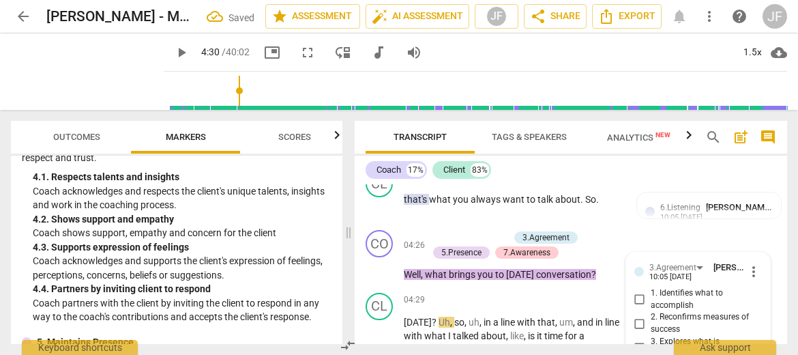
scroll to position [2514, 0]
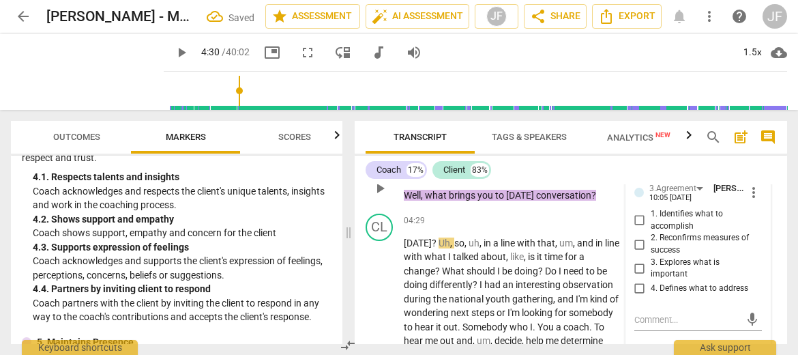
scroll to position [2459, 0]
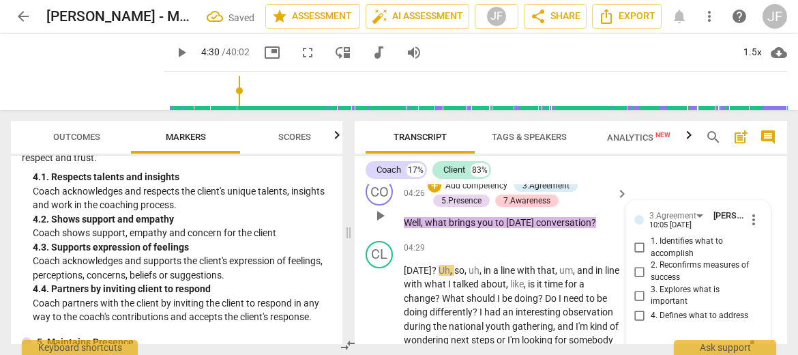
click at [638, 239] on input "1. Identifies what to accomplish" at bounding box center [640, 247] width 22 height 16
checkbox input "true"
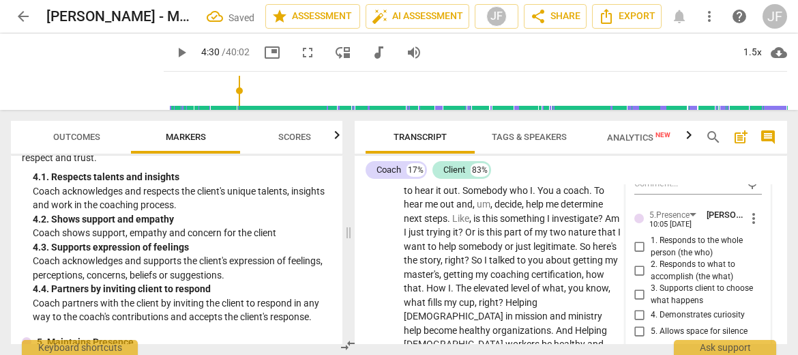
scroll to position [2650, 0]
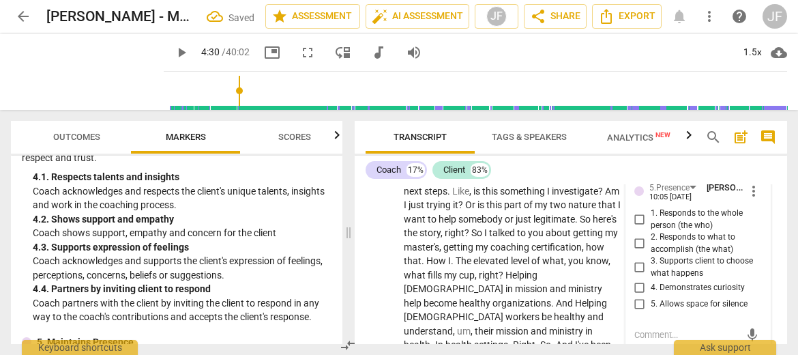
click at [638, 279] on input "4. Demonstrates curiosity" at bounding box center [640, 287] width 22 height 16
checkbox input "true"
click at [733, 267] on div "3.Agreement [PERSON_NAME] 10:05 [DATE] more_vert 1. Identifies what to accompli…" at bounding box center [698, 319] width 144 height 618
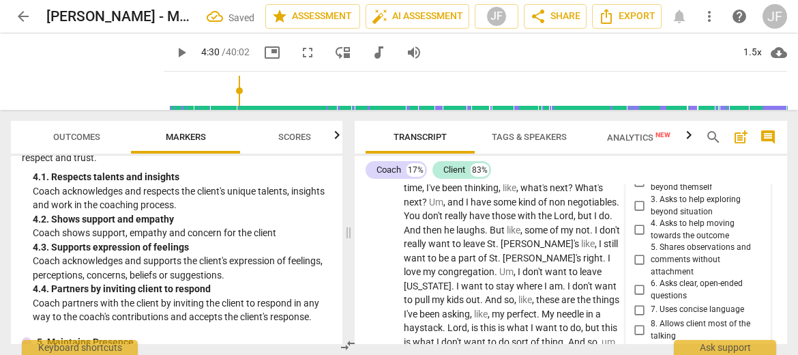
scroll to position [2895, 0]
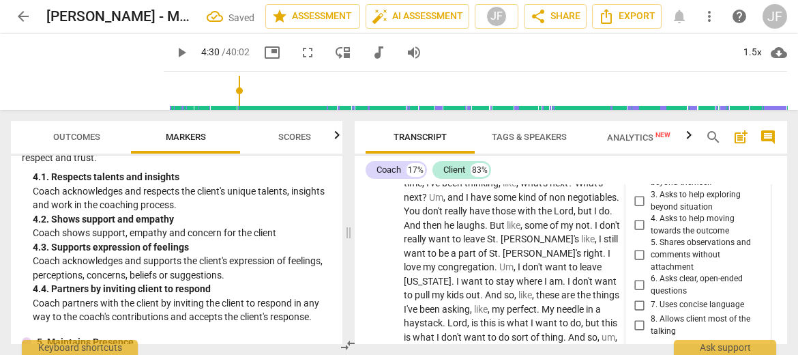
click at [634, 277] on input "6. Asks clear, open-ended questions" at bounding box center [640, 285] width 22 height 16
checkbox input "true"
click at [640, 297] on input "7. Uses concise language" at bounding box center [640, 305] width 22 height 16
checkbox input "true"
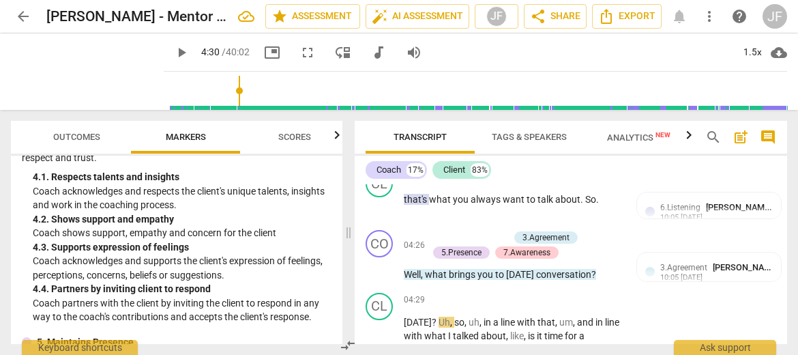
scroll to position [2485, 0]
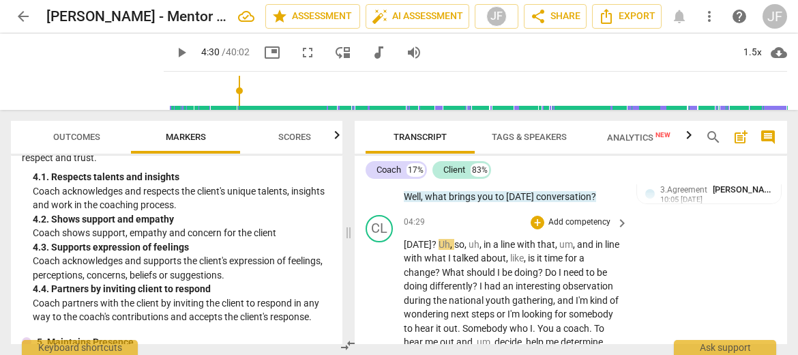
click at [413, 239] on span "[DATE]" at bounding box center [418, 244] width 28 height 11
click at [173, 52] on span "pause" at bounding box center [181, 52] width 16 height 16
type input "271"
click at [434, 239] on span "?" at bounding box center [435, 244] width 7 height 11
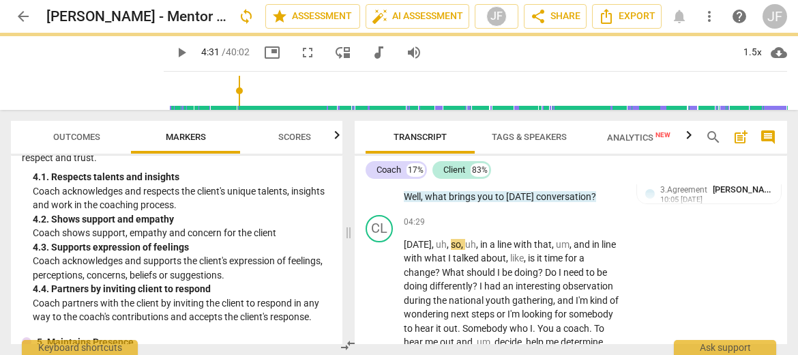
click at [173, 54] on span "play_arrow" at bounding box center [181, 52] width 16 height 16
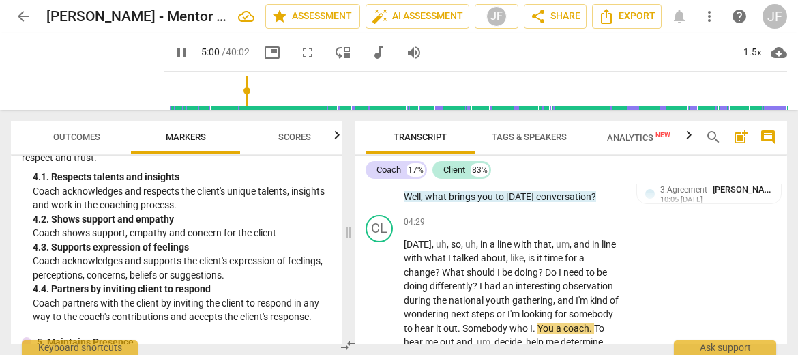
click at [173, 54] on span "pause" at bounding box center [181, 52] width 16 height 16
type input "301"
click at [535, 323] on span "." at bounding box center [535, 328] width 5 height 11
click at [591, 323] on span "." at bounding box center [588, 328] width 5 height 11
click at [173, 50] on span "play_arrow" at bounding box center [181, 52] width 16 height 16
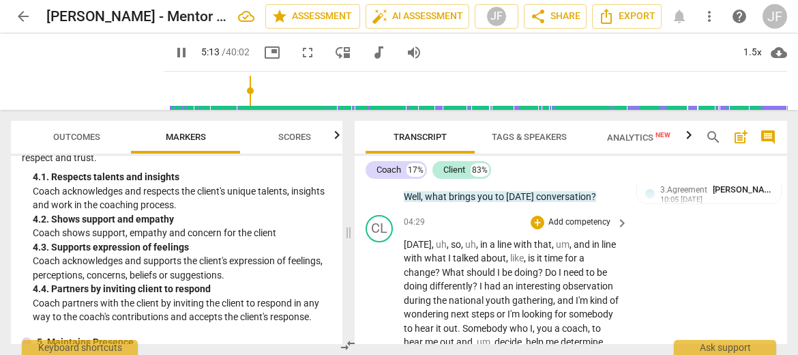
click at [173, 50] on span "pause" at bounding box center [181, 52] width 16 height 16
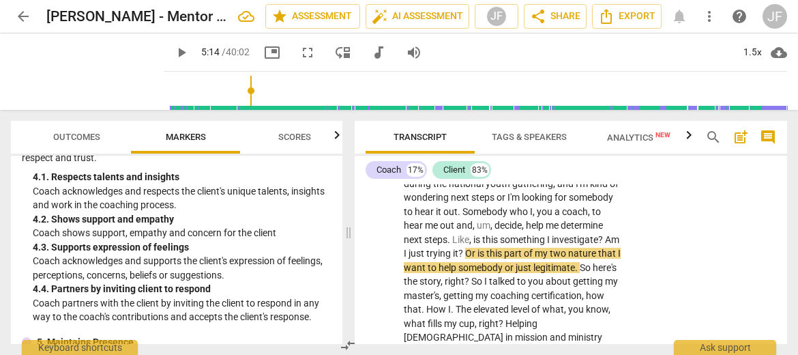
scroll to position [2640, 0]
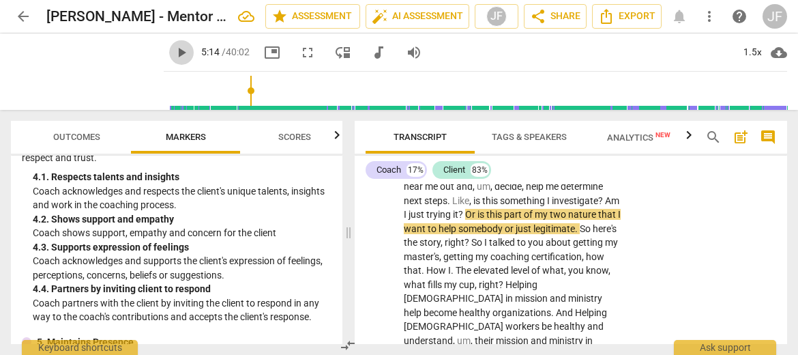
click at [173, 52] on span "play_arrow" at bounding box center [181, 52] width 16 height 16
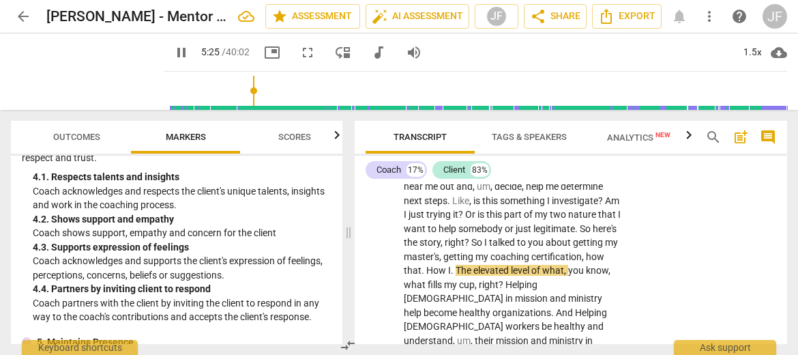
click at [173, 52] on span "pause" at bounding box center [181, 52] width 16 height 16
type input "326"
click at [426, 265] on span "." at bounding box center [423, 270] width 5 height 11
click at [451, 265] on span "." at bounding box center [449, 270] width 5 height 11
click at [173, 58] on span "play_arrow" at bounding box center [181, 52] width 16 height 16
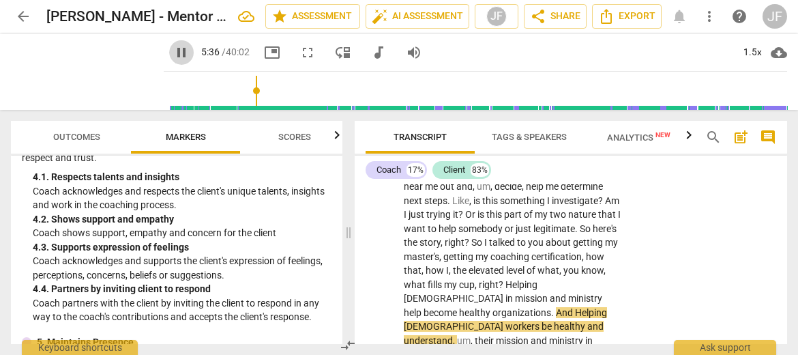
click at [173, 57] on span "pause" at bounding box center [181, 52] width 16 height 16
type input "337"
click at [575, 307] on span "Helping" at bounding box center [591, 312] width 32 height 11
click at [173, 51] on span "play_arrow" at bounding box center [181, 52] width 16 height 16
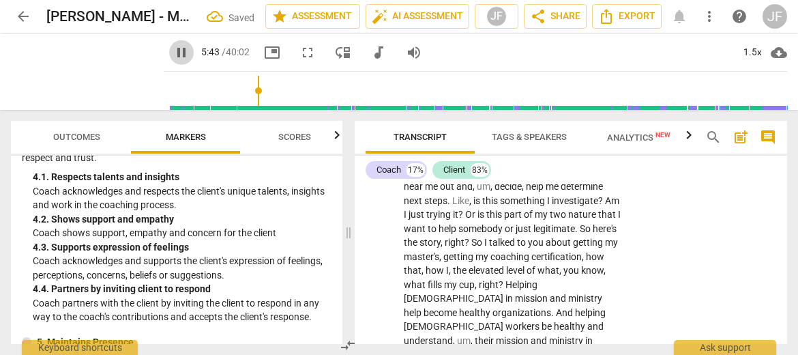
click at [173, 51] on span "pause" at bounding box center [181, 52] width 16 height 16
type input "344"
click at [435, 348] on span "." at bounding box center [432, 353] width 5 height 11
click at [509, 348] on span "." at bounding box center [507, 353] width 5 height 11
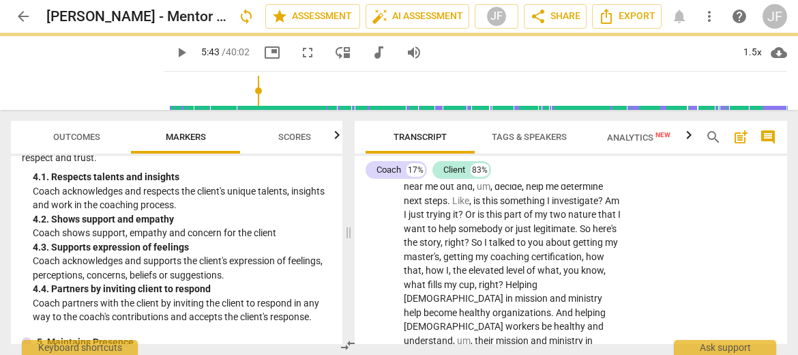
click at [534, 348] on span "." at bounding box center [531, 353] width 5 height 11
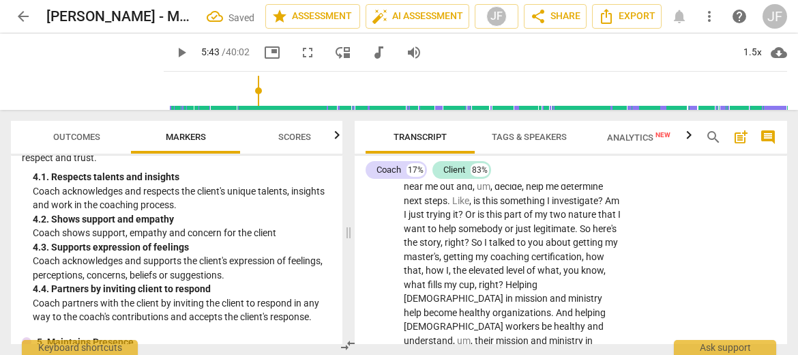
click at [507, 348] on span "." at bounding box center [504, 353] width 5 height 11
click at [546, 348] on span "." at bounding box center [543, 353] width 5 height 11
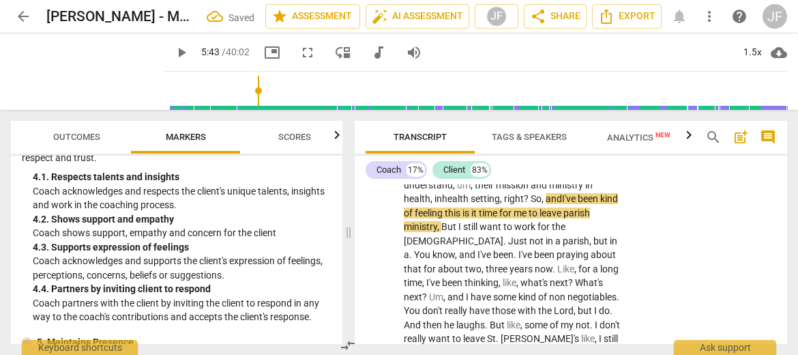
scroll to position [2718, 0]
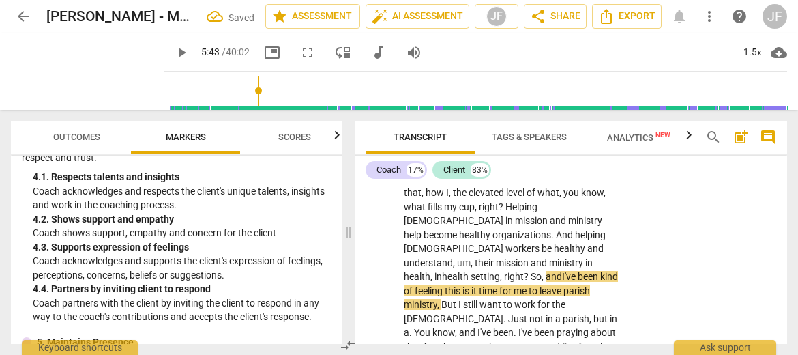
click at [169, 61] on button "play_arrow" at bounding box center [181, 52] width 25 height 25
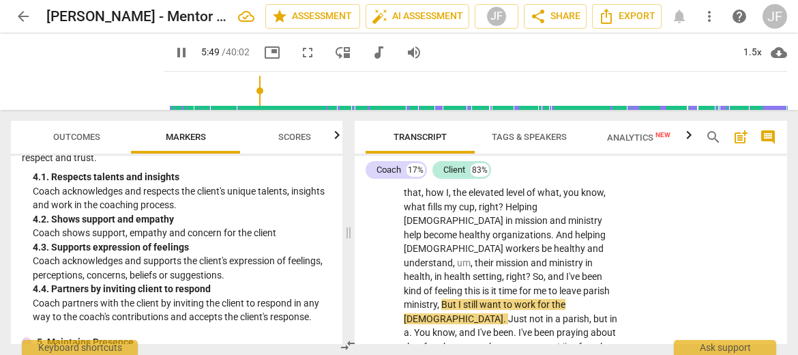
click at [169, 61] on button "pause" at bounding box center [181, 52] width 25 height 25
click at [566, 271] on span "I've" at bounding box center [574, 276] width 16 height 11
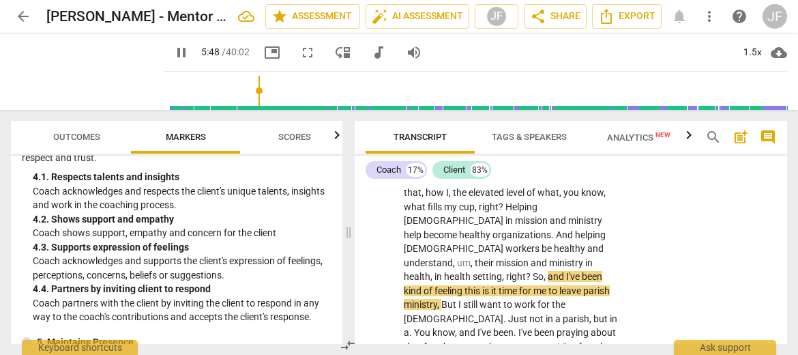
click at [173, 55] on span "pause" at bounding box center [181, 52] width 16 height 16
type input "349"
click at [482, 285] on span "this" at bounding box center [473, 290] width 18 height 11
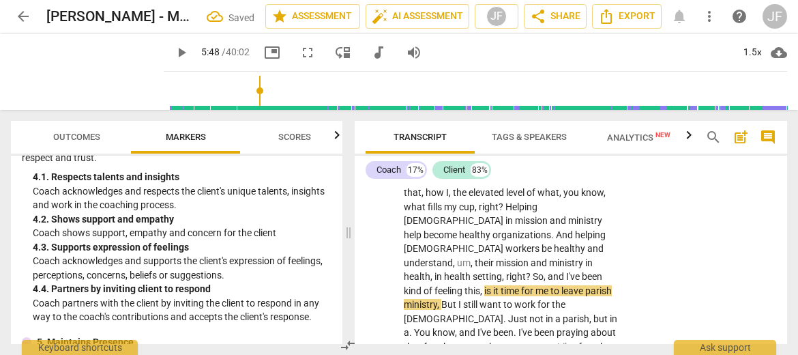
click at [441, 299] on span "," at bounding box center [439, 304] width 4 height 11
click at [173, 55] on span "play_arrow" at bounding box center [181, 52] width 16 height 16
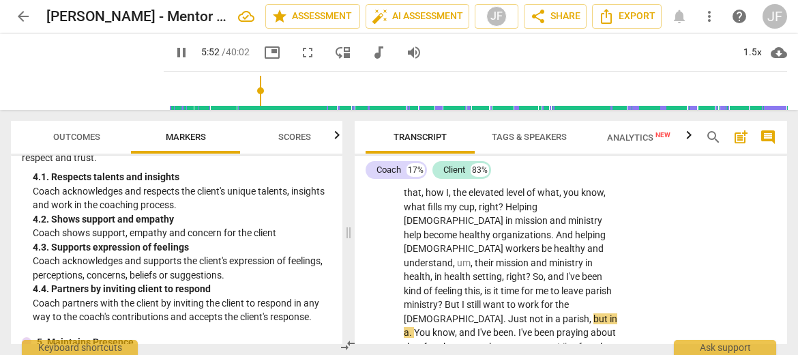
click at [173, 55] on span "pause" at bounding box center [181, 52] width 16 height 16
type input "352"
click at [503, 313] on span "." at bounding box center [505, 318] width 5 height 11
click at [414, 327] on span "." at bounding box center [411, 332] width 5 height 11
click at [510, 327] on span "." at bounding box center [512, 332] width 5 height 11
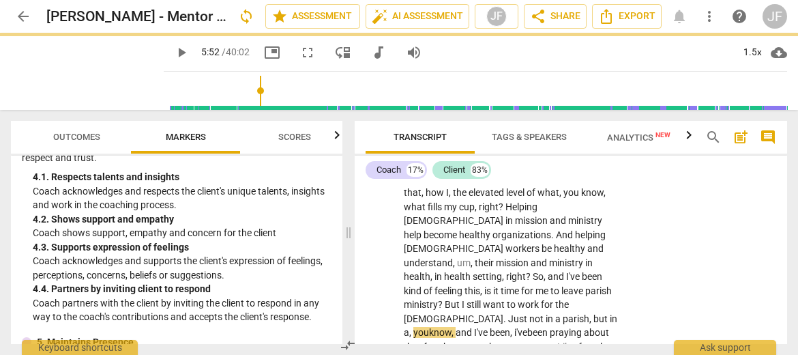
click at [173, 53] on span "play_arrow" at bounding box center [181, 52] width 16 height 16
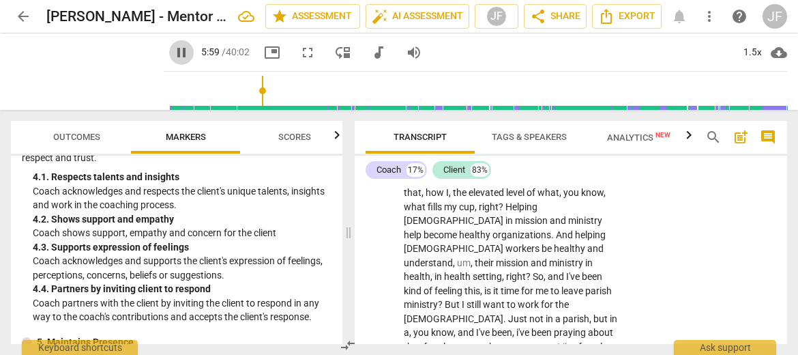
click at [173, 53] on span "pause" at bounding box center [181, 52] width 16 height 16
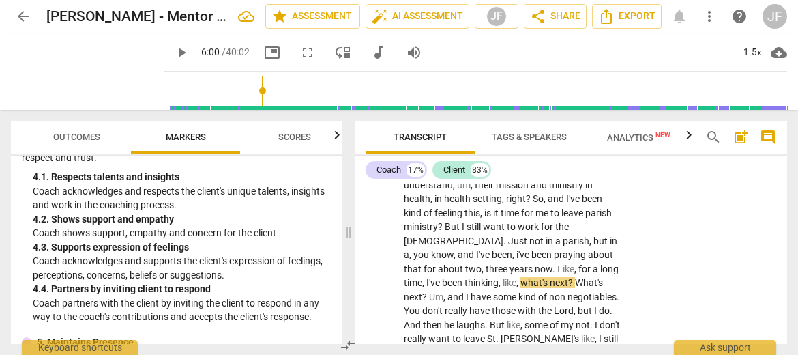
scroll to position [2834, 0]
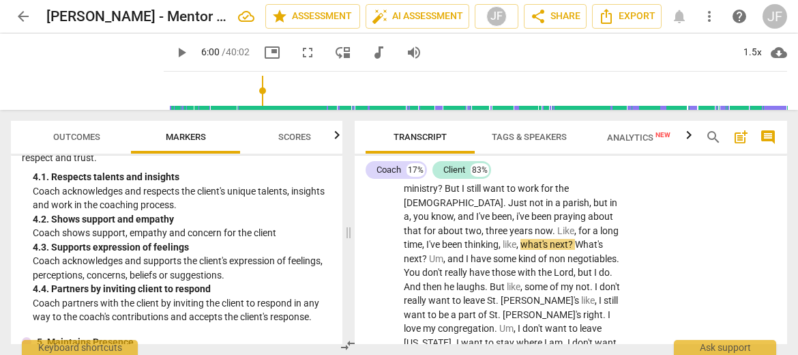
click at [173, 53] on span "play_arrow" at bounding box center [181, 52] width 16 height 16
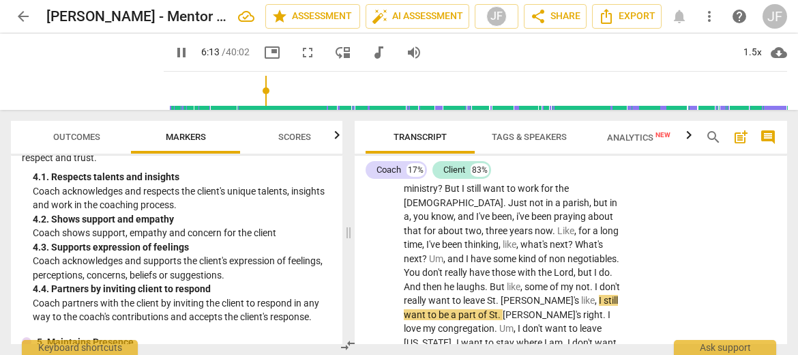
click at [173, 53] on span "pause" at bounding box center [181, 52] width 16 height 16
click at [444, 281] on span "he" at bounding box center [450, 286] width 12 height 11
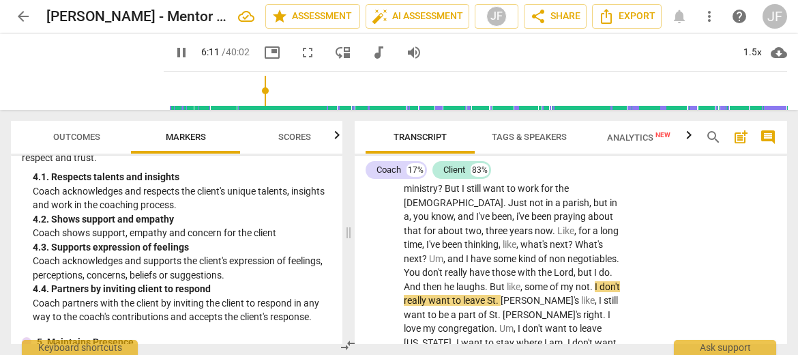
click at [173, 55] on span "pause" at bounding box center [181, 52] width 16 height 16
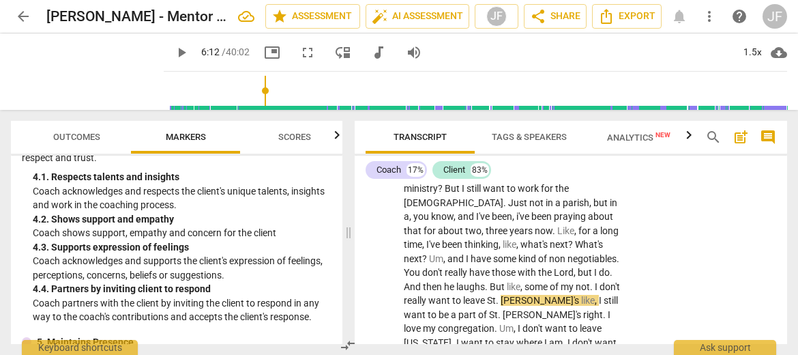
type input "372"
click at [590, 281] on span "." at bounding box center [592, 286] width 5 height 11
click at [173, 54] on span "play_arrow" at bounding box center [181, 52] width 16 height 16
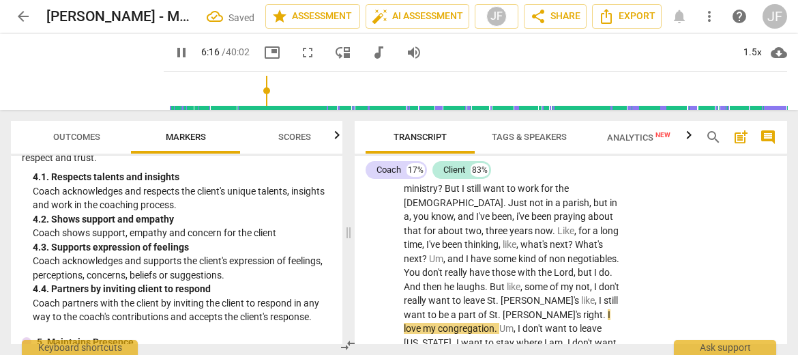
click at [173, 54] on span "pause" at bounding box center [181, 52] width 16 height 16
type input "377"
click at [503, 309] on span "[PERSON_NAME]'s" at bounding box center [543, 314] width 80 height 11
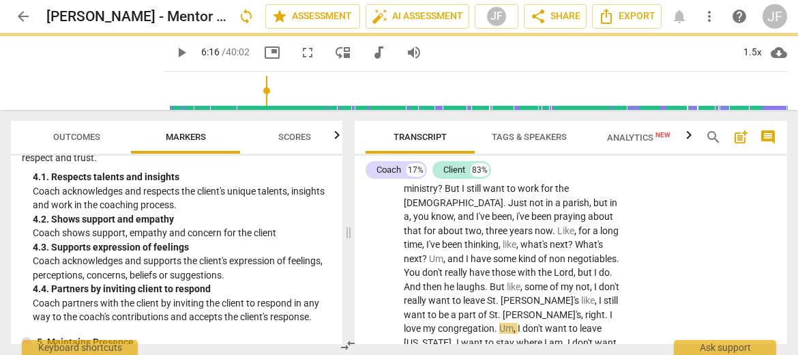
click at [605, 309] on span "." at bounding box center [607, 314] width 5 height 11
click at [173, 54] on span "play_arrow" at bounding box center [181, 52] width 16 height 16
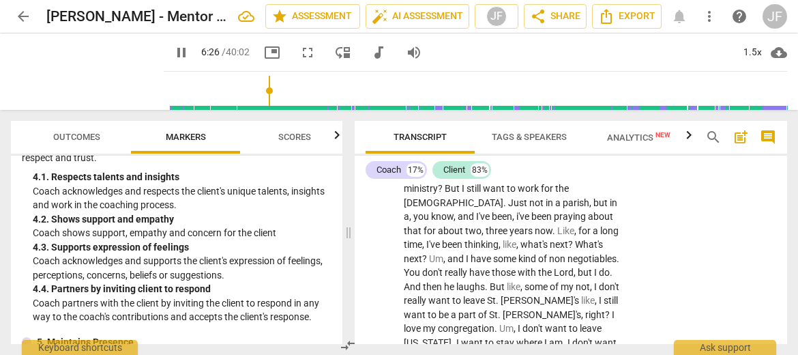
click at [173, 54] on span "pause" at bounding box center [181, 52] width 16 height 16
type input "387"
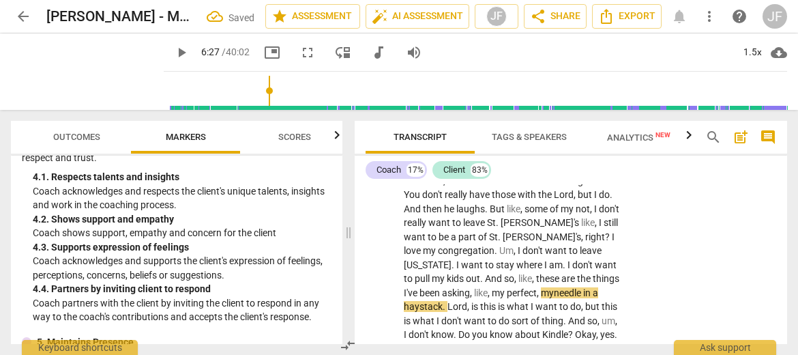
scroll to position [2951, 0]
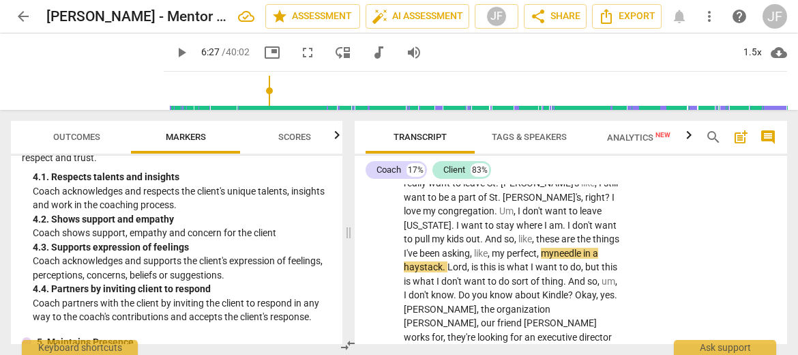
click at [173, 54] on span "play_arrow" at bounding box center [181, 52] width 16 height 16
click at [173, 54] on span "pause" at bounding box center [181, 52] width 16 height 16
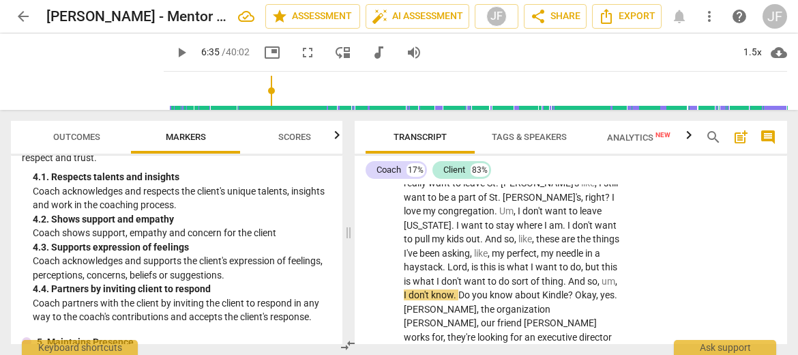
click at [556, 248] on span "needle" at bounding box center [570, 253] width 29 height 11
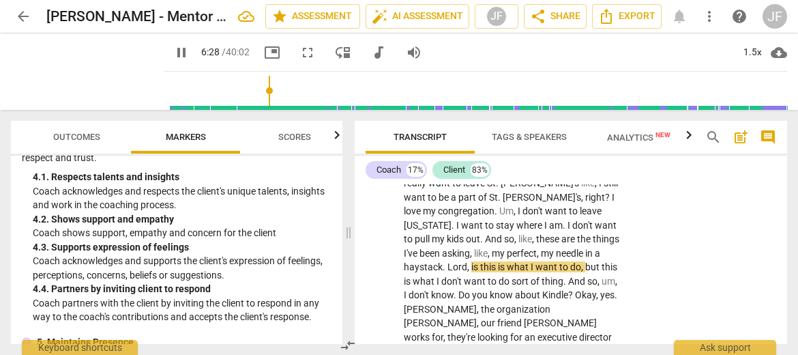
click at [173, 54] on span "pause" at bounding box center [181, 52] width 16 height 16
type input "389"
click at [447, 261] on span "." at bounding box center [445, 266] width 5 height 11
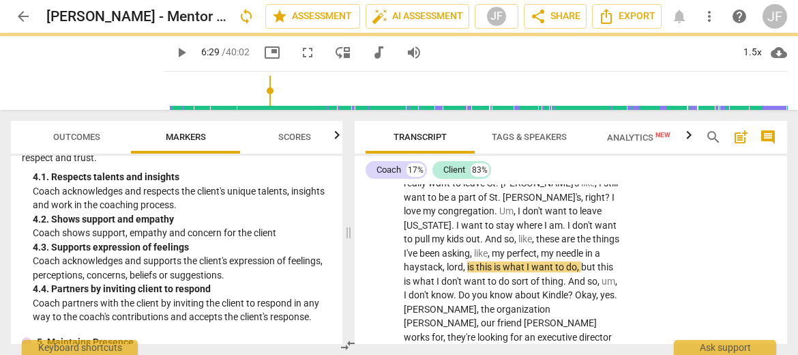
click at [463, 261] on span "lord" at bounding box center [455, 266] width 16 height 11
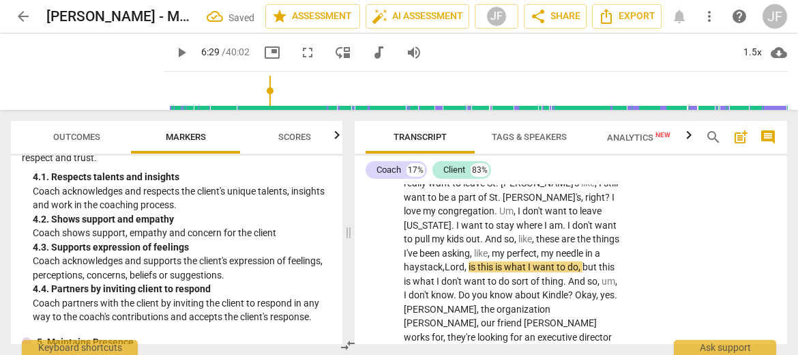
click at [468, 261] on span "," at bounding box center [466, 266] width 4 height 11
click at [173, 56] on span "play_arrow" at bounding box center [181, 52] width 16 height 16
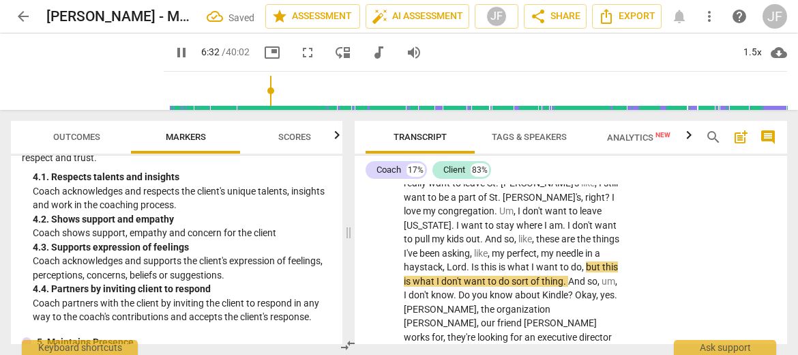
click at [173, 55] on span "pause" at bounding box center [181, 52] width 16 height 16
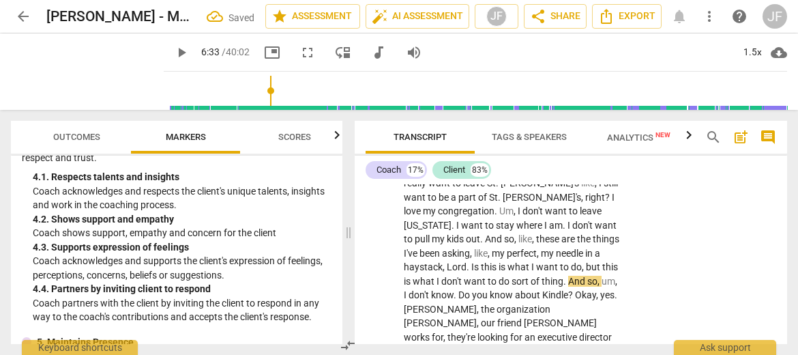
type input "393"
drag, startPoint x: 596, startPoint y: 208, endPoint x: 582, endPoint y: 209, distance: 13.7
click at [173, 52] on span "play_arrow" at bounding box center [181, 52] width 16 height 16
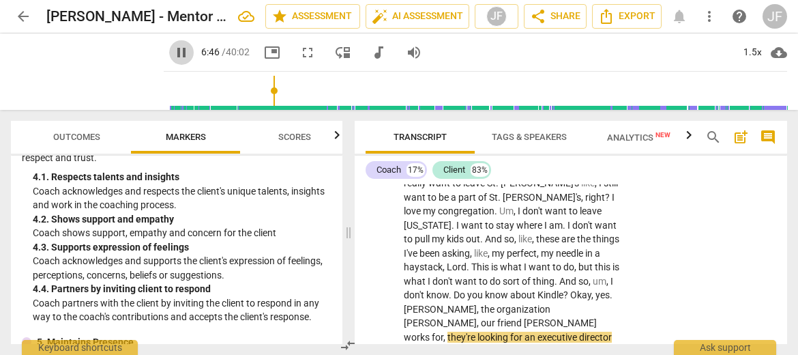
click at [173, 52] on span "pause" at bounding box center [181, 52] width 16 height 16
click at [173, 54] on span "play_arrow" at bounding box center [181, 52] width 16 height 16
click at [173, 54] on span "pause" at bounding box center [181, 52] width 16 height 16
type input "419"
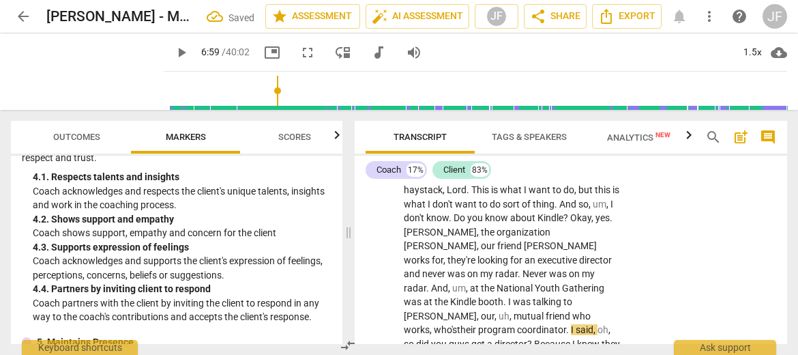
scroll to position [3068, 0]
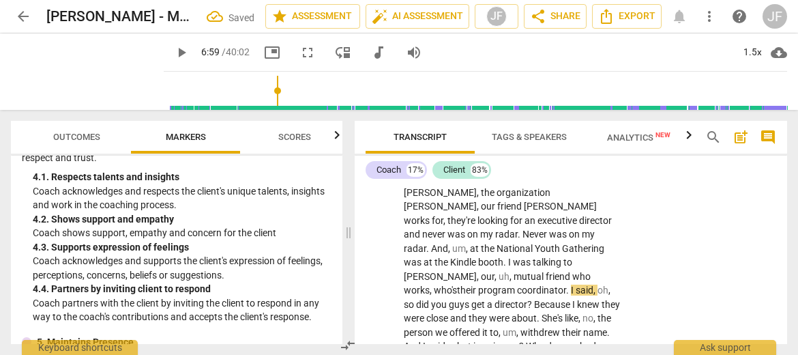
click at [597, 284] on span "oh" at bounding box center [602, 289] width 11 height 11
click at [173, 51] on span "play_arrow" at bounding box center [181, 52] width 16 height 16
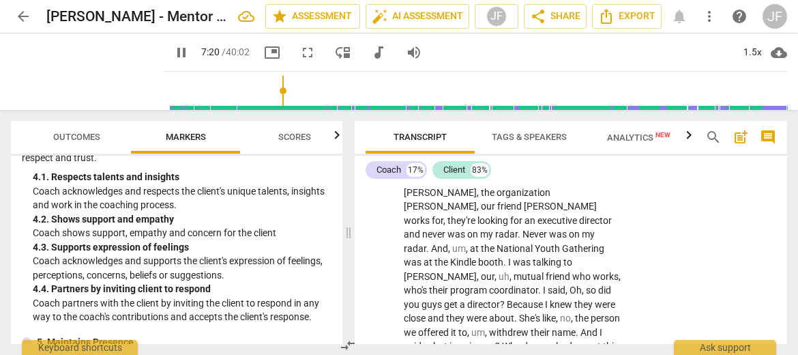
click at [173, 51] on span "pause" at bounding box center [181, 52] width 16 height 16
type input "441"
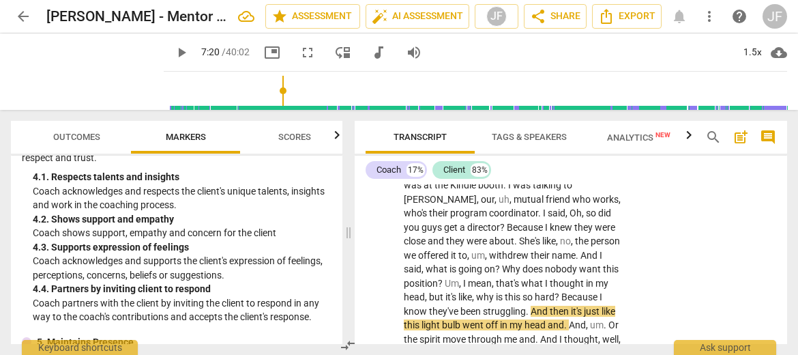
scroll to position [3185, 0]
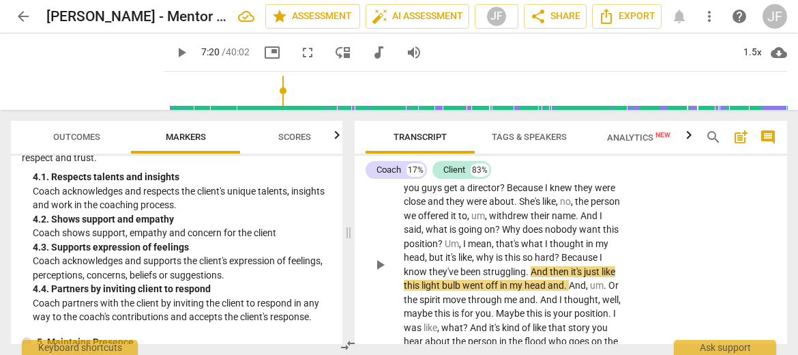
click at [603, 280] on span "." at bounding box center [605, 285] width 5 height 11
click at [469, 294] on span "spirit" at bounding box center [457, 299] width 23 height 11
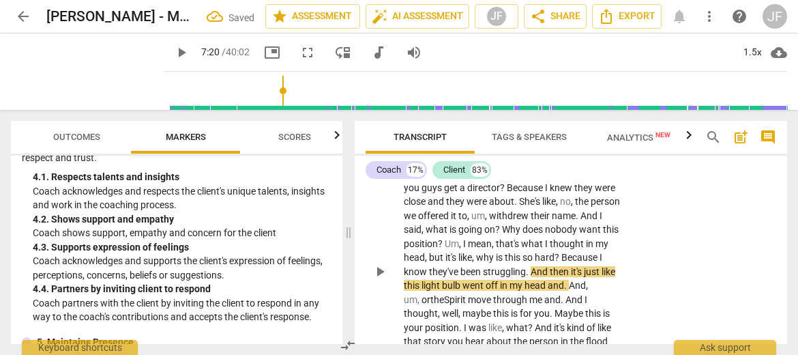
click at [610, 228] on p "[DATE] , uh , so , uh , in a line with that , um , and in line with what I talk…" at bounding box center [513, 272] width 218 height 1468
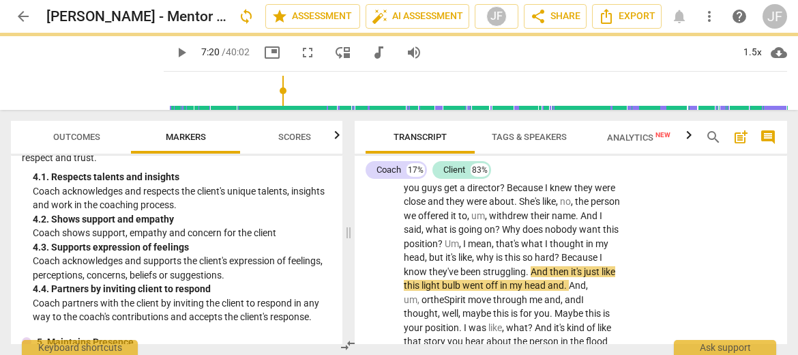
click at [173, 51] on span "play_arrow" at bounding box center [181, 52] width 16 height 16
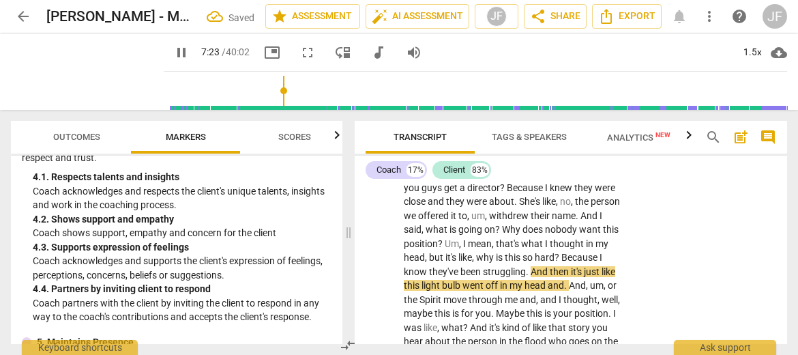
click at [173, 51] on span "pause" at bounding box center [181, 52] width 16 height 16
type input "444"
click at [564, 280] on span "." at bounding box center [566, 285] width 5 height 11
click at [173, 54] on span "play_arrow" at bounding box center [181, 52] width 16 height 16
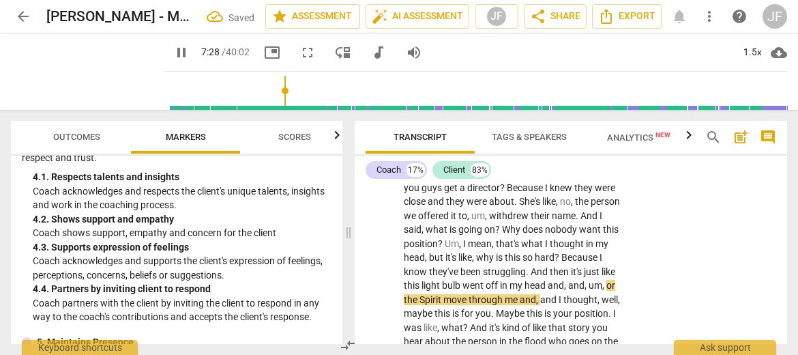
click at [173, 54] on span "pause" at bounding box center [181, 52] width 16 height 16
type input "449"
click at [468, 294] on span "move" at bounding box center [455, 299] width 25 height 11
click at [173, 58] on span "play_arrow" at bounding box center [181, 52] width 16 height 16
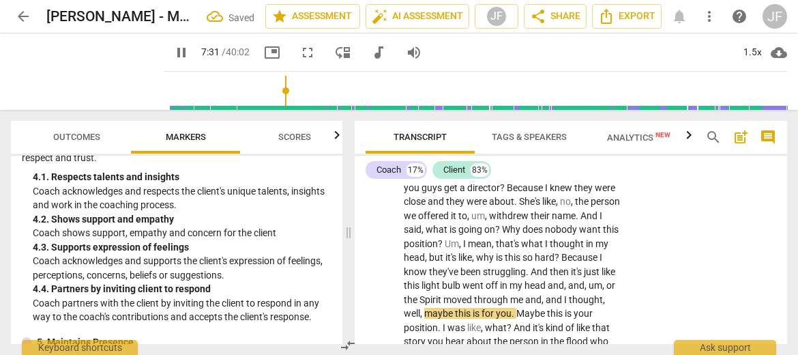
click at [173, 58] on span "pause" at bounding box center [181, 52] width 16 height 16
type input "452"
click at [420, 308] on span "well" at bounding box center [412, 313] width 16 height 11
click at [173, 53] on span "play_arrow" at bounding box center [181, 52] width 16 height 16
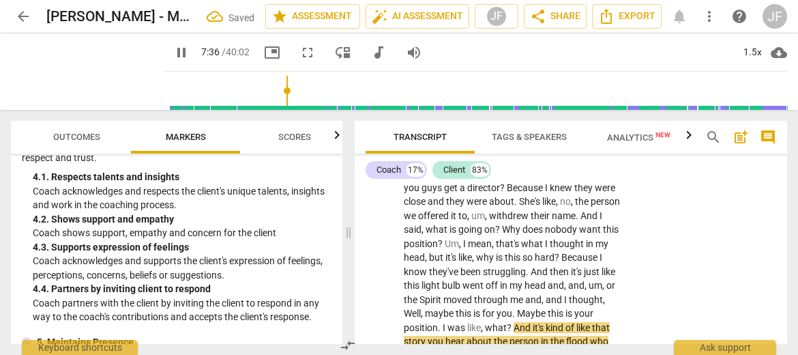
click at [173, 51] on span "pause" at bounding box center [181, 52] width 16 height 16
type input "457"
click at [507, 322] on span "what" at bounding box center [496, 327] width 22 height 11
click at [173, 59] on span "play_arrow" at bounding box center [181, 52] width 16 height 16
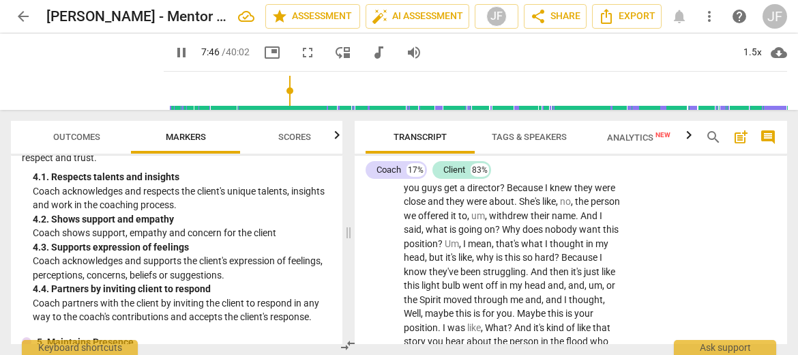
click at [173, 59] on span "pause" at bounding box center [181, 52] width 16 height 16
type input "467"
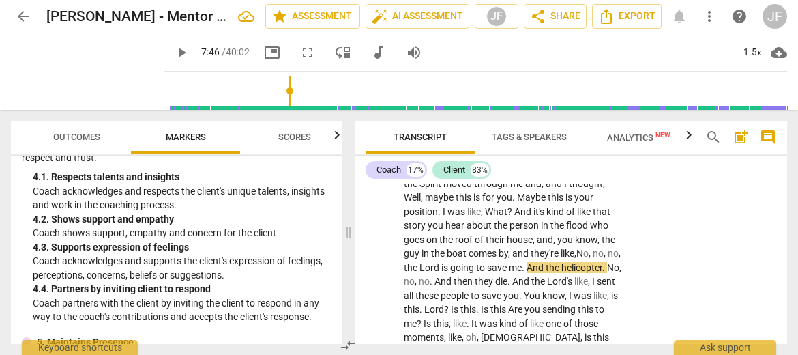
click at [173, 58] on span "play_arrow" at bounding box center [181, 52] width 16 height 16
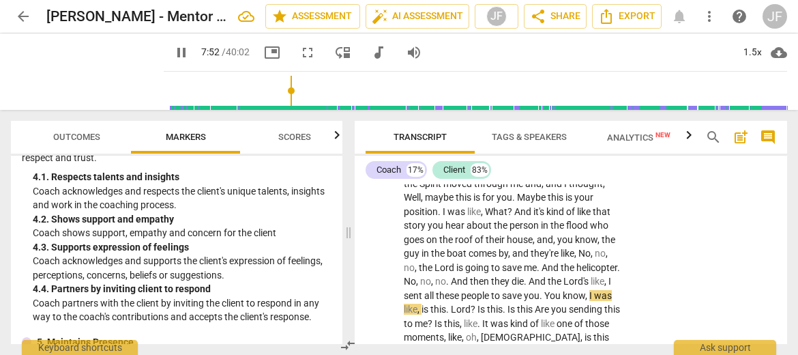
click at [173, 58] on span "pause" at bounding box center [181, 52] width 16 height 16
type input "473"
click at [611, 224] on p "[DATE] , uh , so , uh , in a line with that , um , and in line with what I talk…" at bounding box center [513, 149] width 218 height 1454
click at [582, 290] on span "," at bounding box center [584, 295] width 4 height 11
click at [173, 50] on span "play_arrow" at bounding box center [181, 52] width 16 height 16
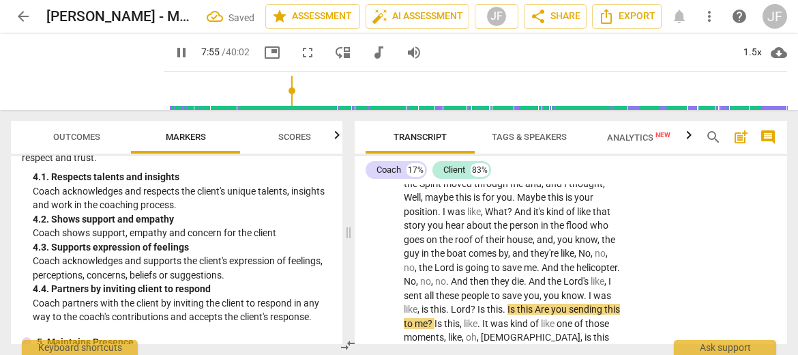
click at [173, 50] on span "pause" at bounding box center [181, 52] width 16 height 16
type input "476"
click at [507, 303] on span "." at bounding box center [505, 308] width 5 height 11
click at [531, 303] on span "this" at bounding box center [522, 308] width 18 height 11
click at [533, 303] on span "Are" at bounding box center [541, 308] width 16 height 11
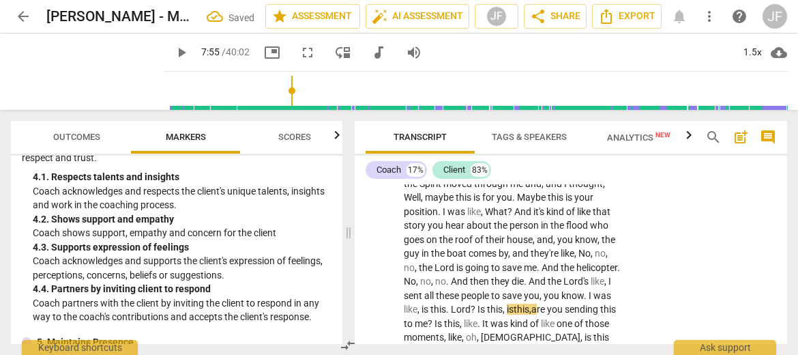
click at [173, 55] on span "play_arrow" at bounding box center [181, 52] width 16 height 16
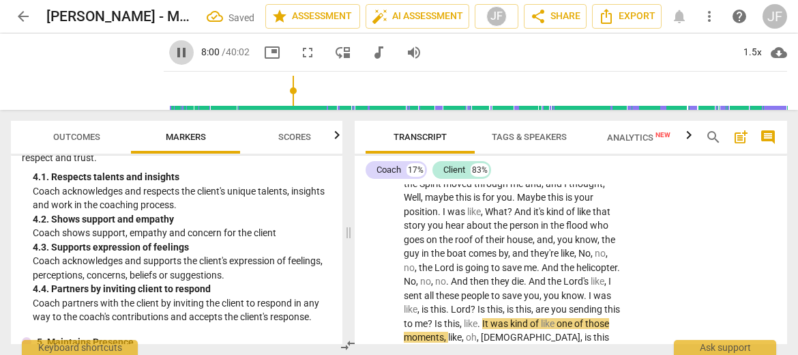
click at [173, 55] on span "pause" at bounding box center [181, 52] width 16 height 16
type input "481"
click at [482, 318] on span "." at bounding box center [479, 323] width 5 height 11
click at [169, 81] on input "range" at bounding box center [478, 91] width 618 height 44
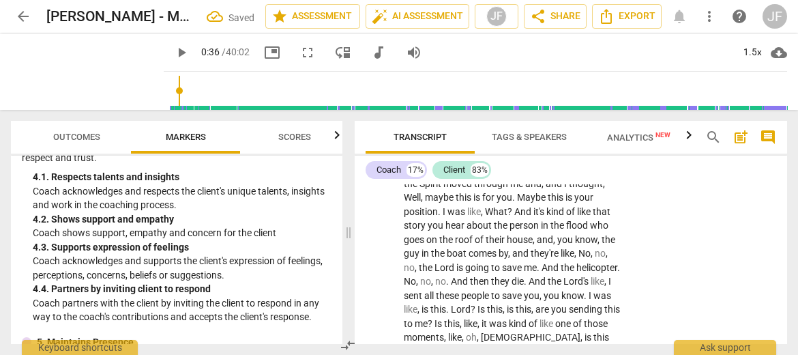
scroll to position [585, 0]
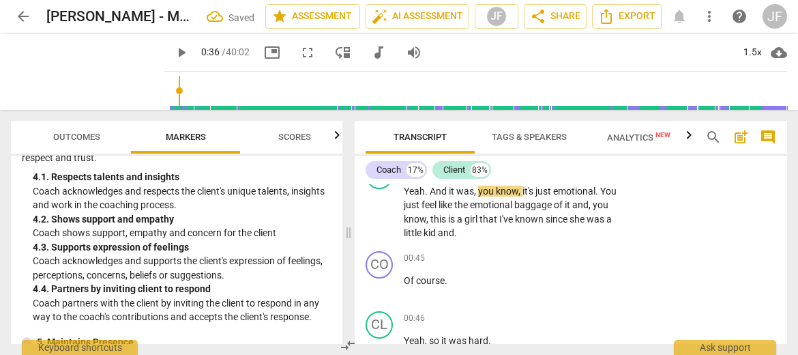
click at [173, 50] on span "play_arrow" at bounding box center [181, 52] width 16 height 16
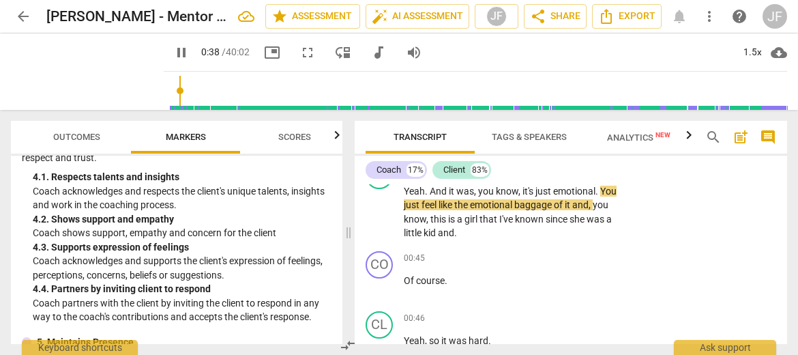
click at [173, 53] on span "pause" at bounding box center [181, 52] width 16 height 16
drag, startPoint x: 781, startPoint y: 196, endPoint x: 789, endPoint y: 240, distance: 45.1
click at [733, 240] on div "Transcript Tags & Speakers Analytics New search post_add comment Coach 17% Clie…" at bounding box center [573, 232] width 449 height 245
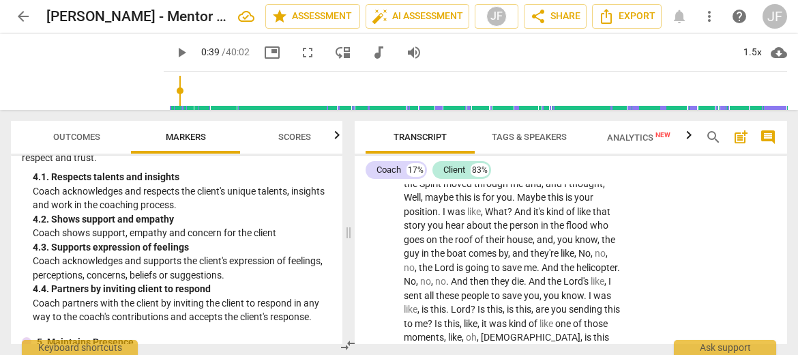
scroll to position [3340, 0]
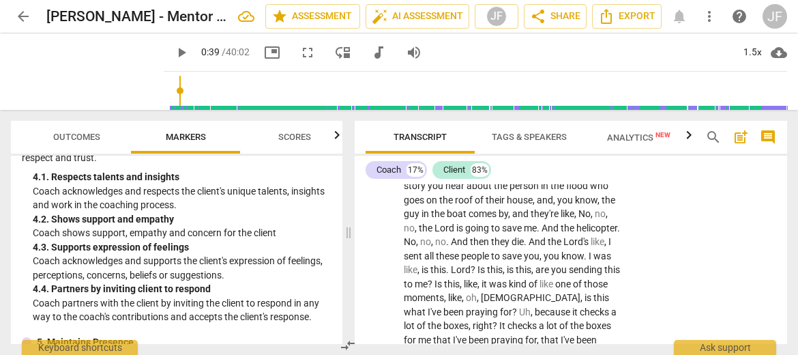
click at [539, 306] on span "because" at bounding box center [554, 311] width 38 height 11
drag, startPoint x: 161, startPoint y: 54, endPoint x: 442, endPoint y: 89, distance: 283.1
click at [173, 54] on span "pause" at bounding box center [181, 52] width 16 height 16
type input "499"
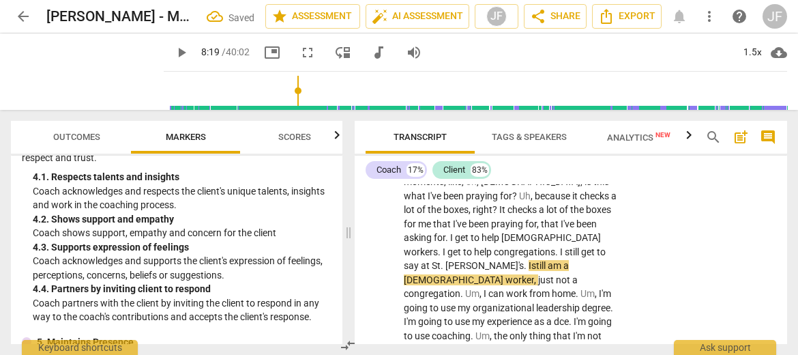
scroll to position [3495, 0]
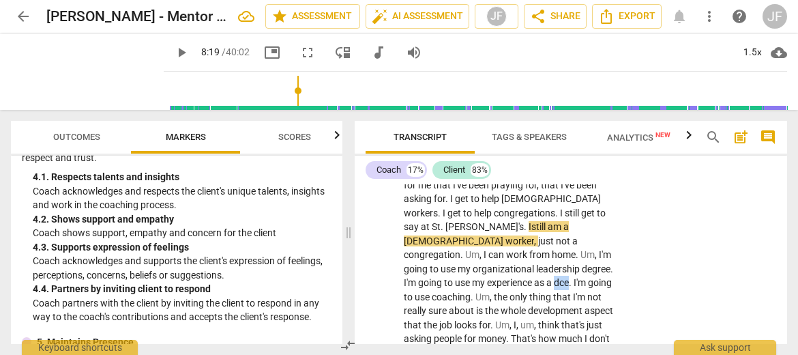
drag, startPoint x: 520, startPoint y: 198, endPoint x: 507, endPoint y: 198, distance: 12.3
click at [554, 277] on span "dce" at bounding box center [561, 282] width 15 height 11
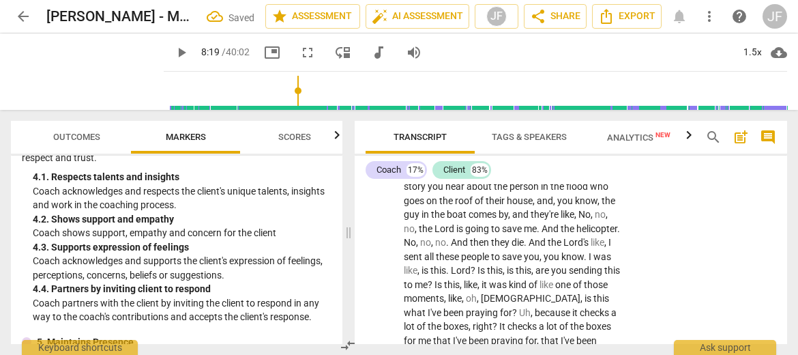
scroll to position [3456, 0]
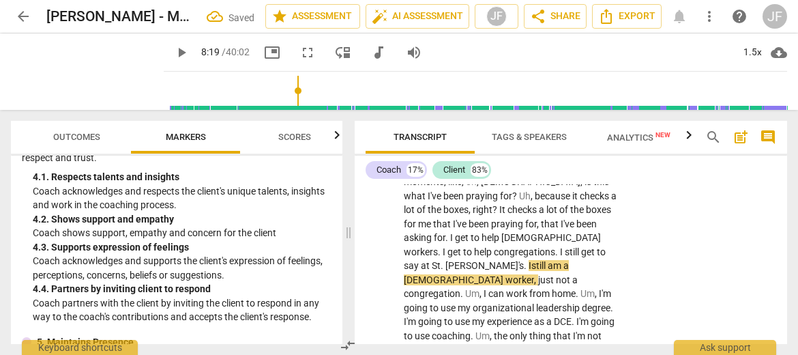
click at [173, 57] on span "play_arrow" at bounding box center [181, 52] width 16 height 16
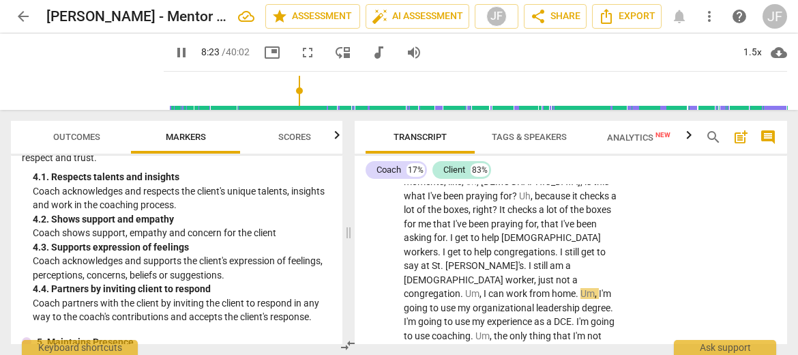
click at [173, 57] on span "pause" at bounding box center [181, 52] width 16 height 16
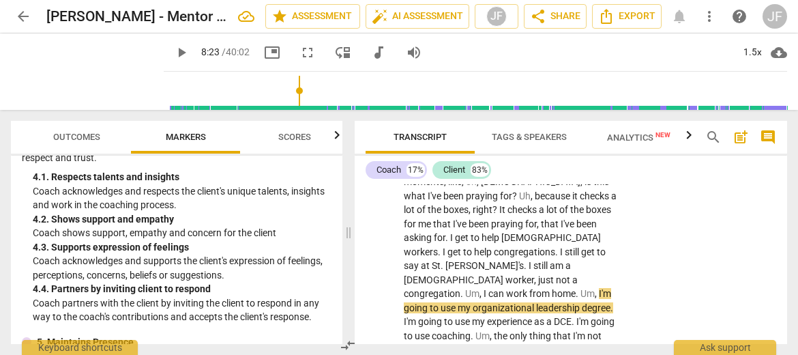
type input "504"
click at [572, 274] on span "a" at bounding box center [574, 279] width 5 height 11
click at [173, 53] on span "play_arrow" at bounding box center [181, 52] width 16 height 16
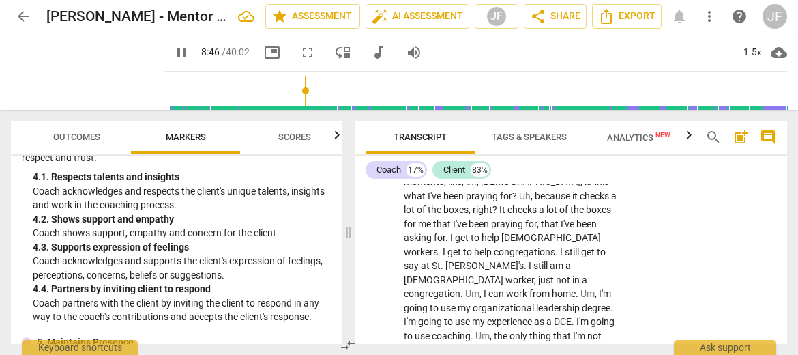
click at [173, 53] on span "pause" at bounding box center [181, 52] width 16 height 16
click at [173, 54] on span "play_arrow" at bounding box center [181, 52] width 16 height 16
click at [173, 54] on span "pause" at bounding box center [181, 52] width 16 height 16
type input "531"
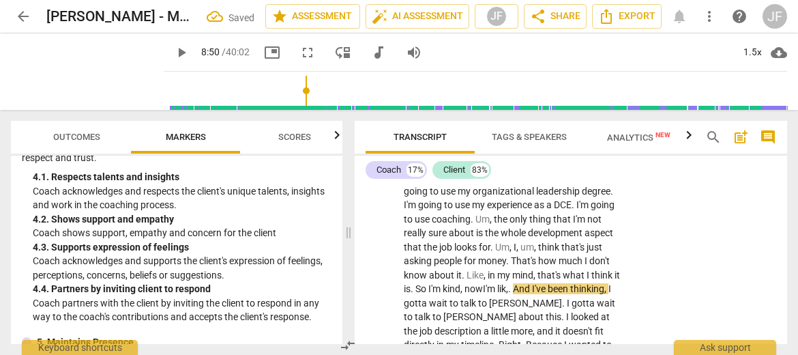
scroll to position [3534, 0]
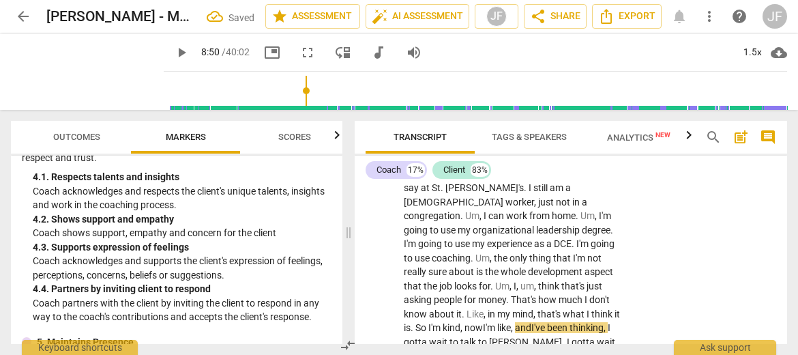
click at [173, 55] on span "play_arrow" at bounding box center [181, 52] width 16 height 16
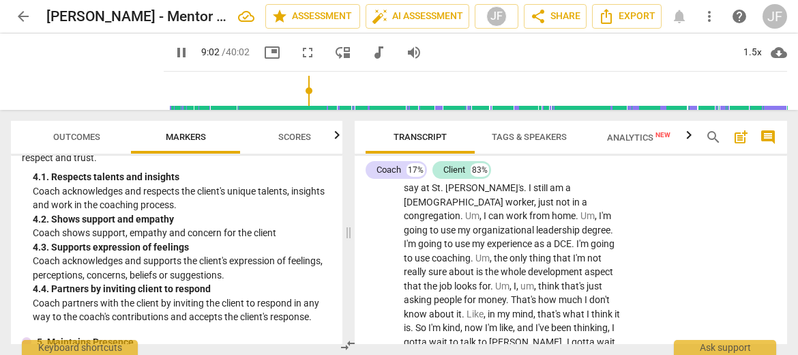
click at [173, 54] on span "pause" at bounding box center [181, 52] width 16 height 16
type input "543"
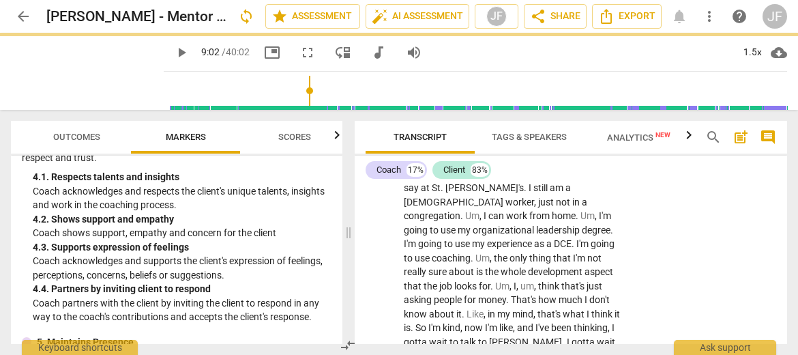
click at [173, 50] on span "play_arrow" at bounding box center [181, 52] width 16 height 16
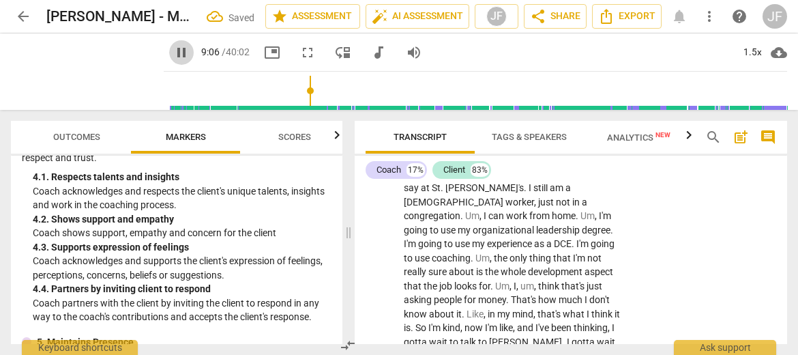
click at [173, 50] on span "pause" at bounding box center [181, 52] width 16 height 16
type input "547"
click at [173, 54] on span "play_arrow" at bounding box center [181, 52] width 16 height 16
click at [173, 54] on span "pause" at bounding box center [181, 52] width 16 height 16
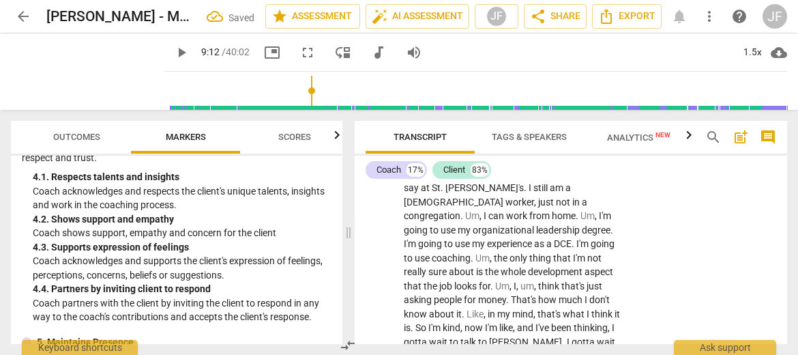
type input "553"
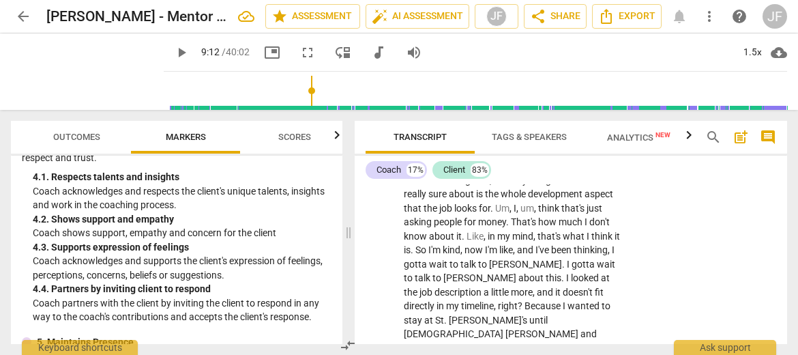
scroll to position [3650, 0]
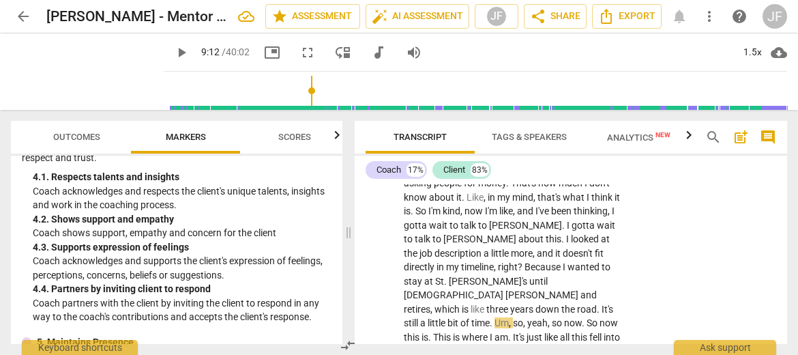
click at [582, 317] on span "." at bounding box center [584, 322] width 5 height 11
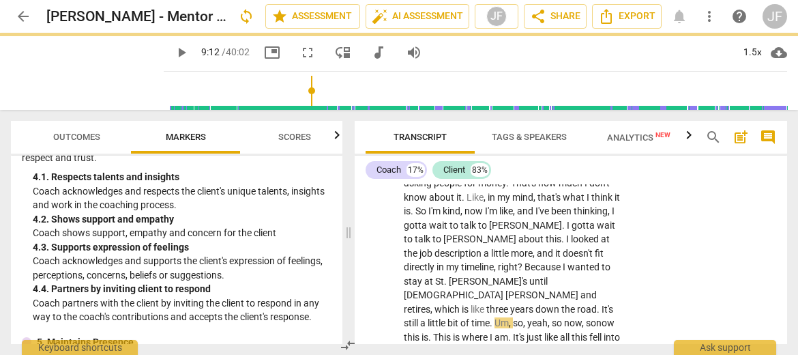
click at [173, 54] on span "play_arrow" at bounding box center [181, 52] width 16 height 16
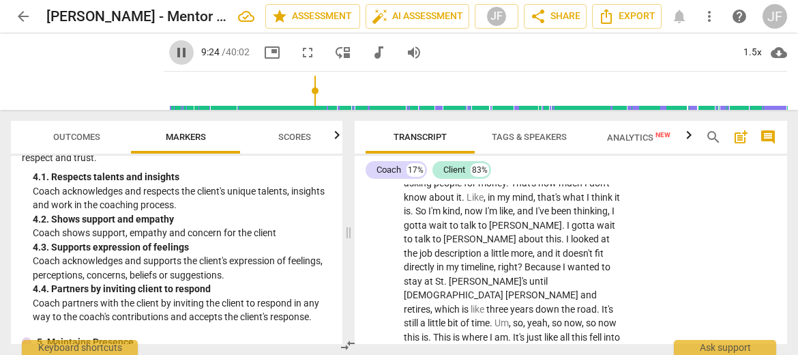
click at [173, 54] on span "pause" at bounding box center [181, 52] width 16 height 16
type input "565"
click at [474, 345] on span "lap" at bounding box center [466, 350] width 15 height 11
click at [173, 57] on span "play_arrow" at bounding box center [181, 52] width 16 height 16
click at [173, 57] on span "pause" at bounding box center [181, 52] width 16 height 16
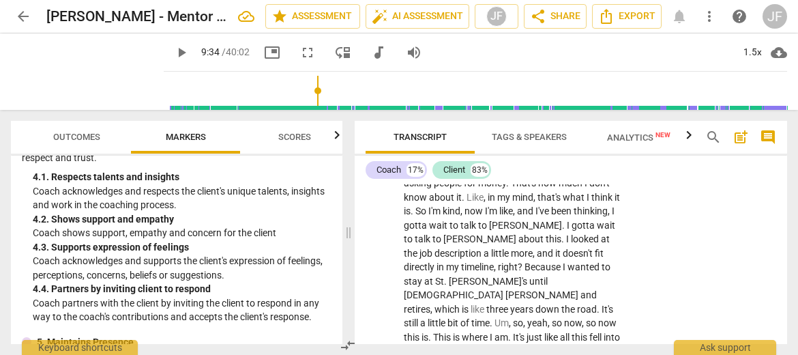
click at [507, 345] on span "[GEOGRAPHIC_DATA]" at bounding box center [553, 350] width 92 height 11
click at [173, 56] on span "pause" at bounding box center [181, 52] width 16 height 16
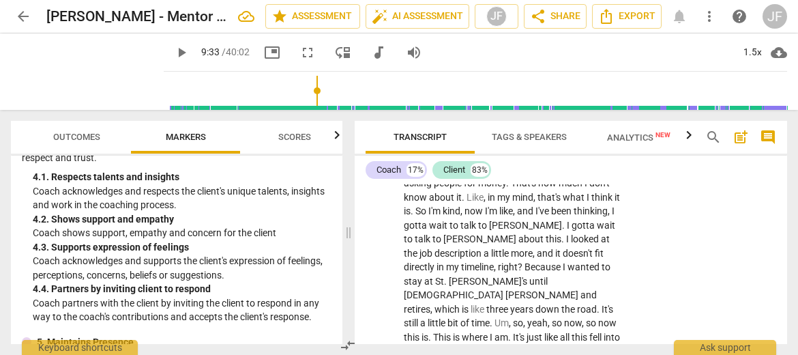
type input "573"
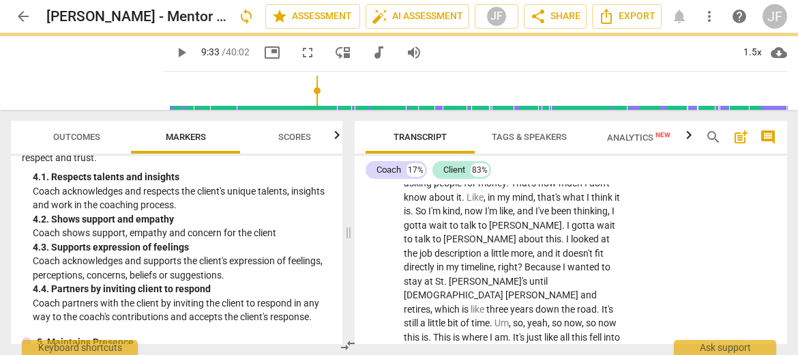
click at [173, 53] on span "play_arrow" at bounding box center [181, 52] width 16 height 16
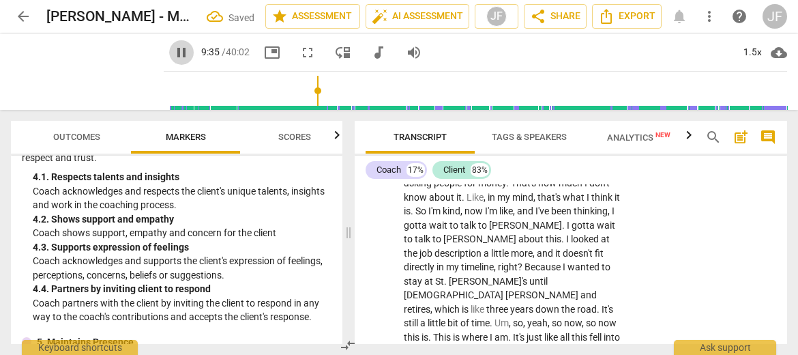
click at [173, 53] on span "pause" at bounding box center [181, 52] width 16 height 16
type input "576"
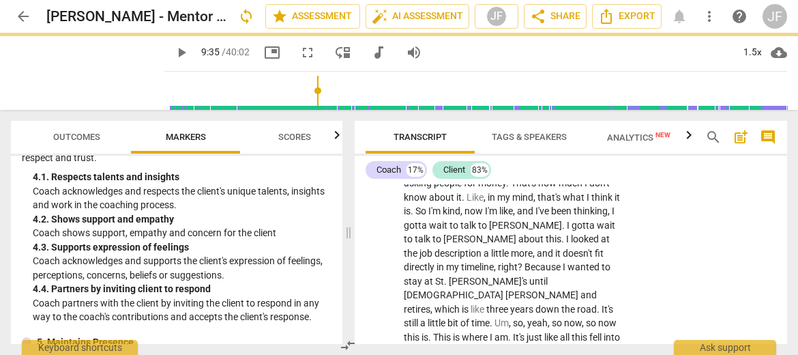
click at [173, 48] on span "play_arrow" at bounding box center [181, 52] width 16 height 16
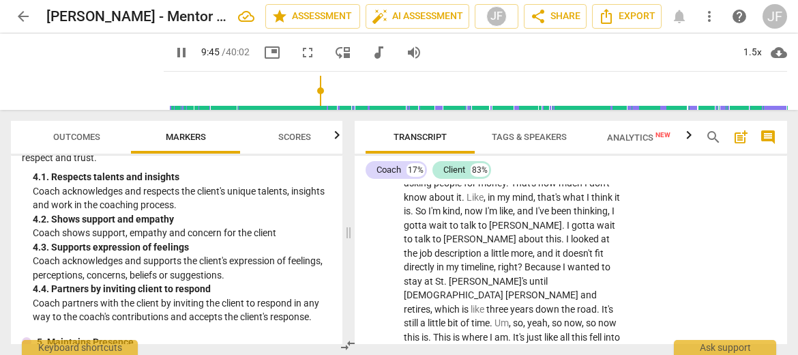
click at [173, 48] on span "pause" at bounding box center [181, 52] width 16 height 16
type input "586"
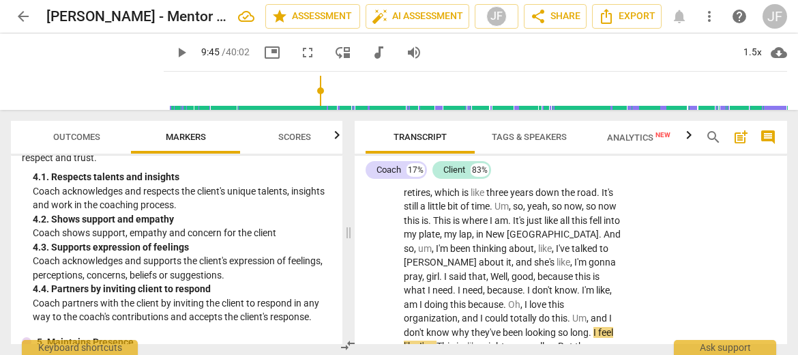
scroll to position [3805, 0]
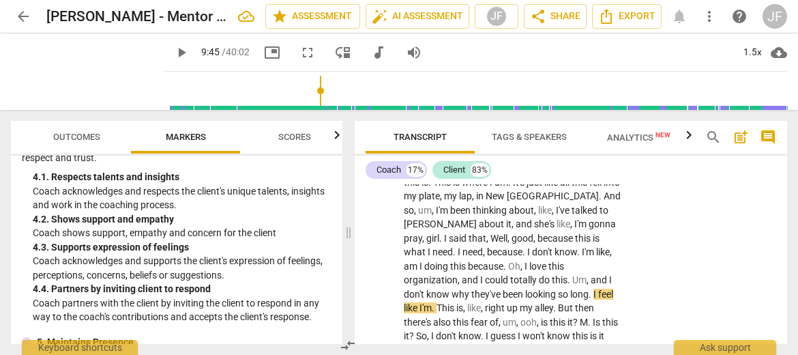
click at [435, 302] on span "." at bounding box center [434, 307] width 5 height 11
click at [173, 53] on span "play_arrow" at bounding box center [181, 52] width 16 height 16
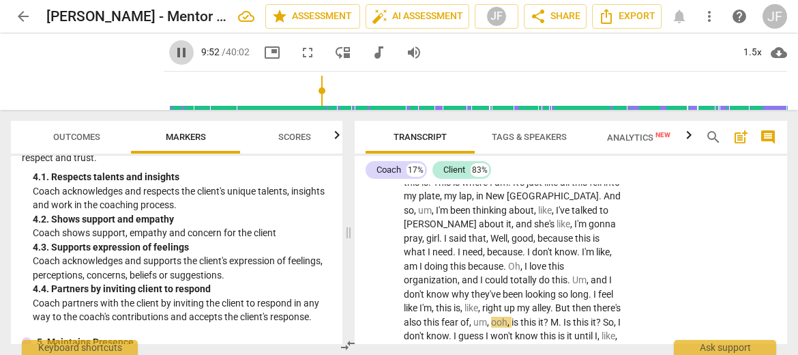
click at [173, 53] on span "pause" at bounding box center [181, 52] width 16 height 16
type input "593"
click at [507, 316] on span "ooh" at bounding box center [499, 321] width 16 height 11
click at [173, 55] on span "play_arrow" at bounding box center [181, 52] width 16 height 16
click at [173, 55] on span "pause" at bounding box center [181, 52] width 16 height 16
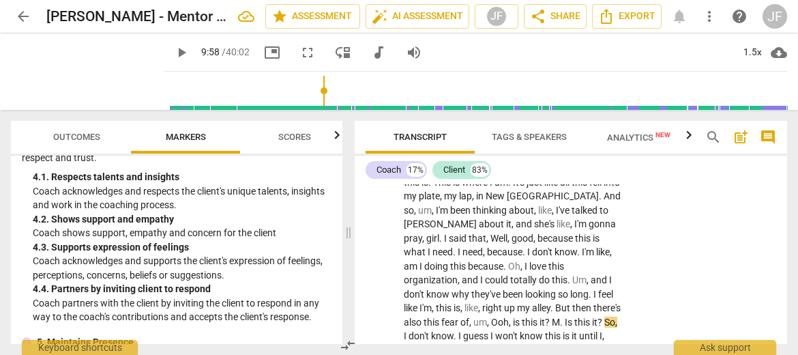
click at [560, 316] on span "M" at bounding box center [556, 321] width 8 height 11
click at [509, 316] on span "Ooh" at bounding box center [500, 321] width 18 height 11
drag, startPoint x: 162, startPoint y: 54, endPoint x: 409, endPoint y: 125, distance: 257.5
click at [173, 54] on span "pause" at bounding box center [181, 52] width 16 height 16
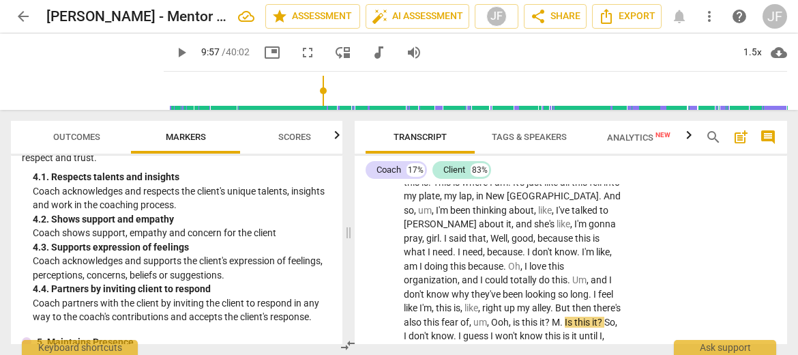
type input "598"
click at [560, 316] on span "M" at bounding box center [556, 321] width 8 height 11
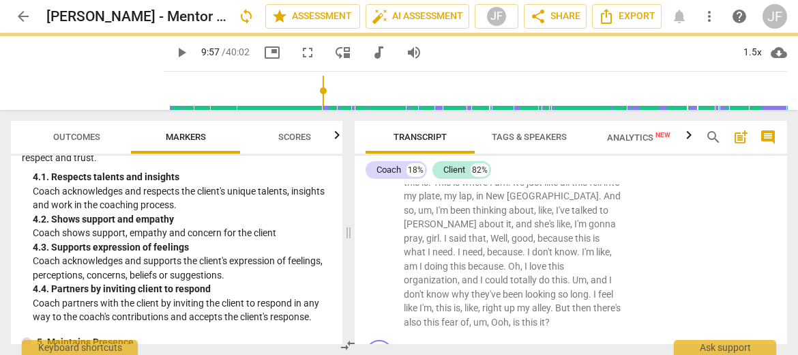
scroll to position [3839, 0]
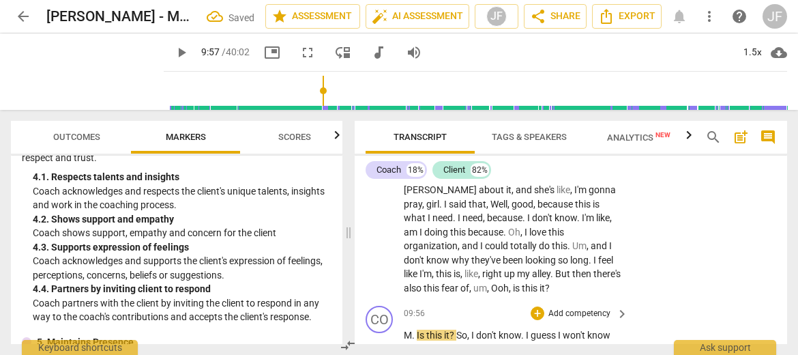
click at [405, 329] on span "M" at bounding box center [408, 334] width 8 height 11
click at [427, 329] on span "." at bounding box center [425, 334] width 5 height 11
drag, startPoint x: 427, startPoint y: 223, endPoint x: 404, endPoint y: 223, distance: 22.5
click at [404, 328] on p "Sure ." at bounding box center [513, 335] width 218 height 14
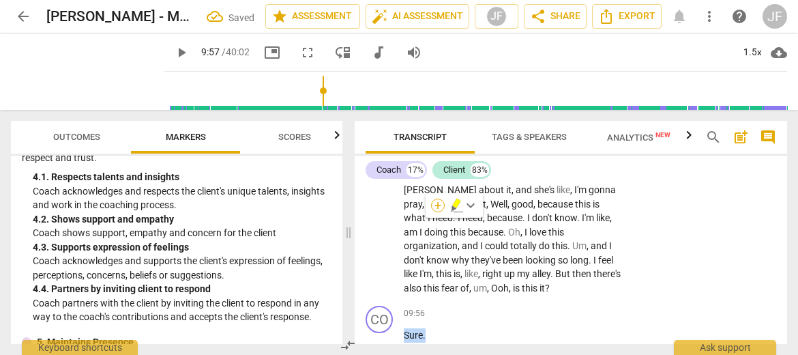
click at [438, 207] on div "+" at bounding box center [438, 205] width 14 height 14
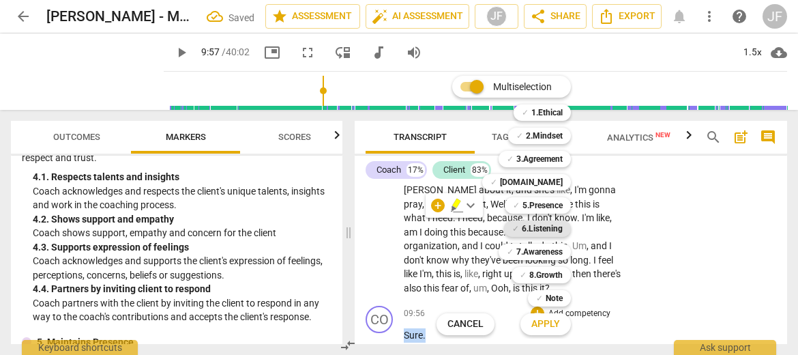
click at [547, 234] on b "6.Listening" at bounding box center [542, 228] width 41 height 16
click at [554, 319] on span "Apply" at bounding box center [545, 324] width 29 height 14
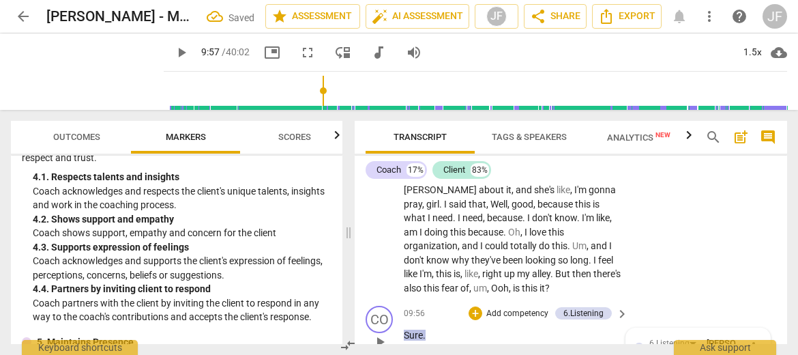
scroll to position [3971, 0]
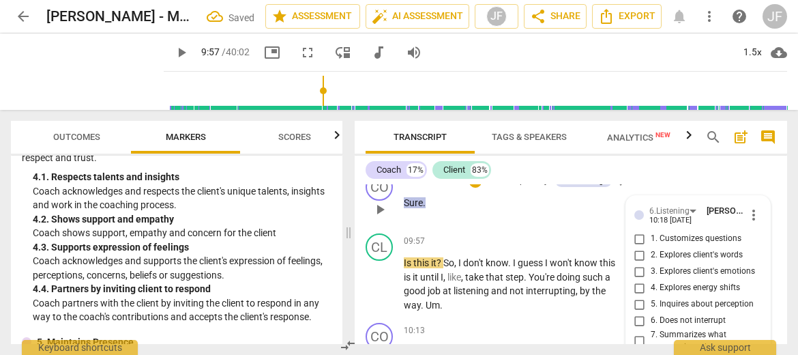
click at [638, 312] on input "6. Does not interrupt" at bounding box center [640, 320] width 22 height 16
checkbox input "true"
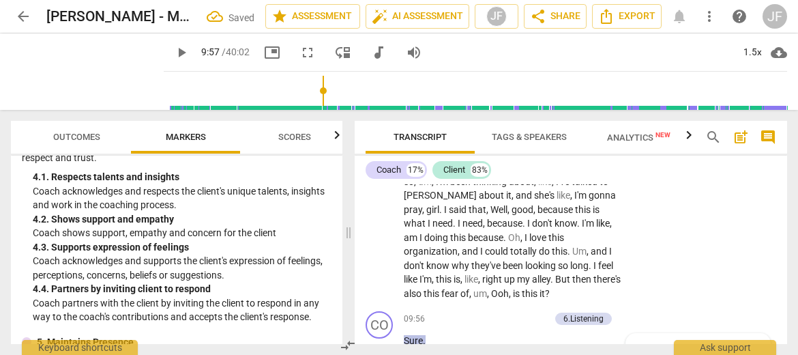
scroll to position [3873, 0]
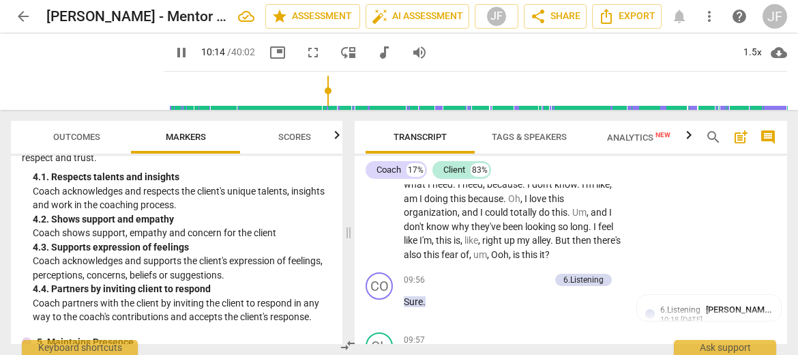
type input "615"
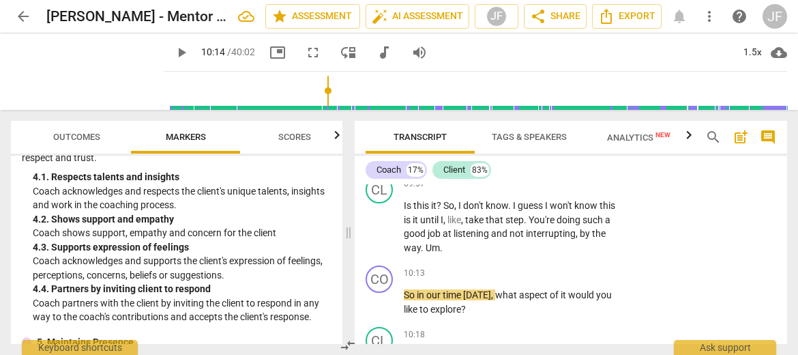
scroll to position [3951, 0]
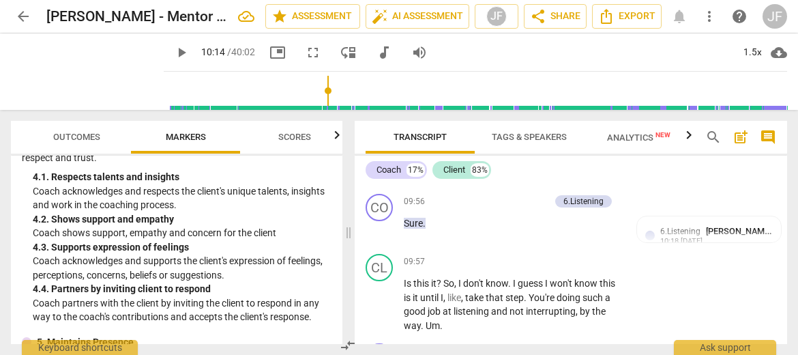
drag, startPoint x: 475, startPoint y: 273, endPoint x: 403, endPoint y: 265, distance: 72.1
click at [479, 256] on div "+" at bounding box center [480, 257] width 14 height 14
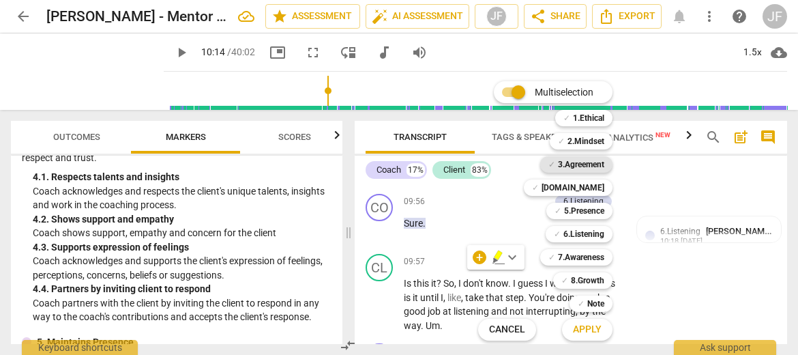
click at [583, 162] on b "3.Agreement" at bounding box center [581, 164] width 46 height 16
click at [588, 210] on b "5.Presence" at bounding box center [584, 211] width 40 height 16
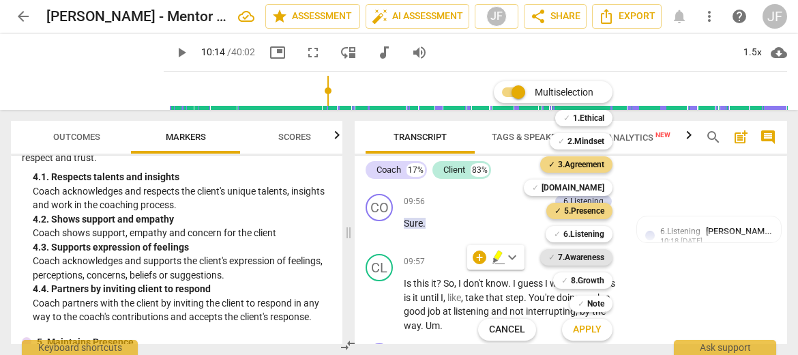
click at [591, 257] on b "7.Awareness" at bounding box center [581, 257] width 46 height 16
click at [592, 331] on span "Apply" at bounding box center [587, 330] width 29 height 14
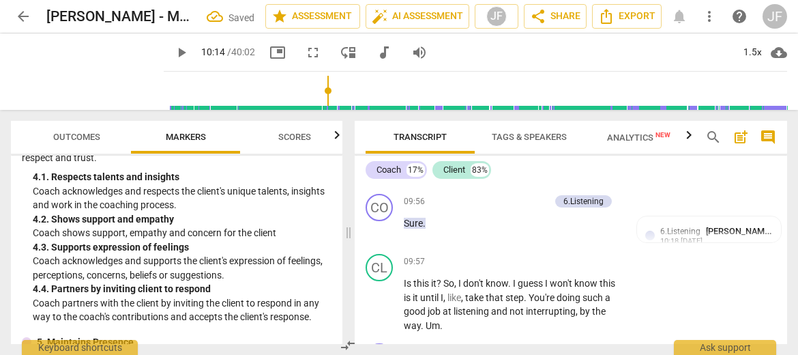
scroll to position [4087, 0]
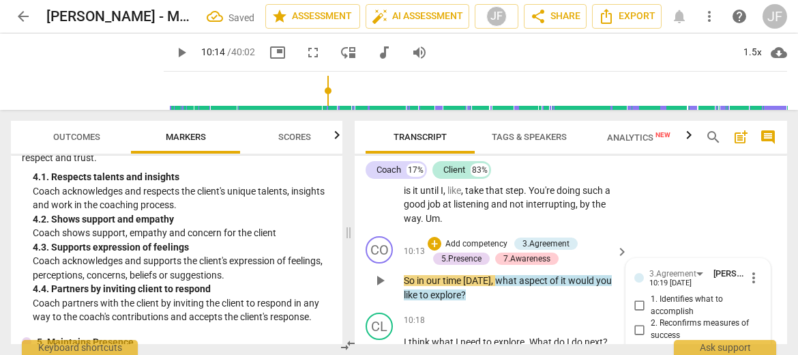
scroll to position [4032, 0]
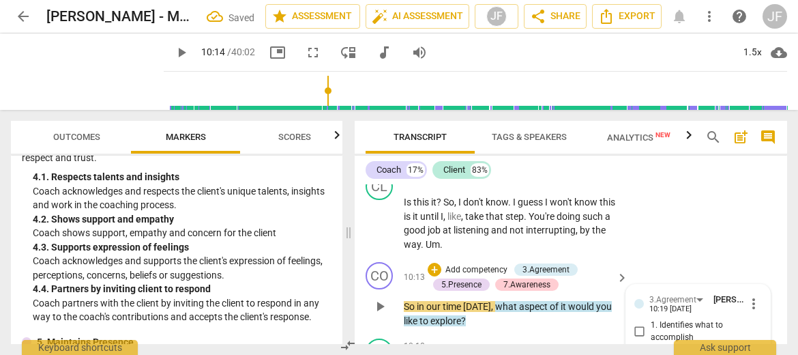
click at [633, 323] on input "1. Identifies what to accomplish" at bounding box center [640, 331] width 22 height 16
checkbox input "true"
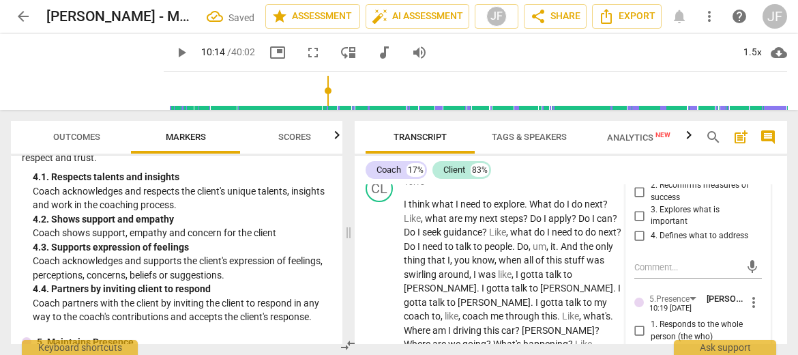
scroll to position [4223, 0]
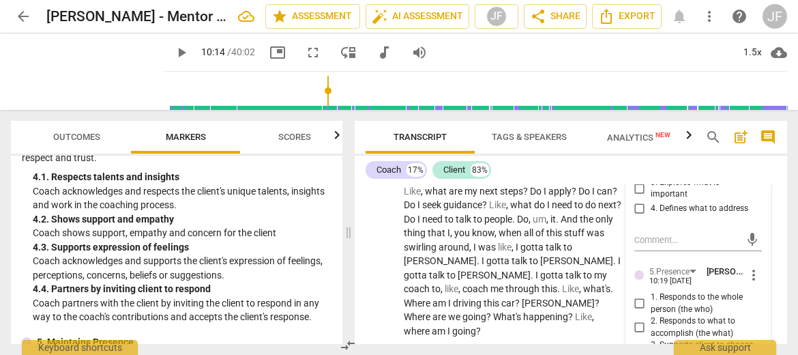
checkbox input "true"
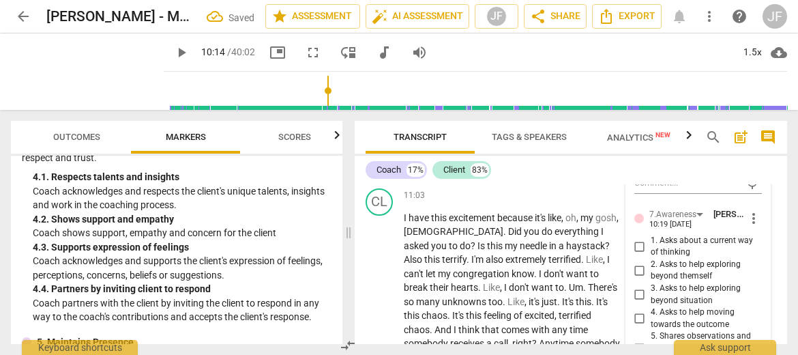
scroll to position [4469, 0]
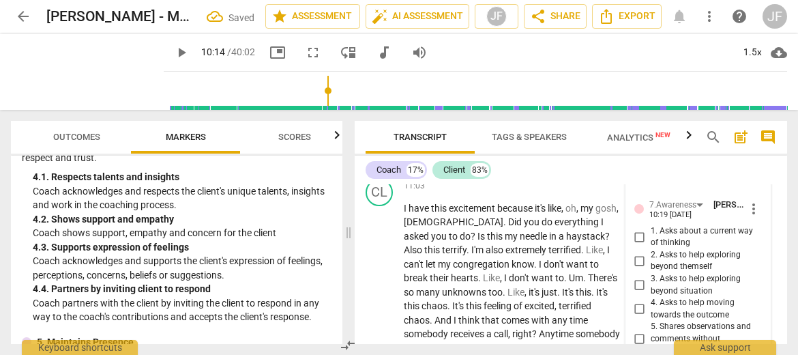
checkbox input "true"
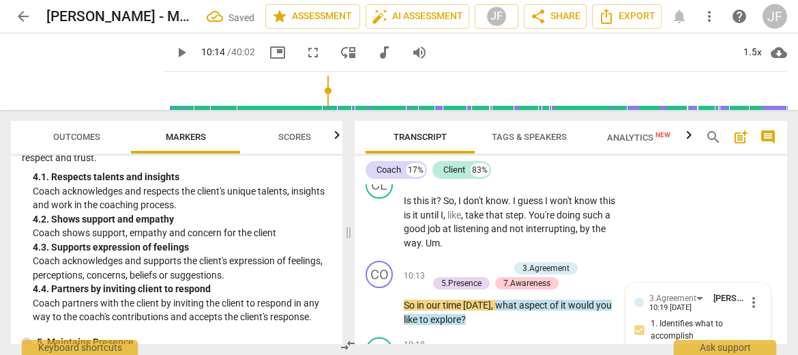
scroll to position [4073, 0]
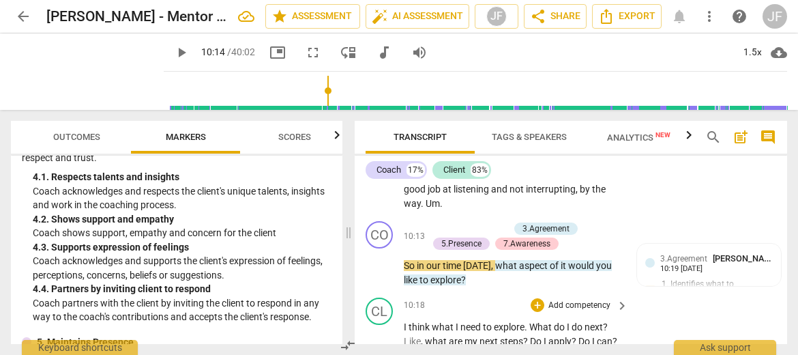
click at [528, 321] on span "." at bounding box center [526, 326] width 5 height 11
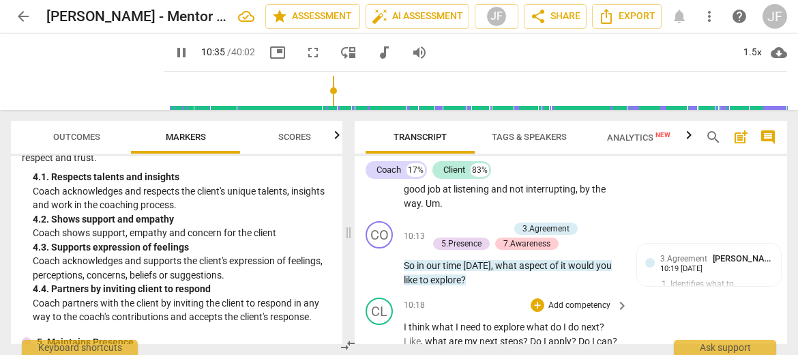
type input "636"
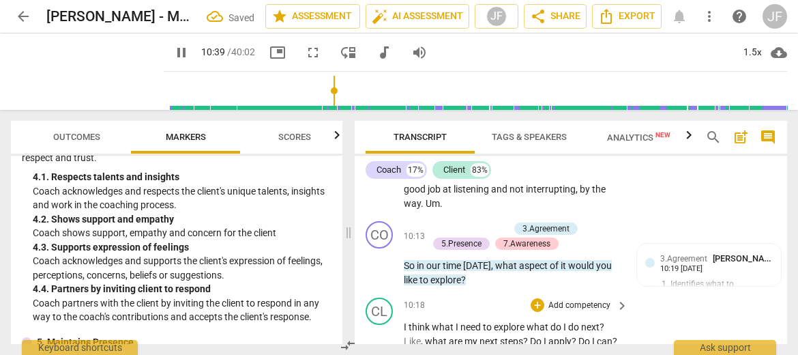
type input "640"
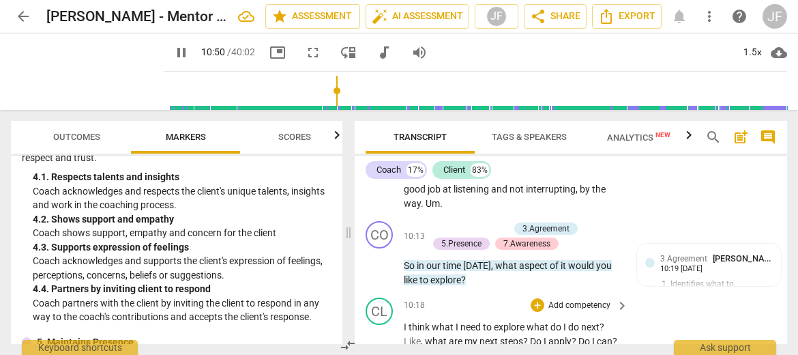
type input "651"
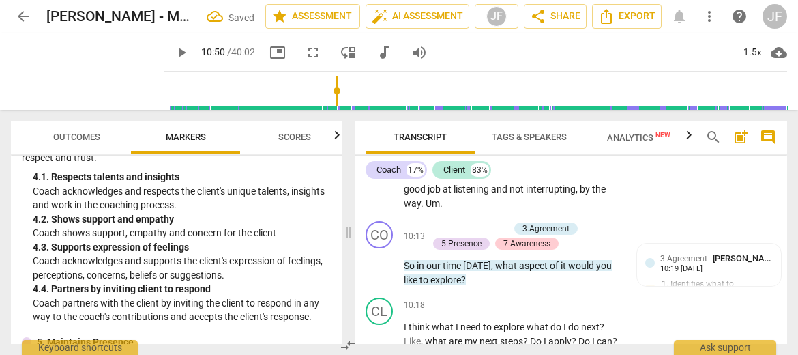
scroll to position [4190, 0]
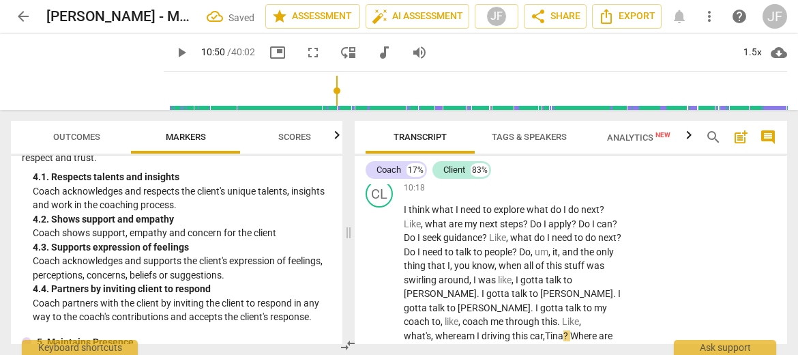
click at [173, 53] on span "play_arrow" at bounding box center [181, 52] width 16 height 16
type input "663"
drag, startPoint x: 453, startPoint y: 297, endPoint x: 404, endPoint y: 285, distance: 49.8
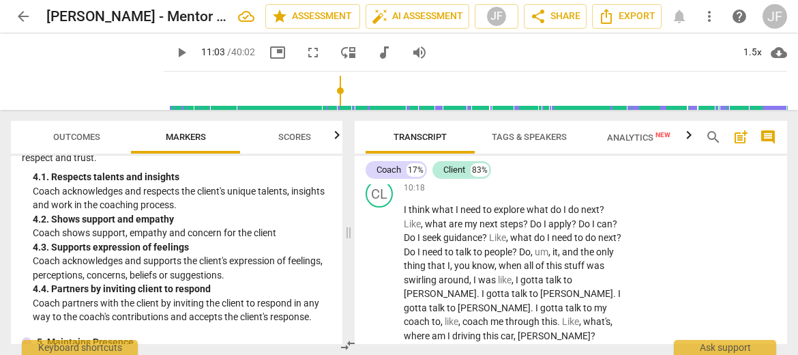
click at [465, 282] on div "+" at bounding box center [468, 281] width 14 height 14
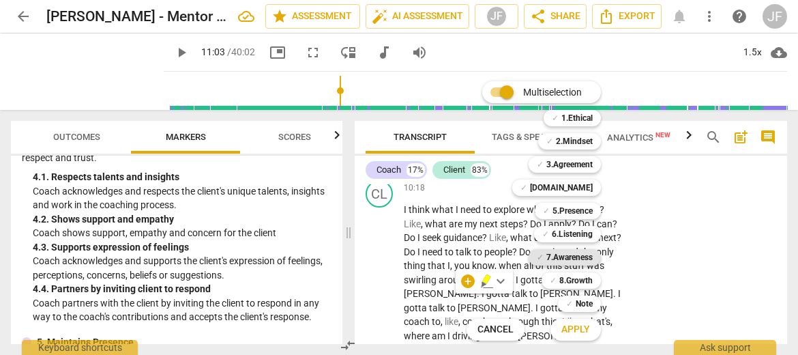
click at [581, 257] on b "7.Awareness" at bounding box center [569, 257] width 46 height 16
click at [511, 335] on span "Cancel" at bounding box center [495, 330] width 36 height 14
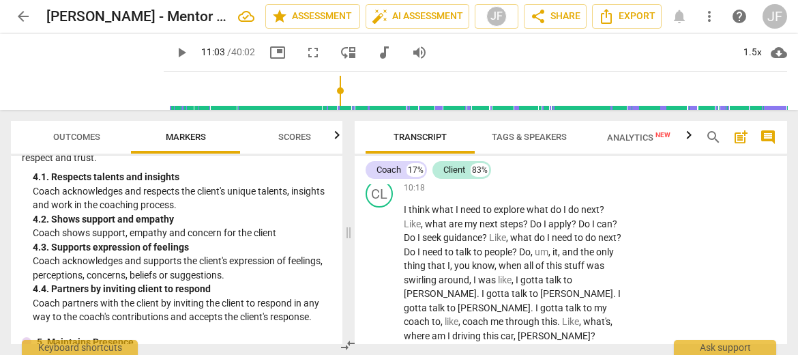
drag, startPoint x: 606, startPoint y: 304, endPoint x: 402, endPoint y: 287, distance: 203.9
click at [600, 282] on div "+" at bounding box center [601, 281] width 14 height 14
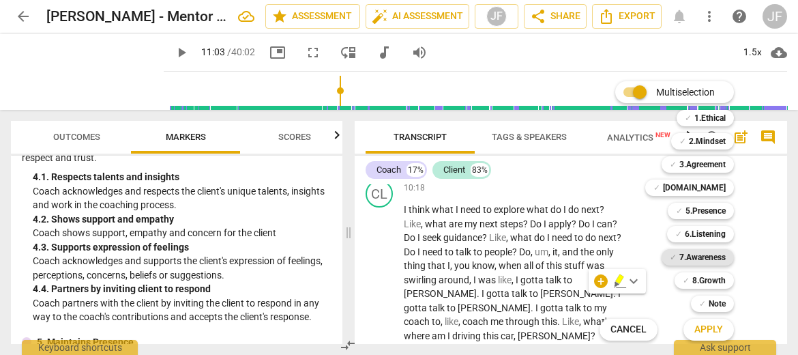
click at [700, 254] on b "7.Awareness" at bounding box center [702, 257] width 46 height 16
click at [702, 231] on b "6.Listening" at bounding box center [705, 234] width 41 height 16
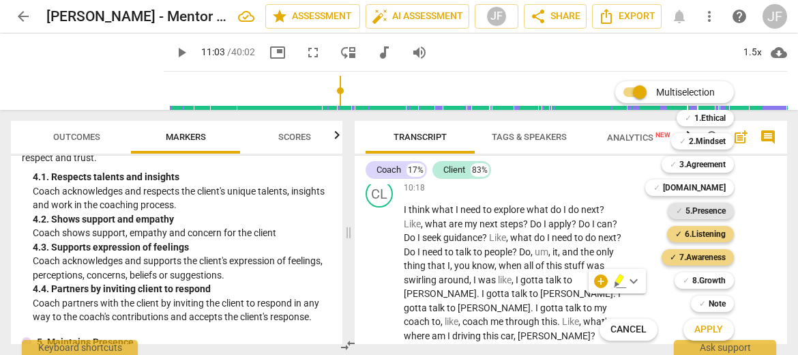
click at [701, 209] on b "5.Presence" at bounding box center [705, 211] width 40 height 16
click at [703, 160] on b "3.Agreement" at bounding box center [702, 164] width 46 height 16
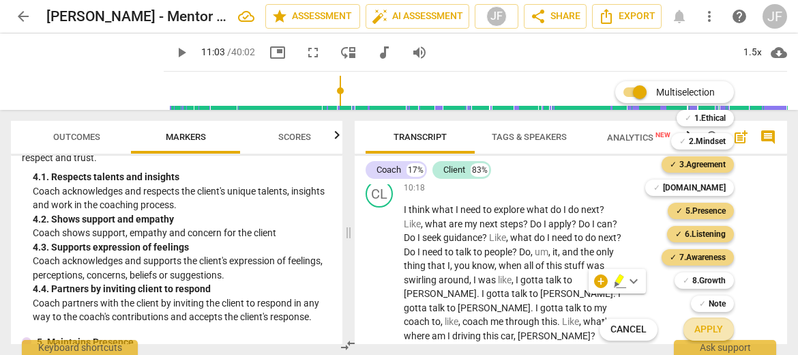
click at [713, 332] on span "Apply" at bounding box center [708, 330] width 29 height 14
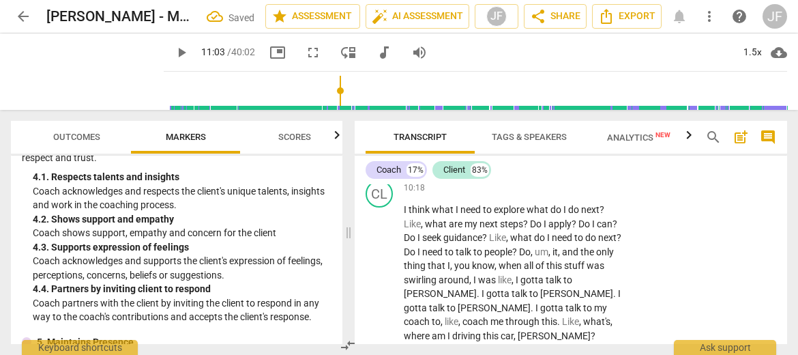
scroll to position [4351, 0]
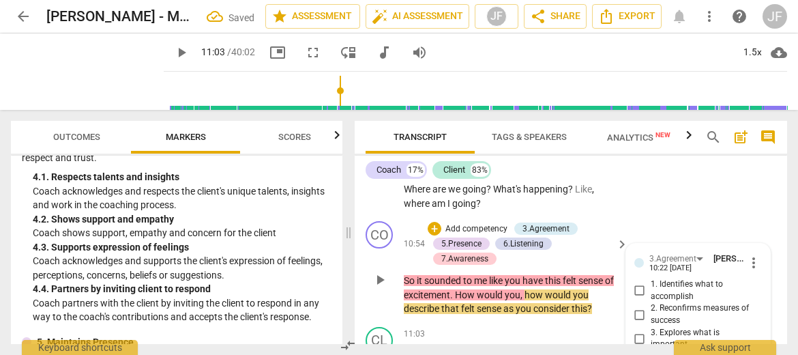
click at [640, 330] on input "3. Explores what is important" at bounding box center [640, 338] width 22 height 16
checkbox input "true"
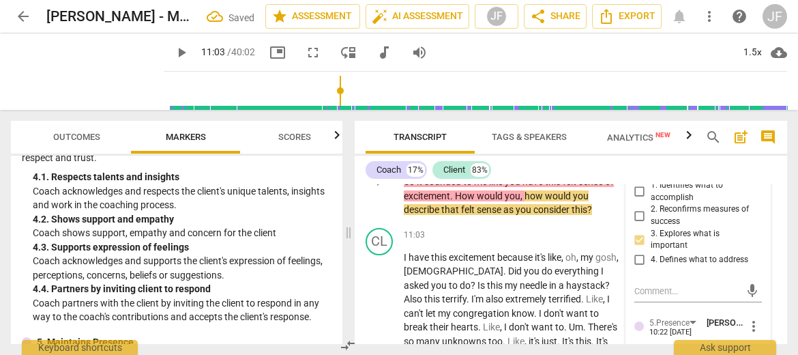
scroll to position [4460, 0]
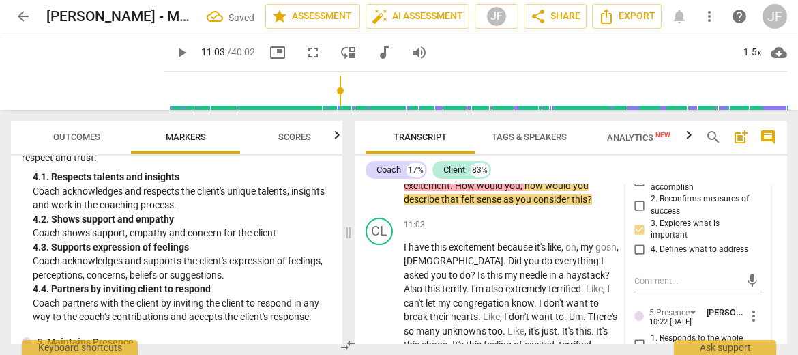
click at [637, 336] on input "1. Responds to the whole person (the who)" at bounding box center [640, 344] width 22 height 16
checkbox input "true"
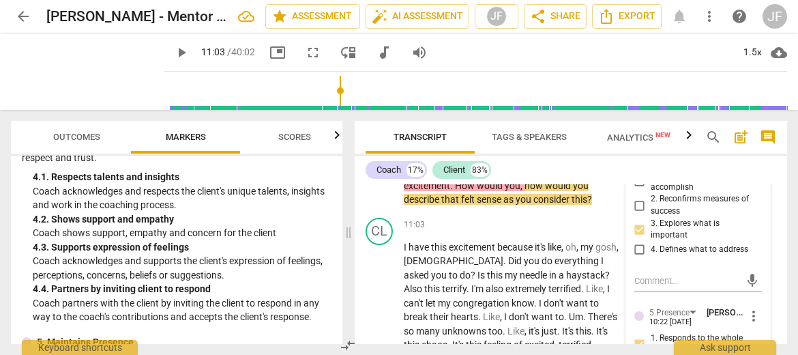
checkbox input "true"
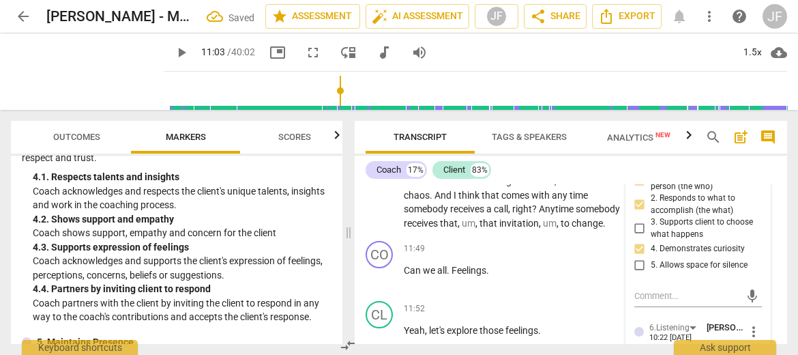
scroll to position [4651, 0]
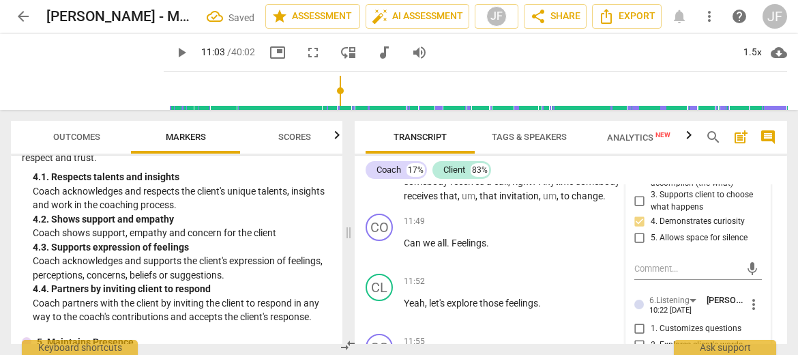
click at [635, 353] on input "3. Explores client's emotions" at bounding box center [640, 361] width 22 height 16
checkbox input "true"
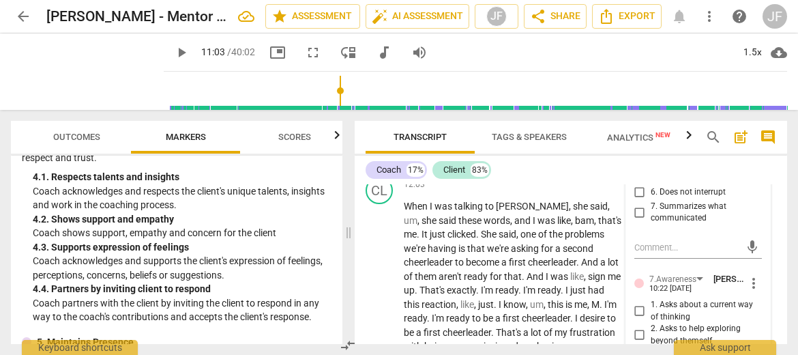
scroll to position [4896, 0]
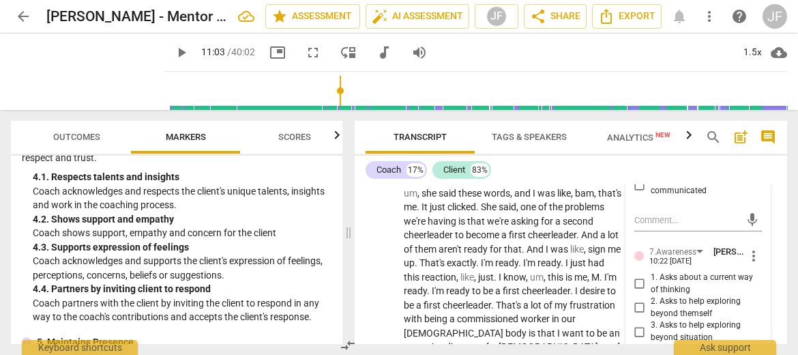
checkbox input "true"
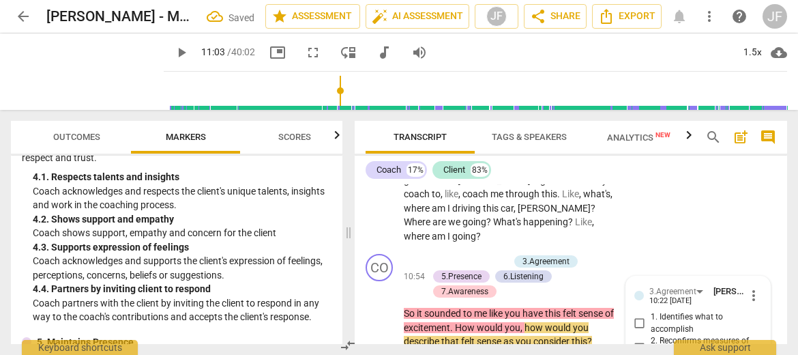
scroll to position [4357, 0]
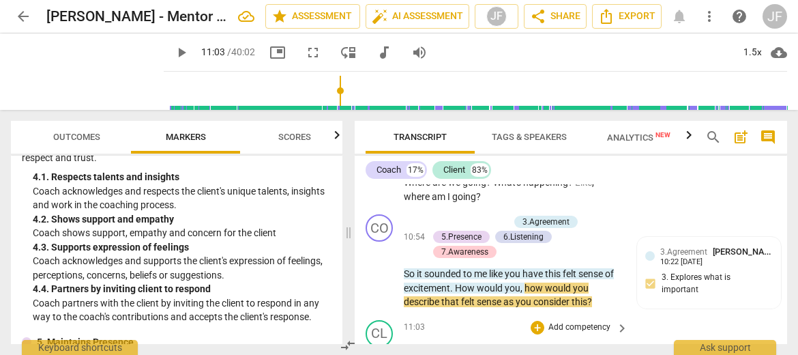
click at [574, 344] on span "oh" at bounding box center [570, 349] width 11 height 11
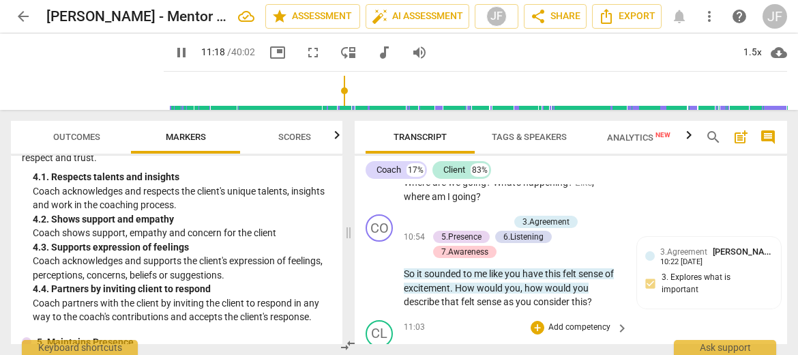
type input "679"
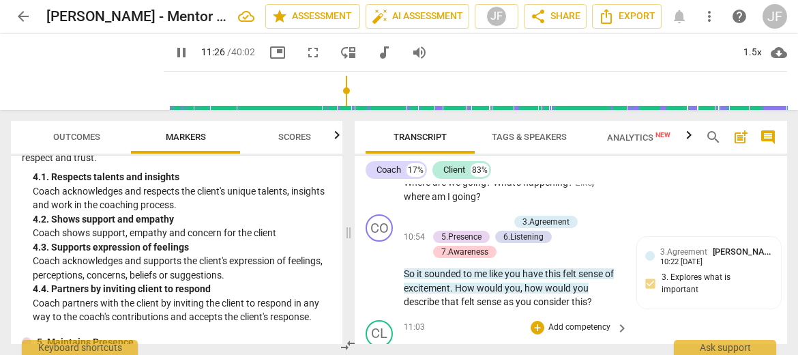
type input "687"
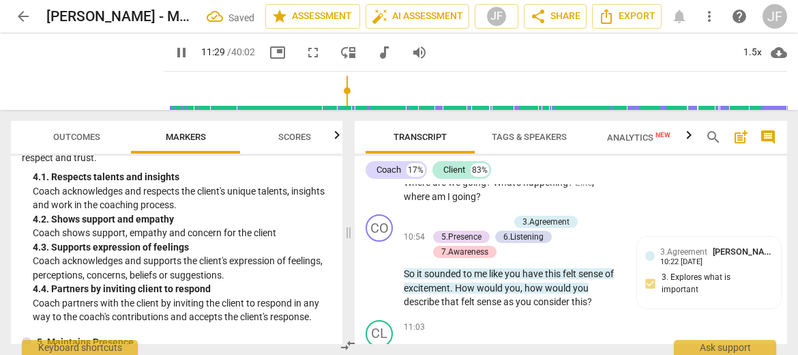
type input "691"
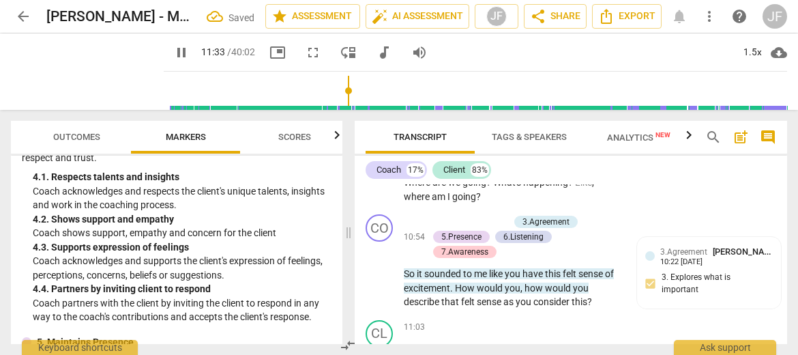
type input "695"
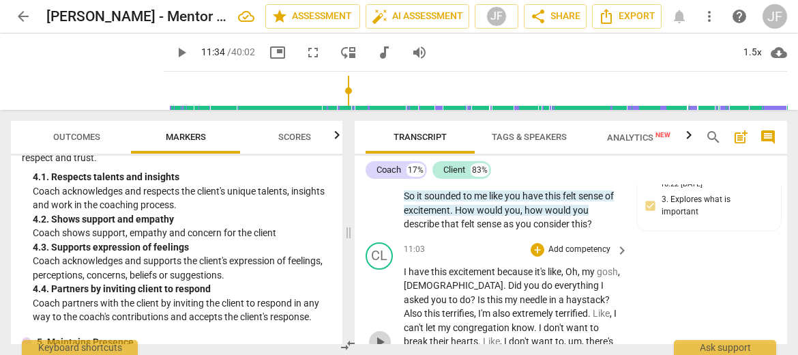
click at [377, 333] on span "play_arrow" at bounding box center [380, 341] width 16 height 16
click at [379, 333] on span "pause" at bounding box center [380, 341] width 16 height 16
click at [378, 333] on span "pause" at bounding box center [380, 341] width 16 height 16
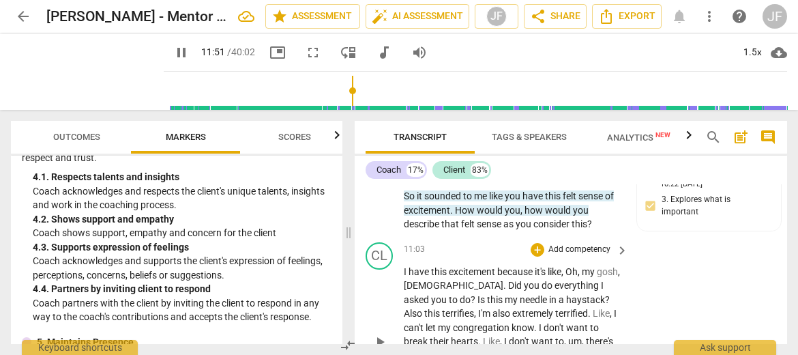
type input "712"
drag, startPoint x: 450, startPoint y: 330, endPoint x: 439, endPoint y: 331, distance: 10.9
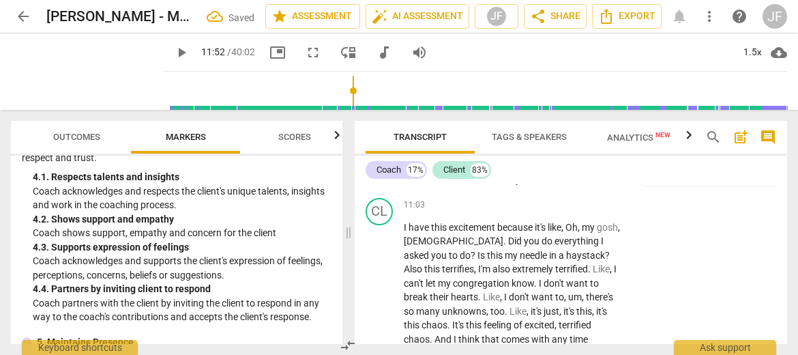
scroll to position [4456, 0]
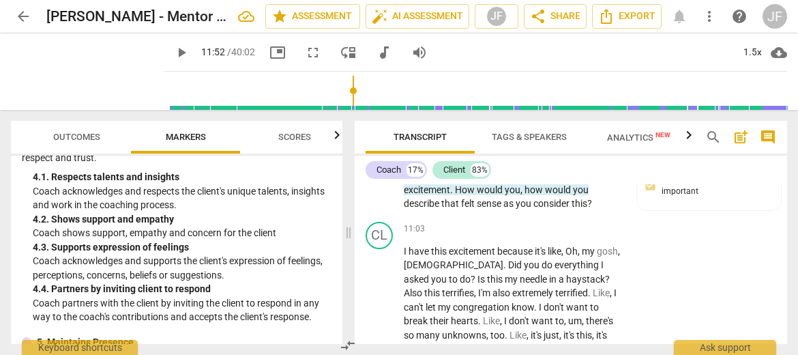
drag, startPoint x: 536, startPoint y: 329, endPoint x: 405, endPoint y: 313, distance: 131.9
click at [548, 291] on div "+" at bounding box center [548, 294] width 14 height 14
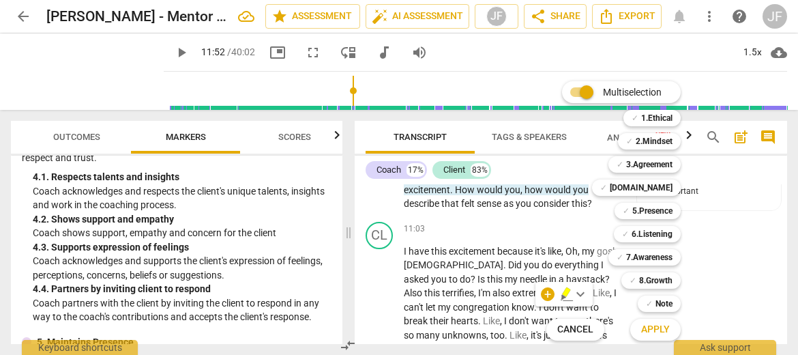
drag, startPoint x: 340, startPoint y: 213, endPoint x: 338, endPoint y: 201, distance: 12.3
click at [338, 201] on div at bounding box center [399, 177] width 798 height 355
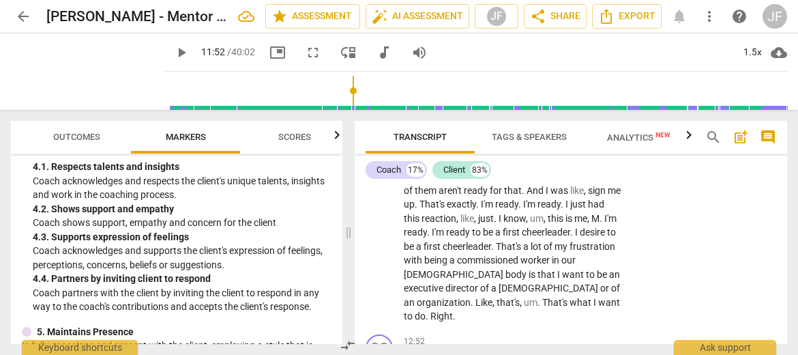
scroll to position [5050, 0]
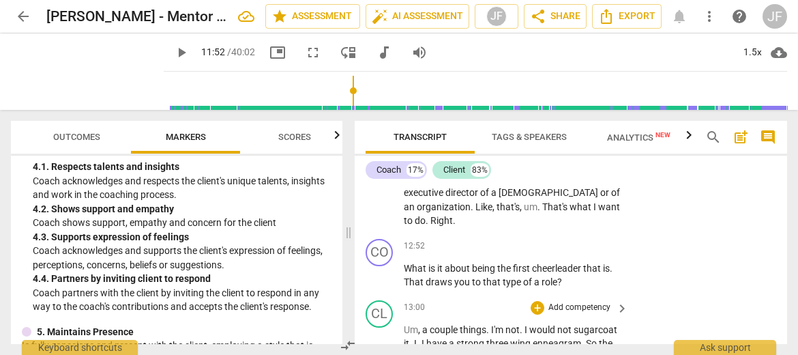
drag, startPoint x: 535, startPoint y: 329, endPoint x: 432, endPoint y: 314, distance: 104.7
click at [432, 314] on div "CO play_arrow pause 00:03 + Add competency keyboard_arrow_right Hi , [PERSON_NA…" at bounding box center [571, 264] width 432 height 160
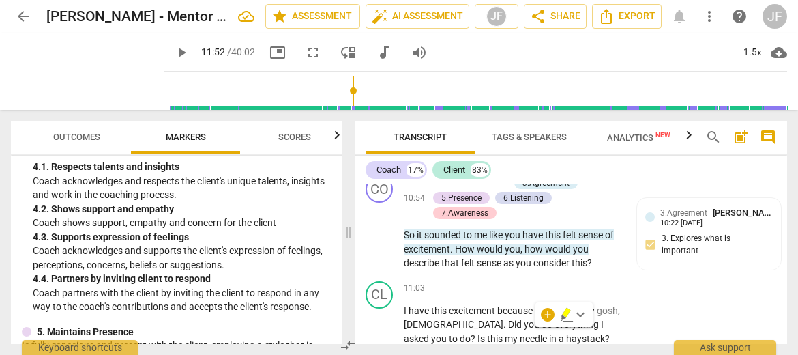
scroll to position [4475, 0]
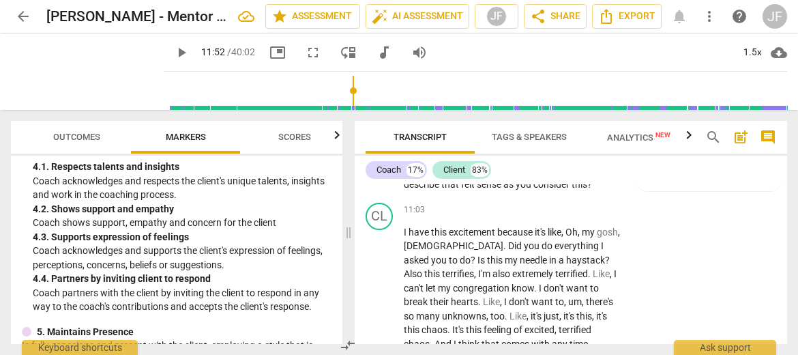
drag, startPoint x: 537, startPoint y: 295, endPoint x: 405, endPoint y: 294, distance: 132.3
click at [543, 273] on div "+" at bounding box center [548, 275] width 14 height 14
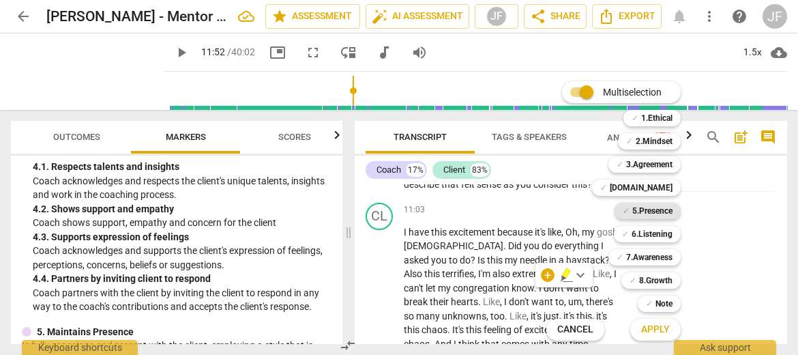
click at [663, 209] on b "5.Presence" at bounding box center [652, 211] width 40 height 16
click at [661, 234] on b "6.Listening" at bounding box center [651, 234] width 41 height 16
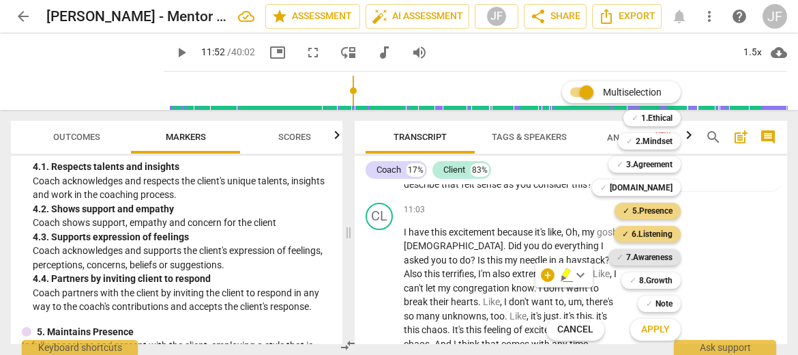
click at [660, 254] on b "7.Awareness" at bounding box center [649, 257] width 46 height 16
click at [659, 188] on b "[DOMAIN_NAME]" at bounding box center [641, 187] width 63 height 16
click at [661, 334] on span "Apply" at bounding box center [655, 330] width 29 height 14
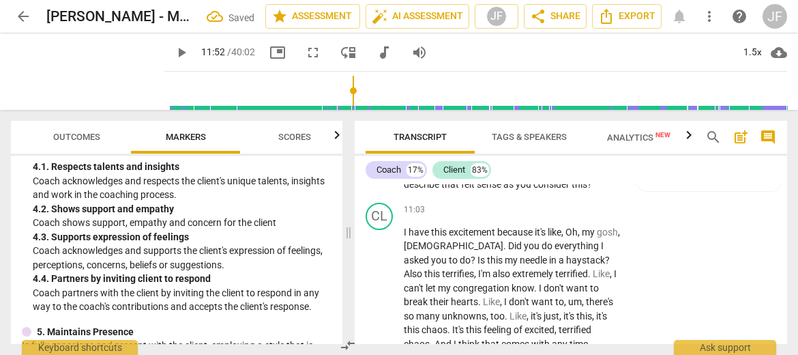
scroll to position [4651, 0]
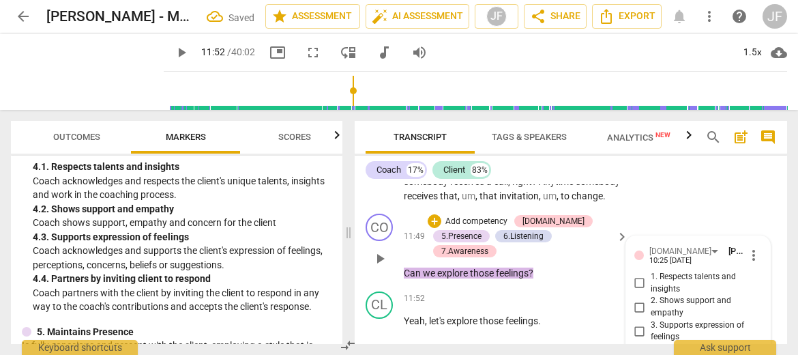
click at [637, 323] on input "3. Supports expression of feelings" at bounding box center [640, 331] width 22 height 16
checkbox input "true"
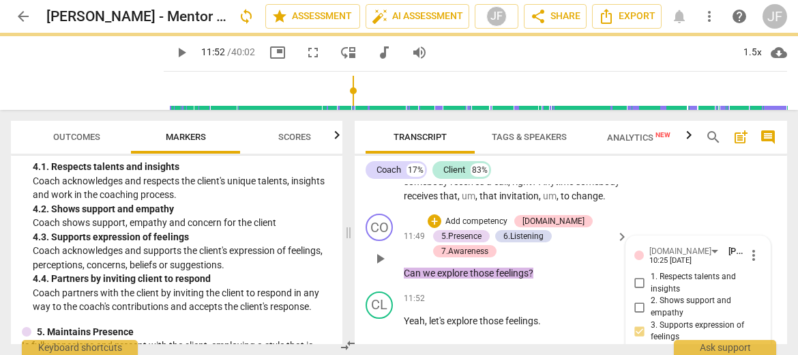
checkbox input "true"
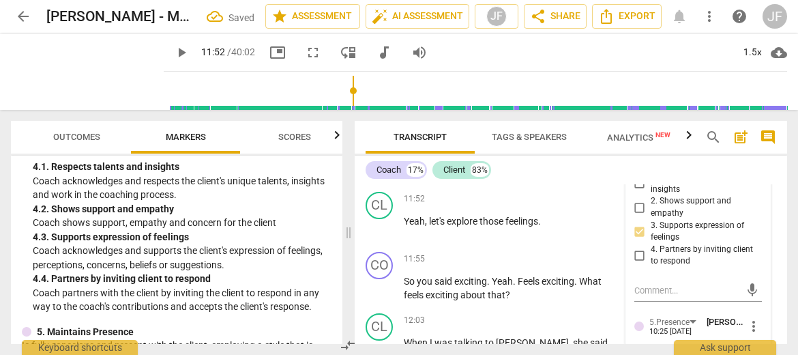
scroll to position [4760, 0]
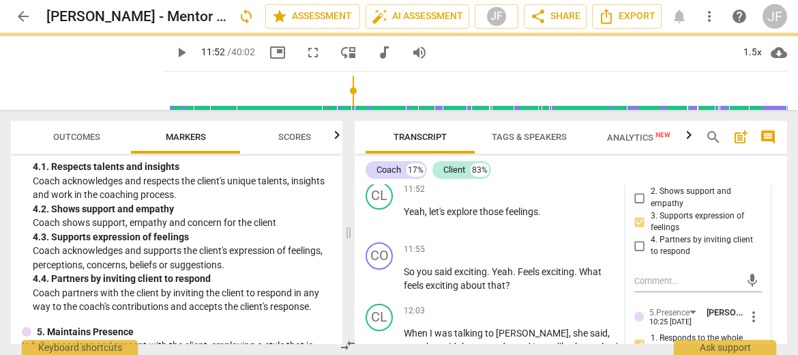
checkbox input "true"
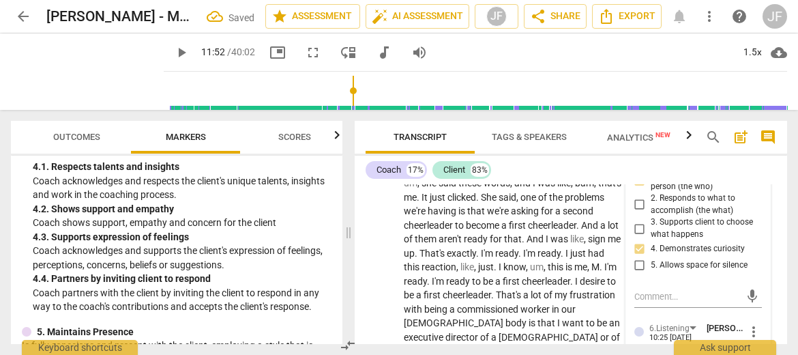
scroll to position [4951, 0]
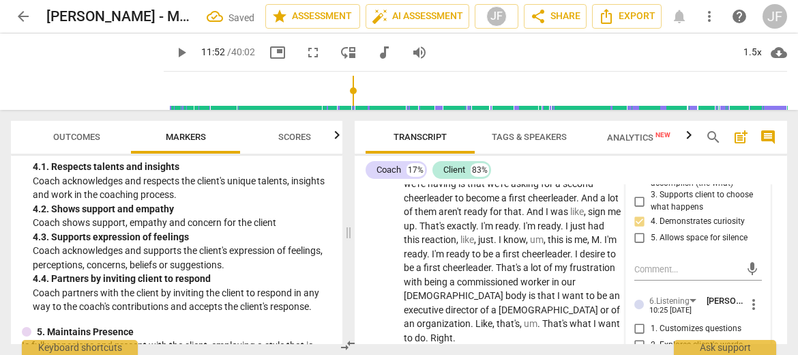
click at [636, 353] on input "3. Explores client's emotions" at bounding box center [640, 361] width 22 height 16
checkbox input "true"
click at [733, 310] on div "[DOMAIN_NAME] [PERSON_NAME] 10:25 [DATE] more_vert 1. Respects talents and insi…" at bounding box center [698, 347] width 144 height 822
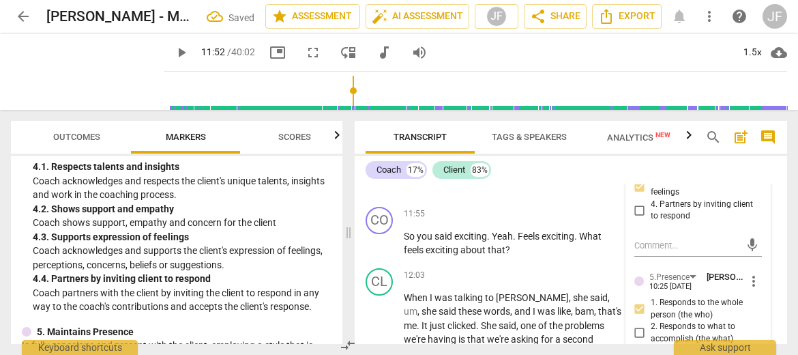
scroll to position [4787, 0]
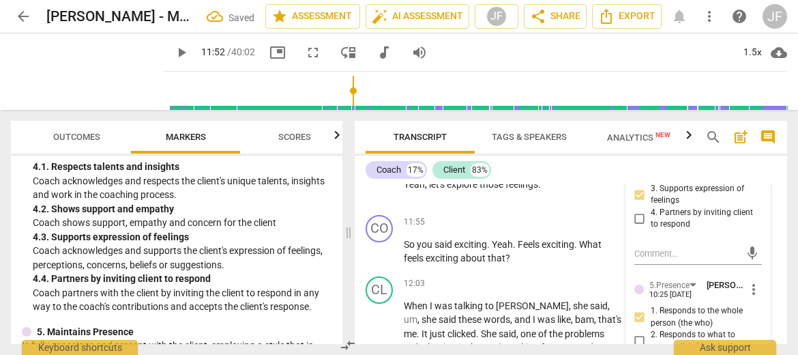
checkbox input "true"
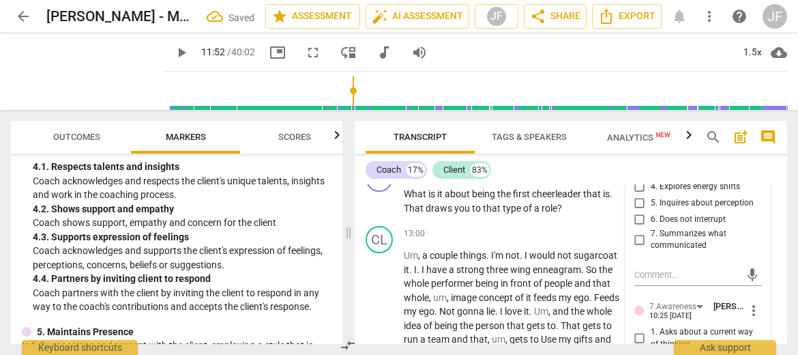
scroll to position [5169, 0]
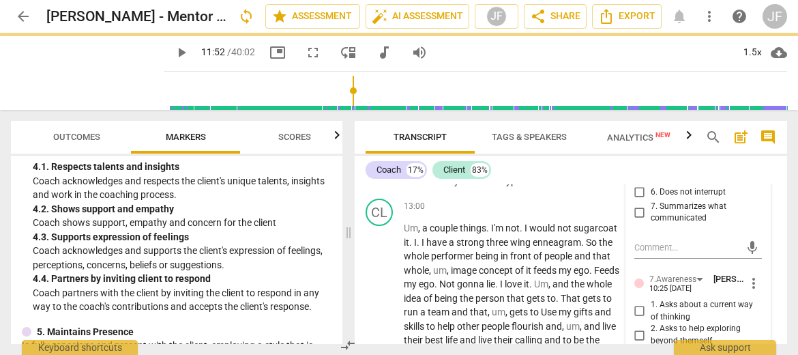
drag, startPoint x: 781, startPoint y: 248, endPoint x: 782, endPoint y: 240, distance: 7.5
click at [733, 240] on div "CO play_arrow pause 00:03 + Add competency keyboard_arrow_right Hi , [PERSON_NA…" at bounding box center [571, 264] width 432 height 160
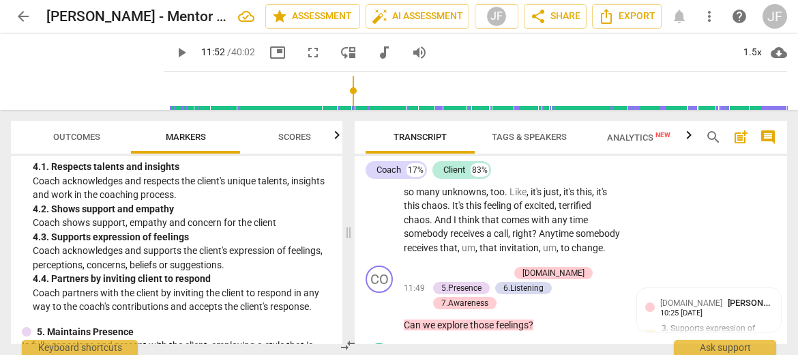
scroll to position [4638, 0]
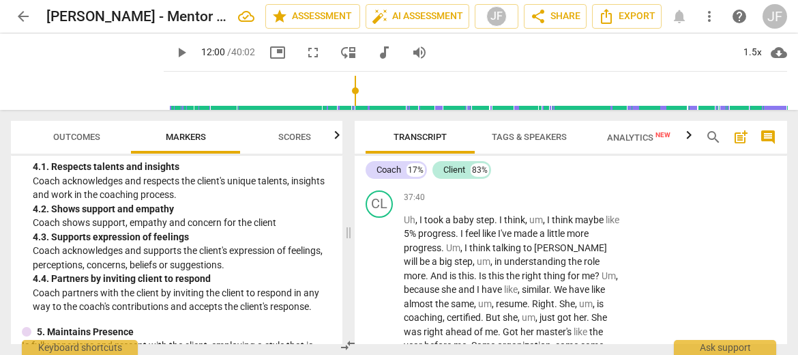
scroll to position [12422, 0]
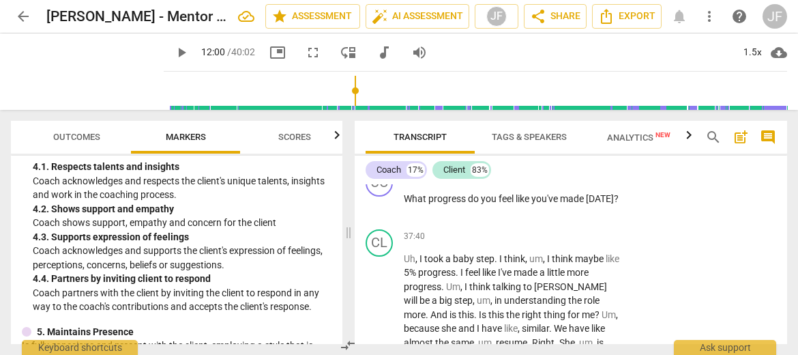
drag, startPoint x: 507, startPoint y: 261, endPoint x: 404, endPoint y: 253, distance: 104.0
click at [512, 250] on div "+" at bounding box center [514, 246] width 14 height 14
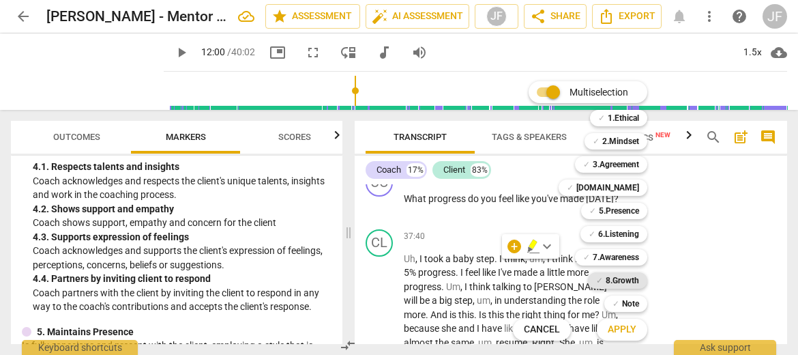
click at [636, 280] on b "8.Growth" at bounding box center [622, 280] width 33 height 16
click at [624, 208] on b "5.Presence" at bounding box center [619, 211] width 40 height 16
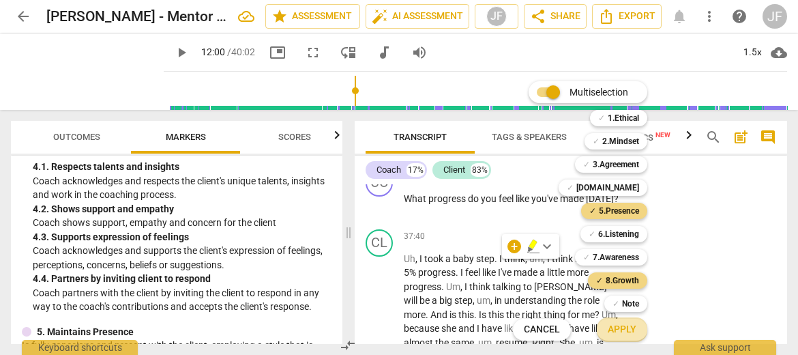
click at [626, 336] on button "Apply" at bounding box center [622, 329] width 50 height 25
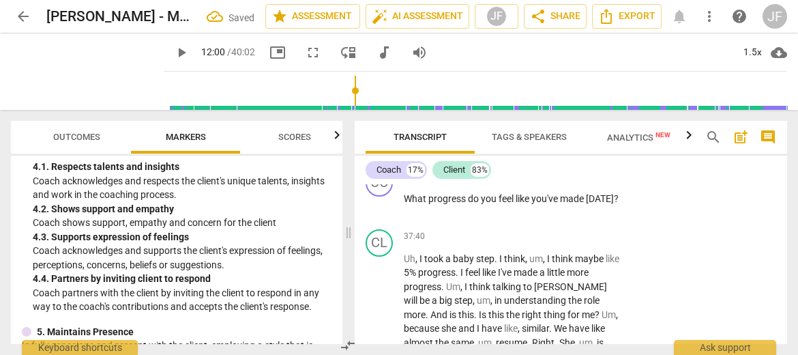
scroll to position [12563, 0]
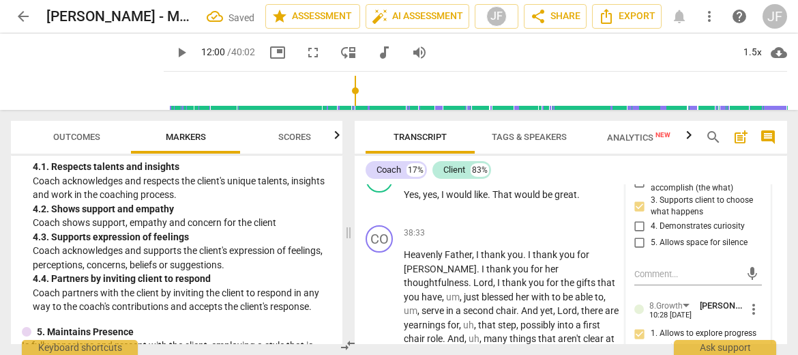
scroll to position [12754, 0]
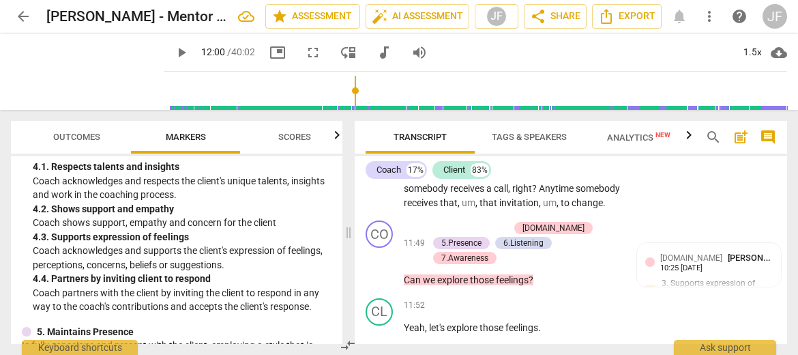
scroll to position [4683, 0]
